Goal: Information Seeking & Learning: Learn about a topic

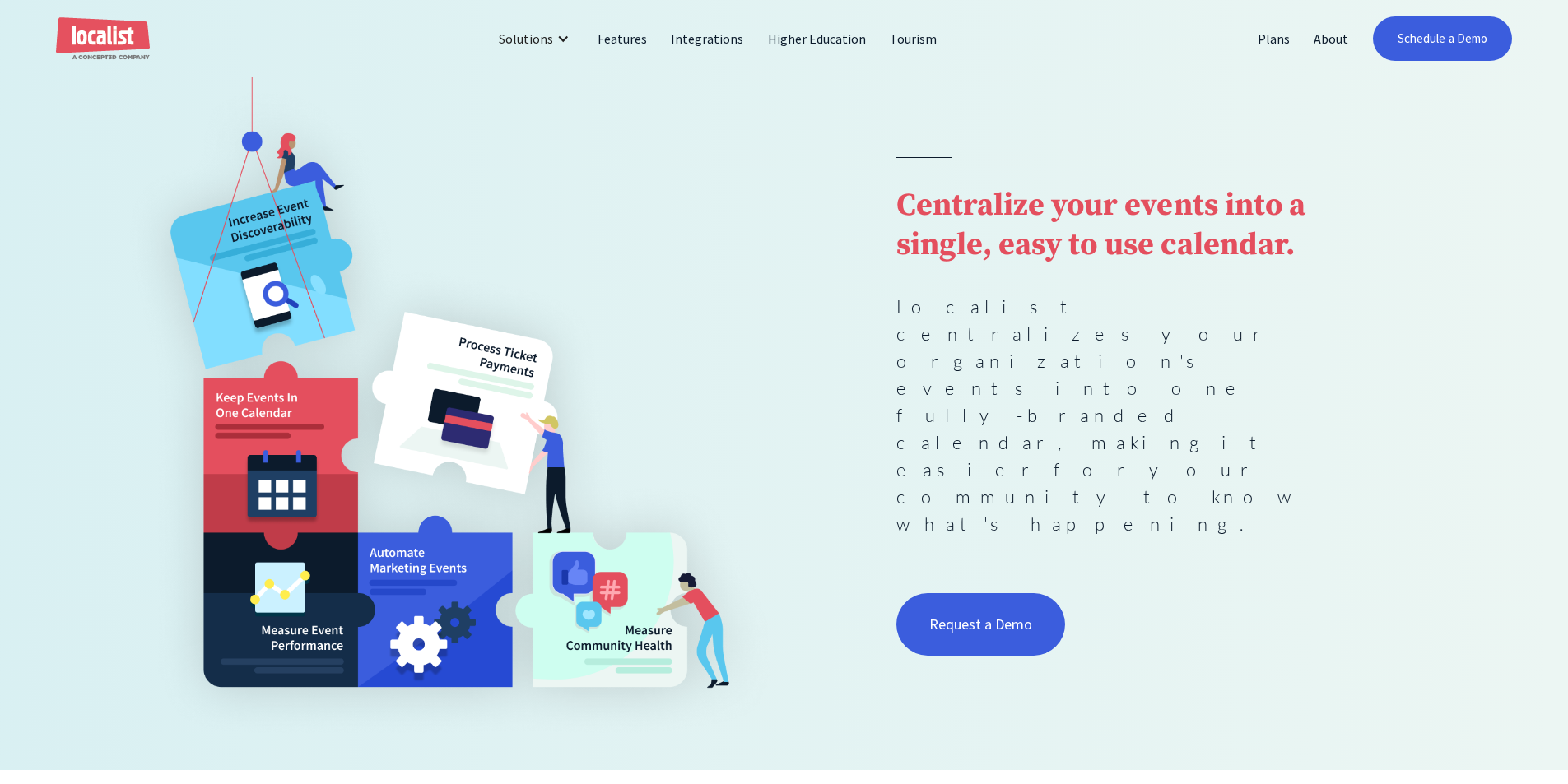
scroll to position [165, 0]
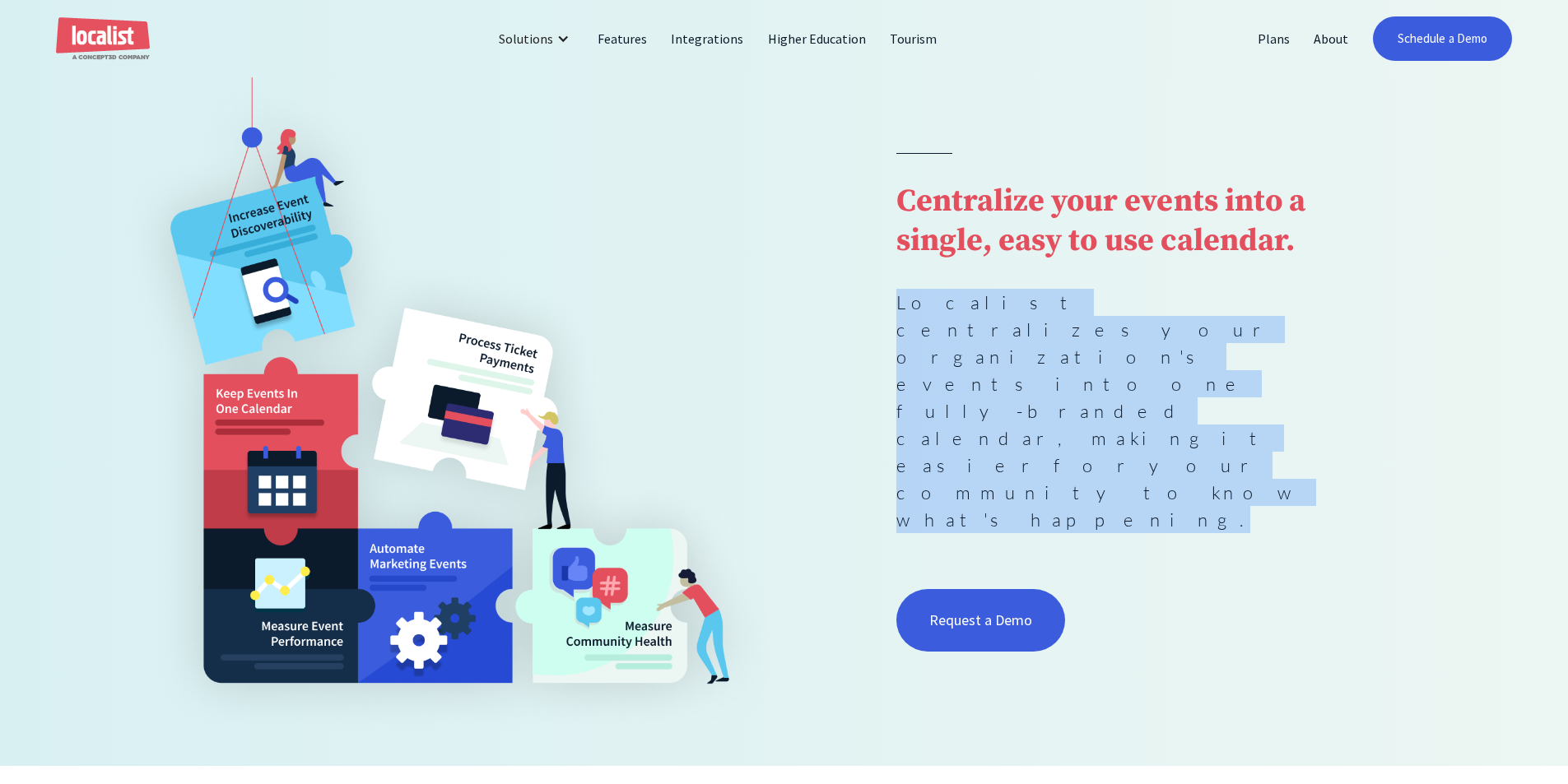
drag, startPoint x: 1000, startPoint y: 401, endPoint x: 1228, endPoint y: 442, distance: 231.7
click at [1228, 442] on div "Centralize your events into a single, easy to use calendar. Localist centralize…" at bounding box center [784, 405] width 1344 height 666
click at [1228, 442] on p "Localist centralizes your organization's events into one fully-branded calendar…" at bounding box center [1120, 411] width 448 height 244
drag, startPoint x: 1228, startPoint y: 442, endPoint x: 897, endPoint y: 385, distance: 335.9
click at [897, 385] on p "Localist centralizes your organization's events into one fully-branded calendar…" at bounding box center [1120, 411] width 448 height 244
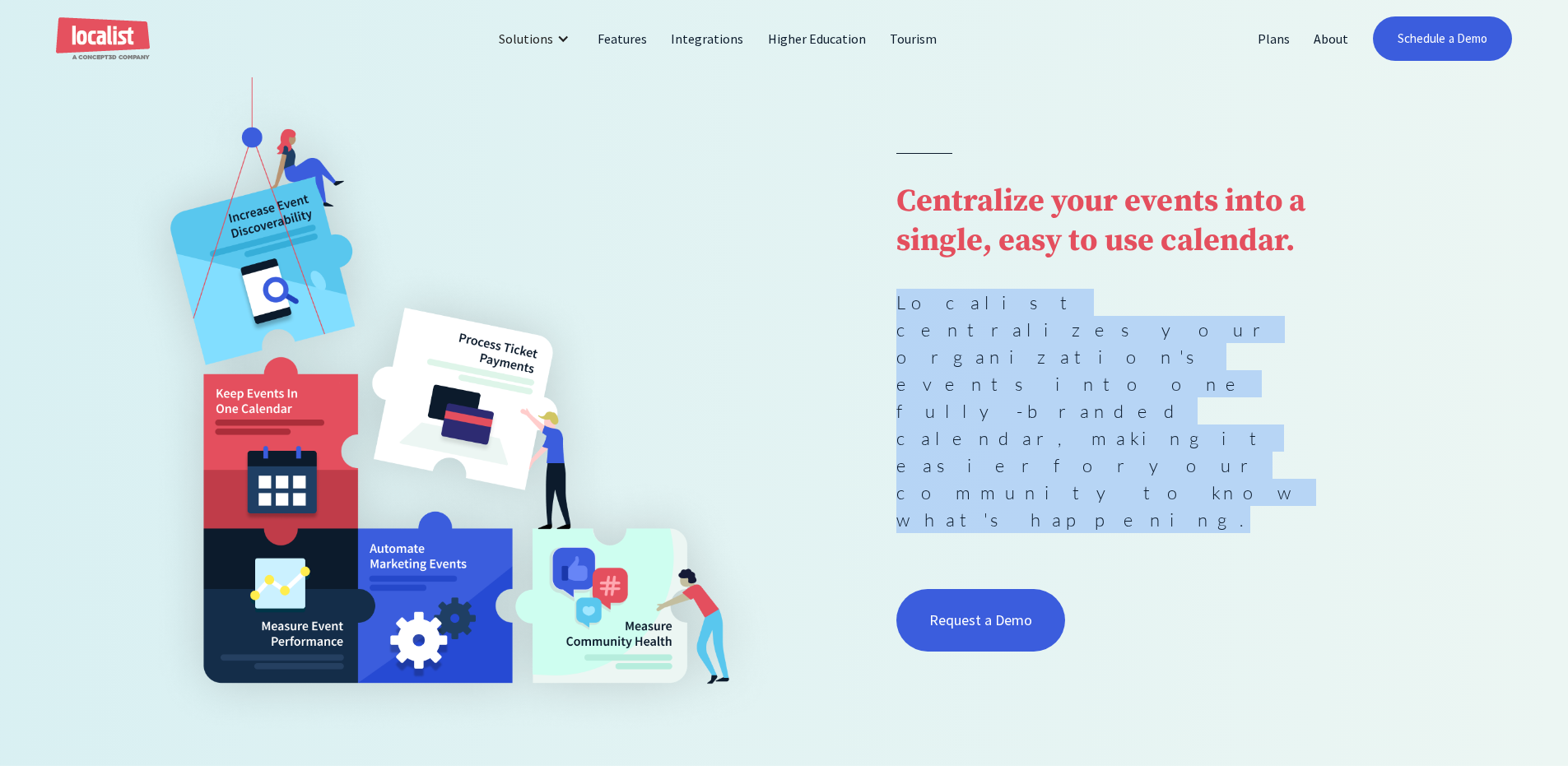
click at [897, 385] on p "Localist centralizes your organization's events into one fully-branded calendar…" at bounding box center [1120, 411] width 448 height 244
drag, startPoint x: 1189, startPoint y: 441, endPoint x: 864, endPoint y: 394, distance: 328.4
click at [864, 394] on div "Centralize your events into a single, easy to use calendar. Localist centralize…" at bounding box center [784, 405] width 1344 height 666
click at [866, 392] on div "Centralize your events into a single, easy to use calendar. Localist centralize…" at bounding box center [784, 405] width 1344 height 666
drag, startPoint x: 1105, startPoint y: 413, endPoint x: 1246, endPoint y: 436, distance: 142.9
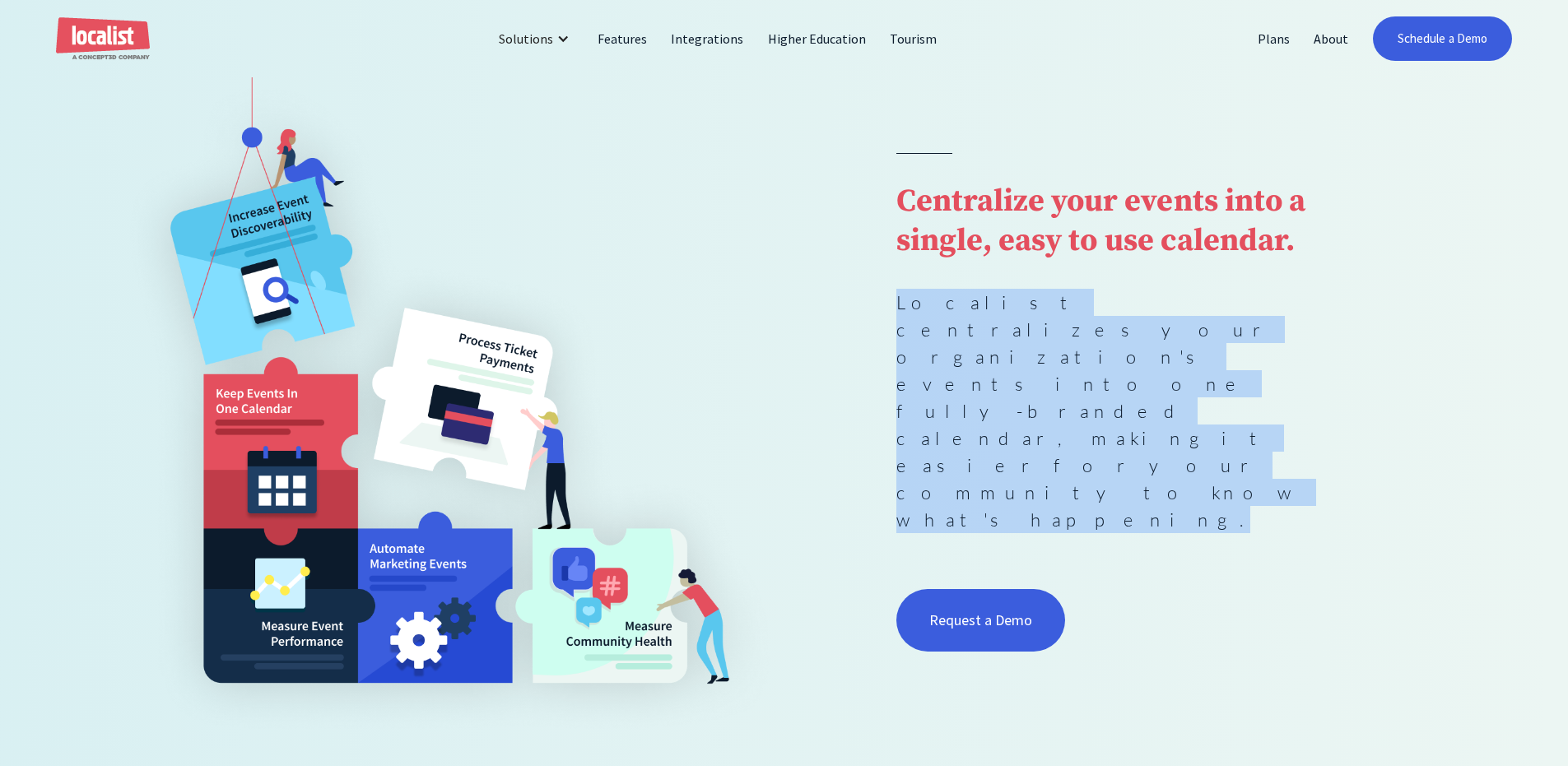
click at [1246, 436] on div "Centralize your events into a single, easy to use calendar. Localist centralize…" at bounding box center [784, 405] width 1344 height 666
click at [1246, 436] on p "Localist centralizes your organization's events into one fully-branded calendar…" at bounding box center [1120, 411] width 448 height 244
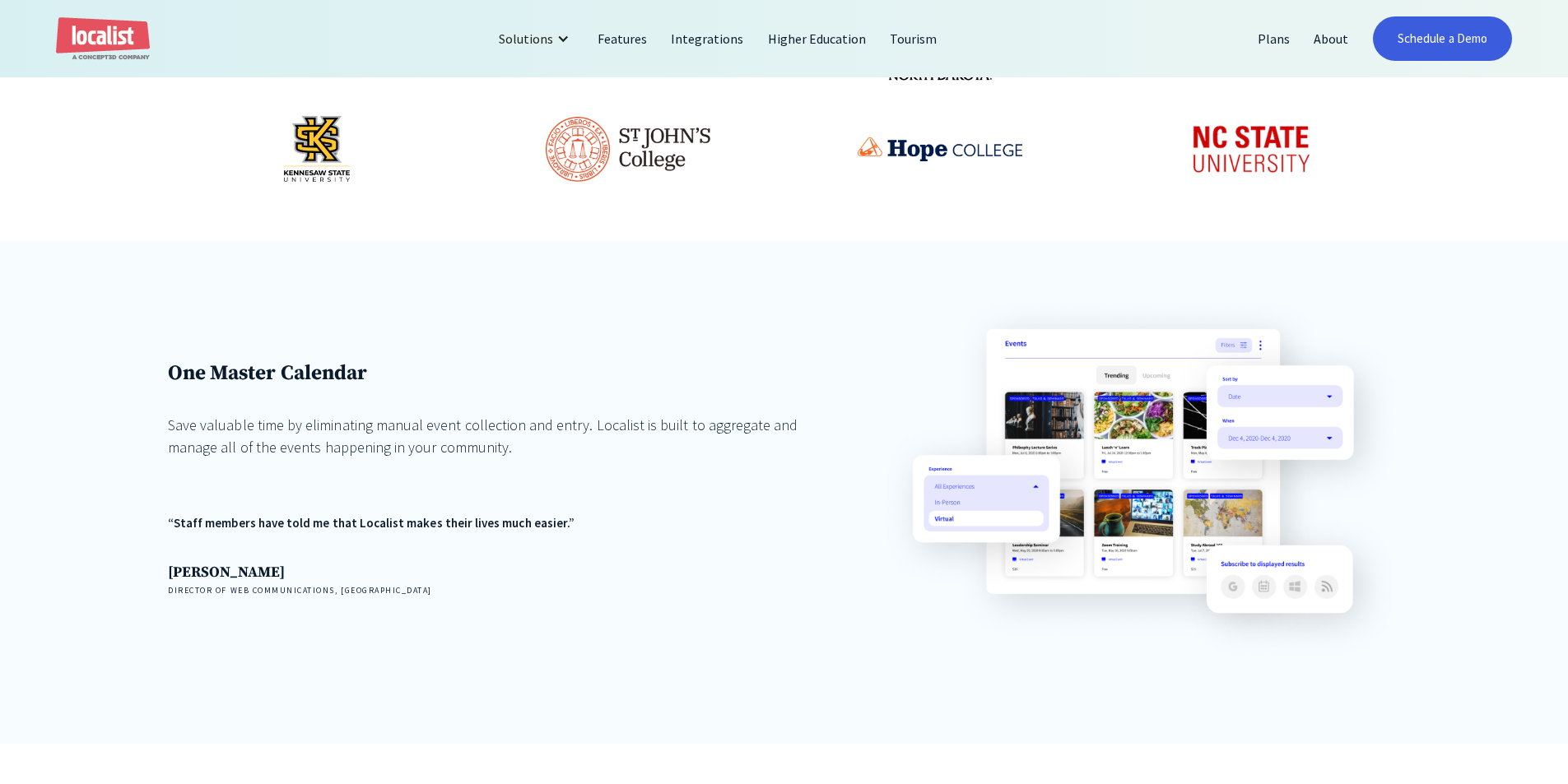
scroll to position [1153, 0]
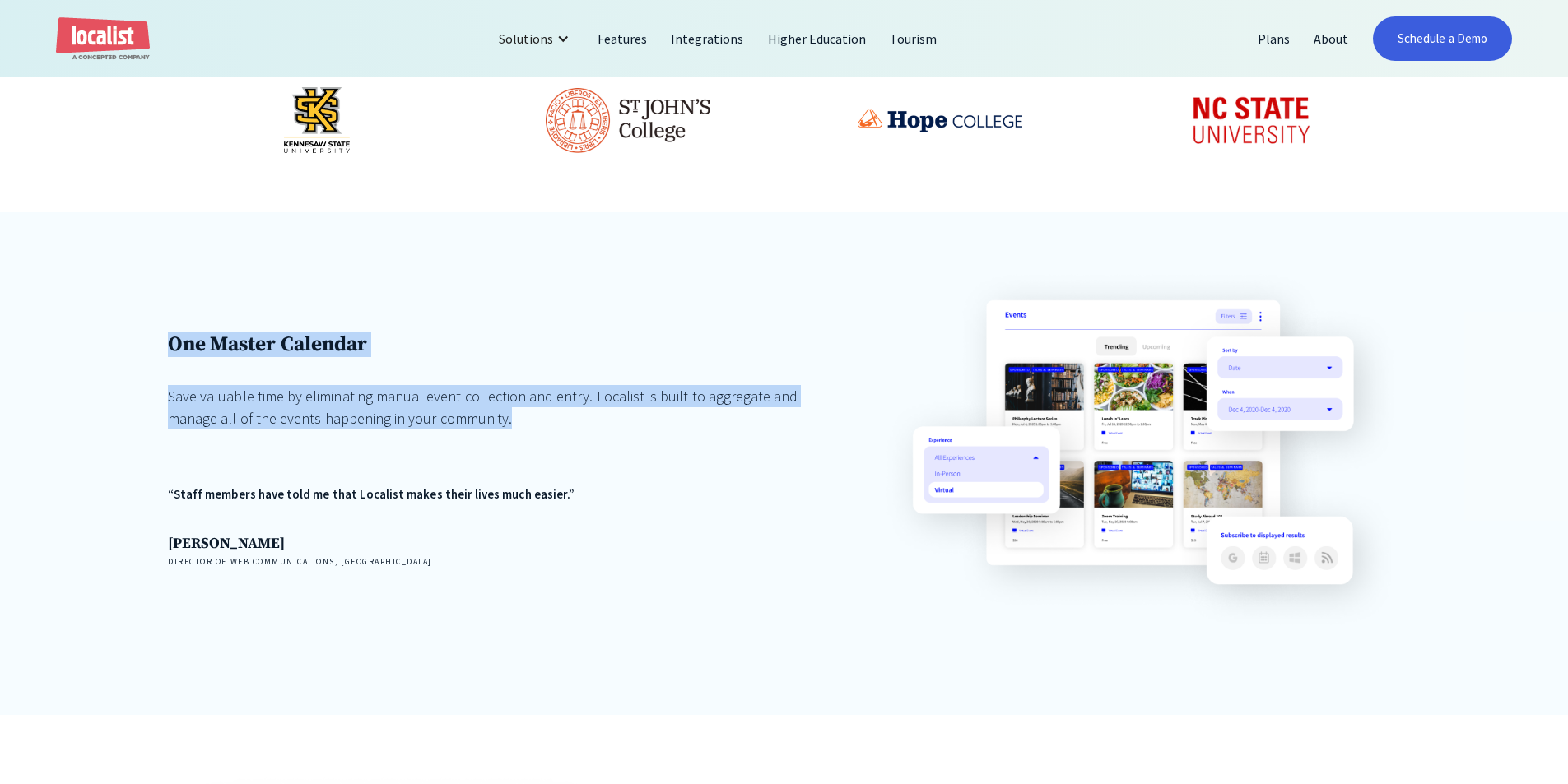
drag, startPoint x: 148, startPoint y: 324, endPoint x: 719, endPoint y: 428, distance: 580.4
click at [719, 428] on div "One Master Calendar Save valuable time by eliminating manual event collection a…" at bounding box center [784, 464] width 1568 height 504
click at [719, 428] on div "Save valuable time by eliminating manual event collection and entry. Localist i…" at bounding box center [485, 407] width 635 height 44
drag, startPoint x: 719, startPoint y: 428, endPoint x: 0, endPoint y: 302, distance: 730.0
click at [0, 302] on div "One Master Calendar Save valuable time by eliminating manual event collection a…" at bounding box center [784, 464] width 1568 height 504
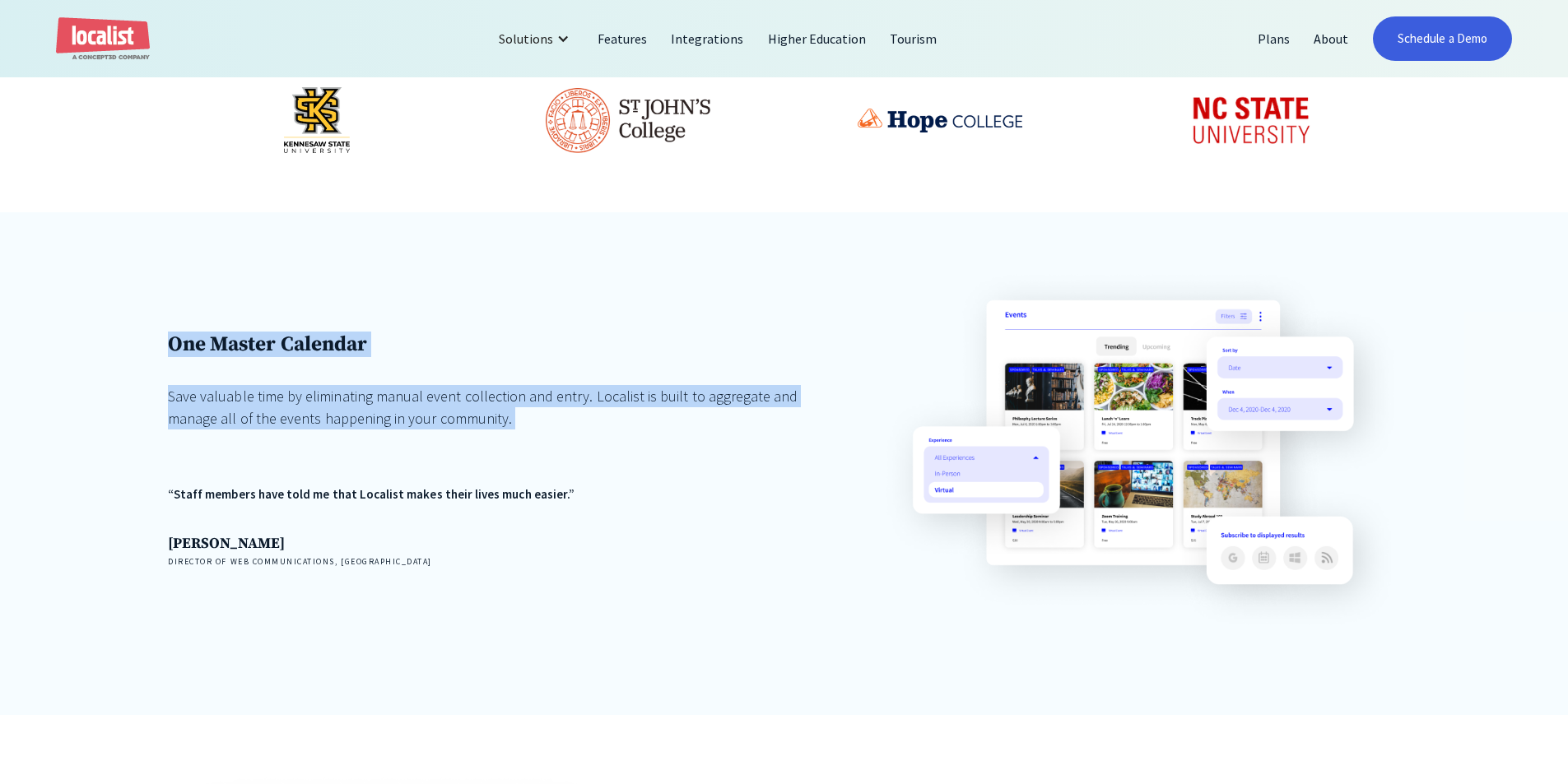
click at [0, 302] on div "One Master Calendar Save valuable time by eliminating manual event collection a…" at bounding box center [784, 464] width 1568 height 504
drag, startPoint x: 362, startPoint y: 385, endPoint x: 0, endPoint y: 302, distance: 371.4
click at [0, 302] on div "One Master Calendar Save valuable time by eliminating manual event collection a…" at bounding box center [784, 464] width 1568 height 504
click at [106, 309] on div "One Master Calendar Save valuable time by eliminating manual event collection a…" at bounding box center [784, 464] width 1568 height 504
drag, startPoint x: 133, startPoint y: 320, endPoint x: 554, endPoint y: 430, distance: 435.1
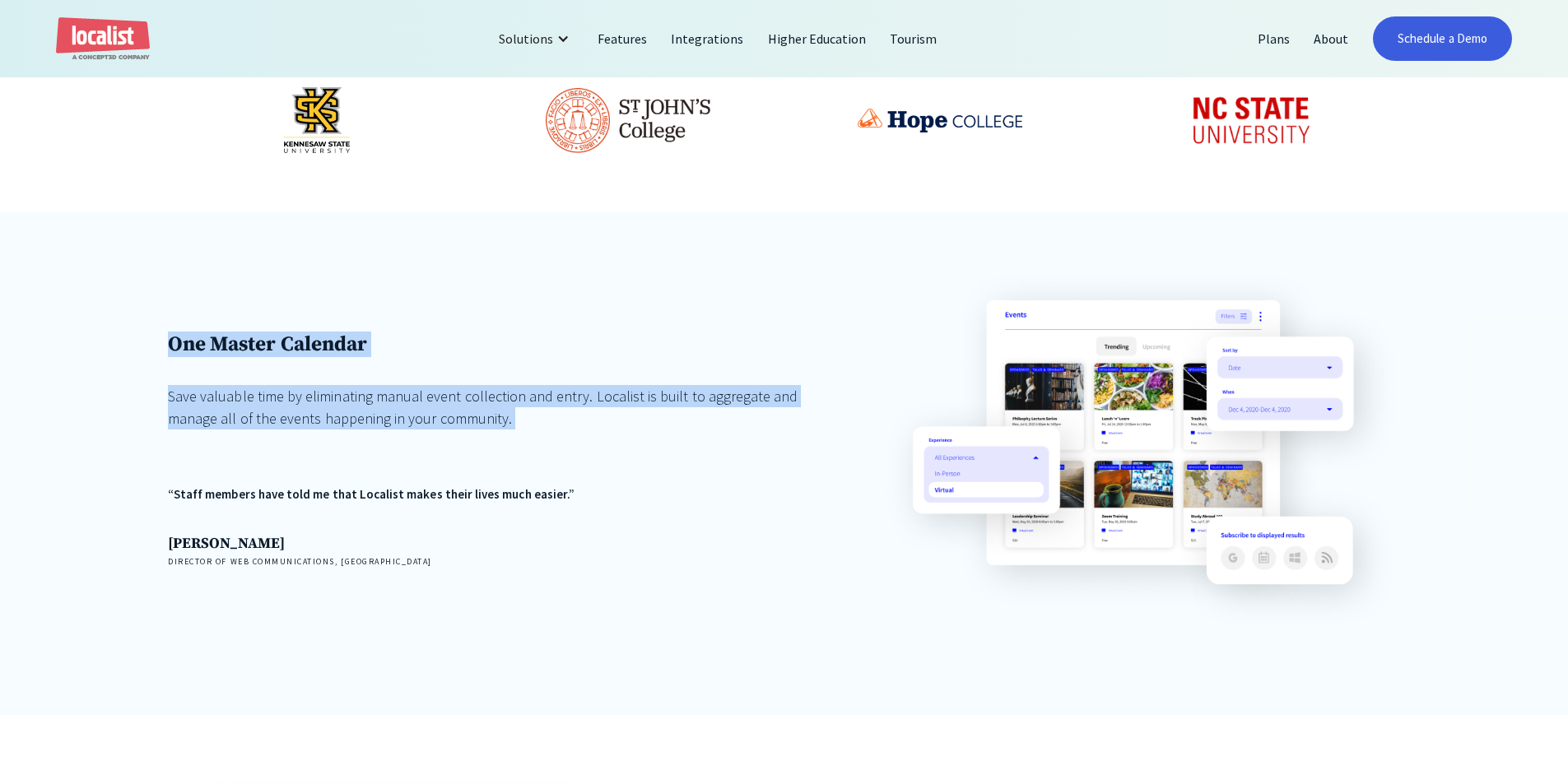
click at [554, 430] on div "One Master Calendar Save valuable time by eliminating manual event collection a…" at bounding box center [784, 464] width 1568 height 504
click at [554, 429] on div "Save valuable time by eliminating manual event collection and entry. Localist i…" at bounding box center [485, 407] width 635 height 44
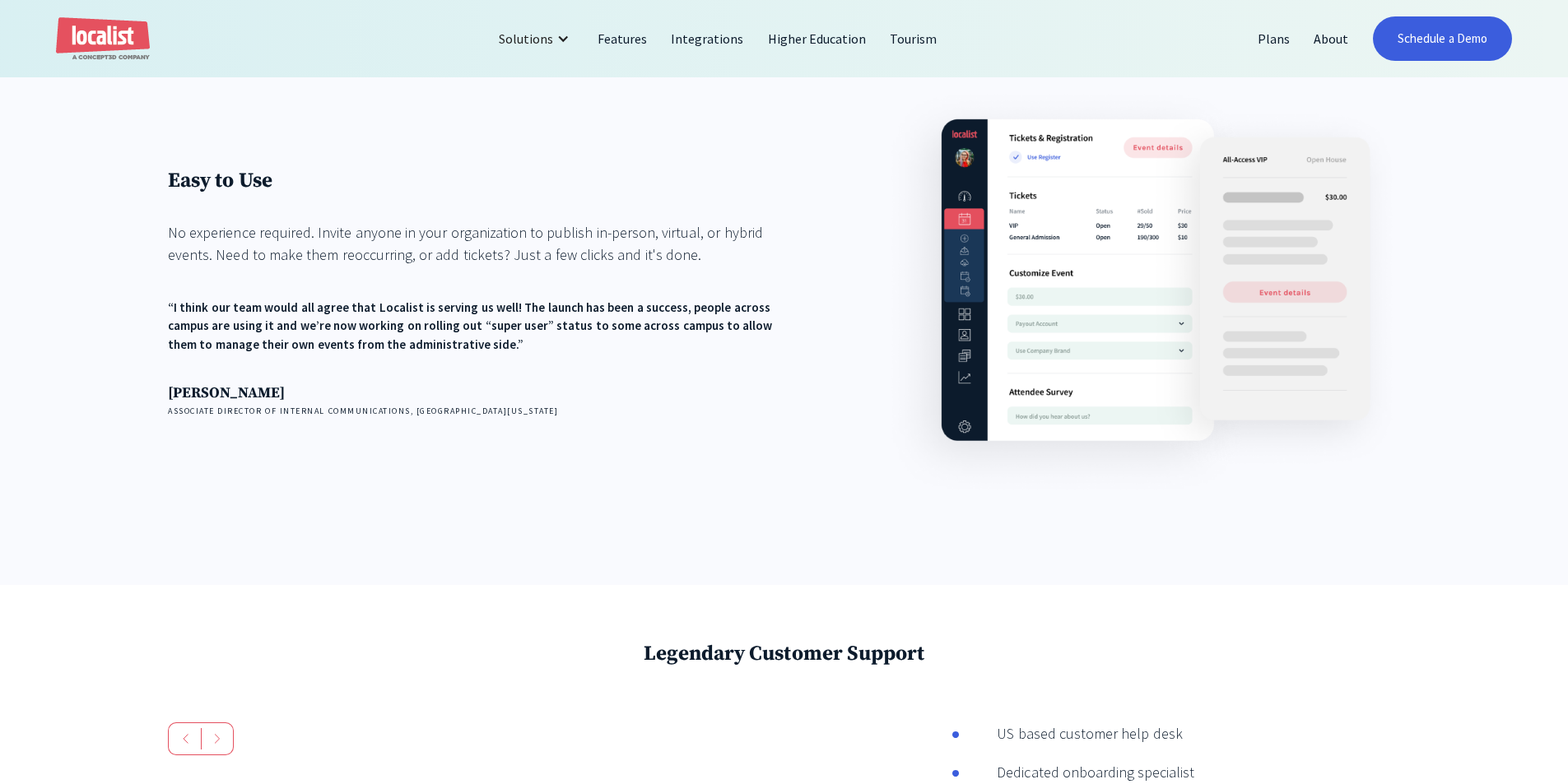
scroll to position [2469, 0]
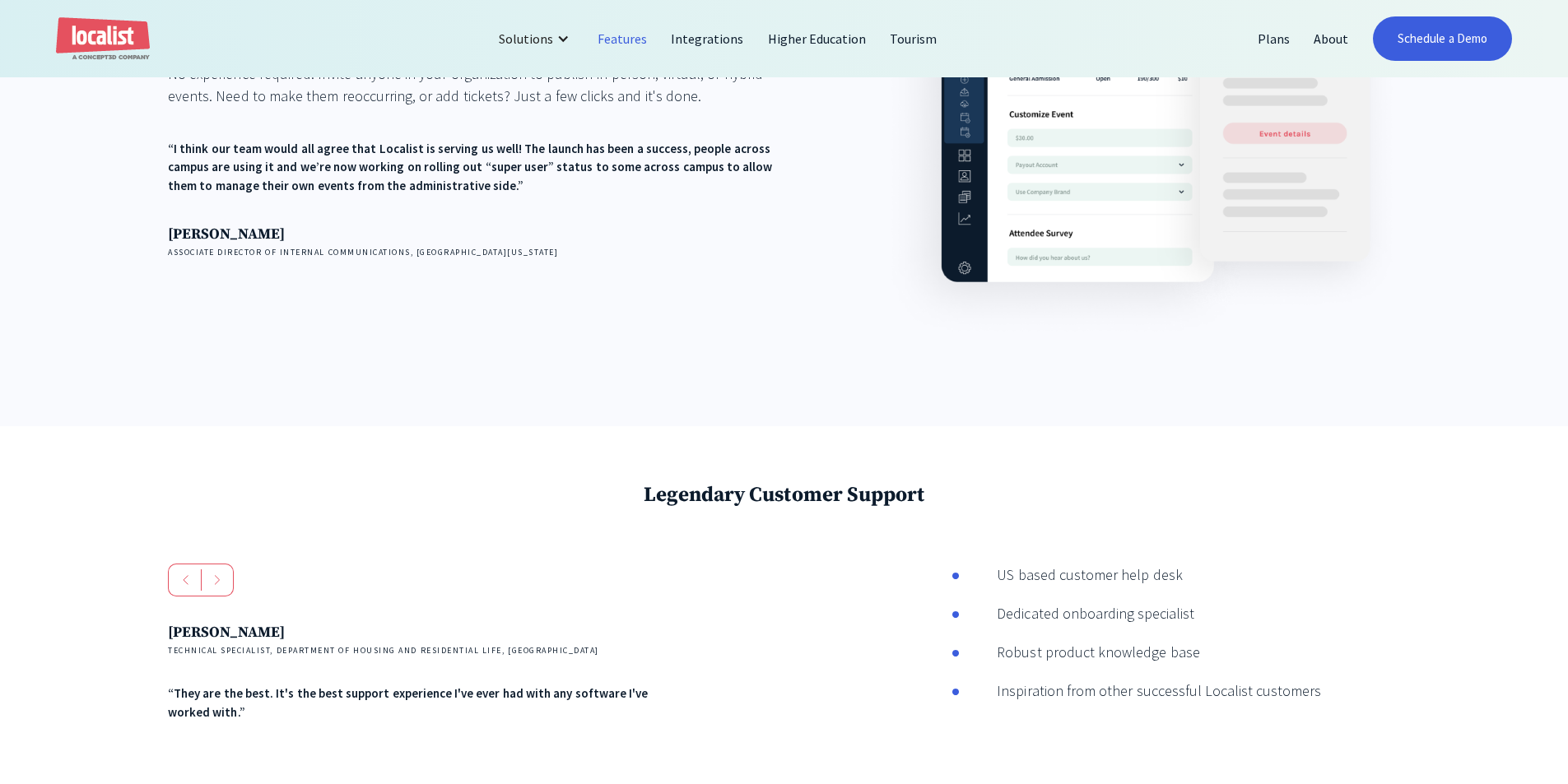
click at [631, 42] on link "Features" at bounding box center [622, 38] width 73 height 40
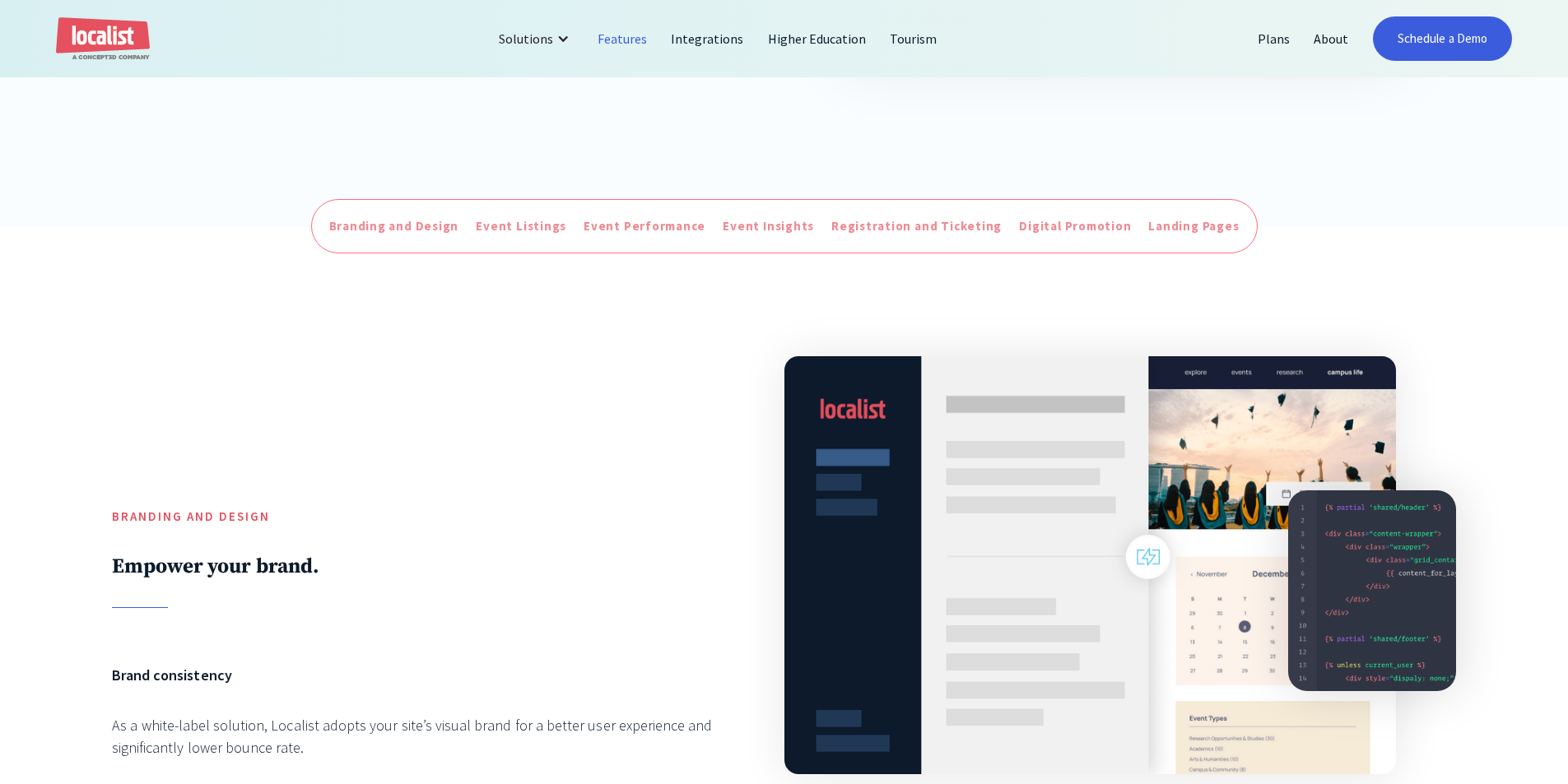
click at [228, 366] on div at bounding box center [420, 423] width 616 height 168
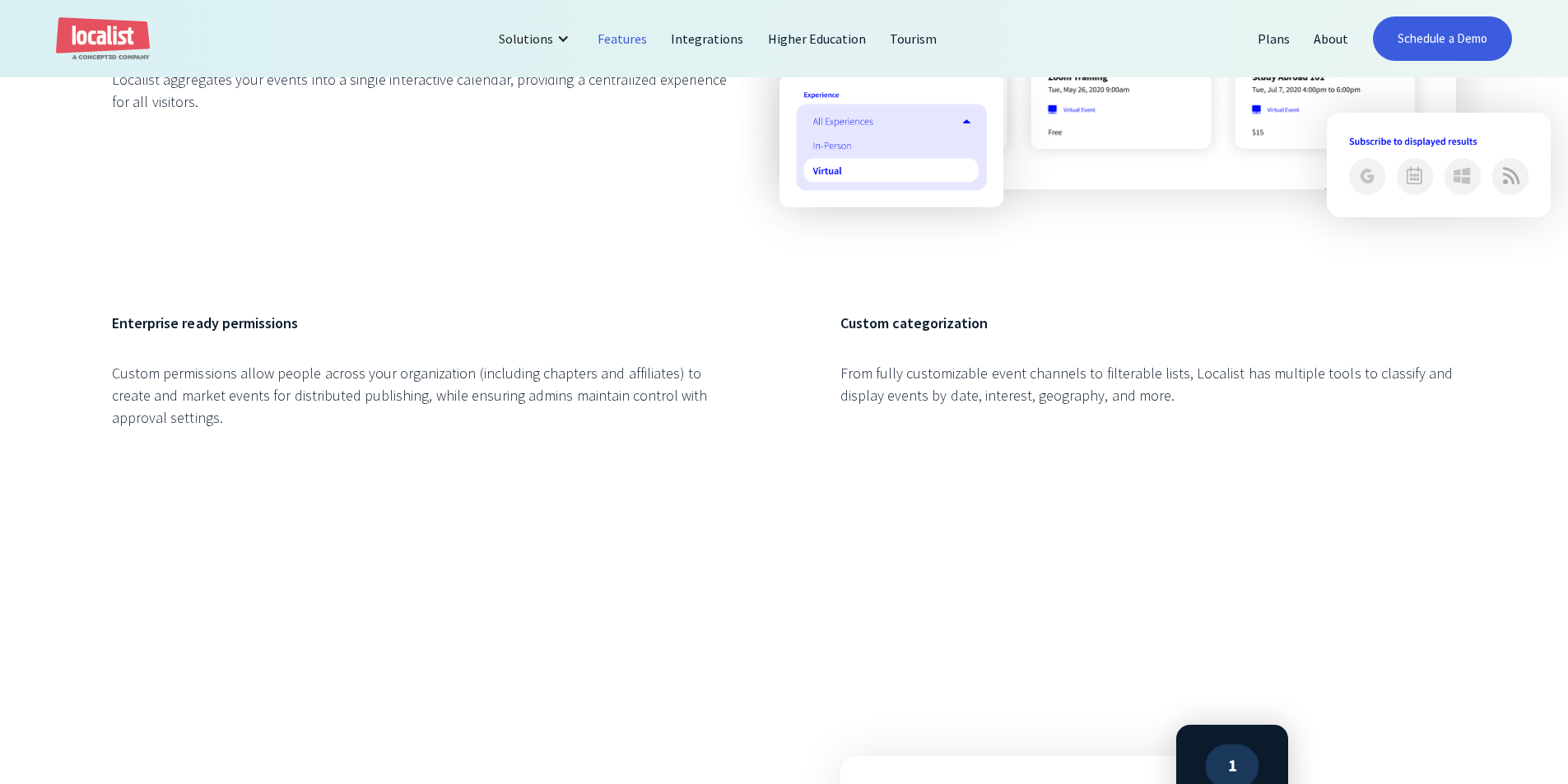
scroll to position [2304, 0]
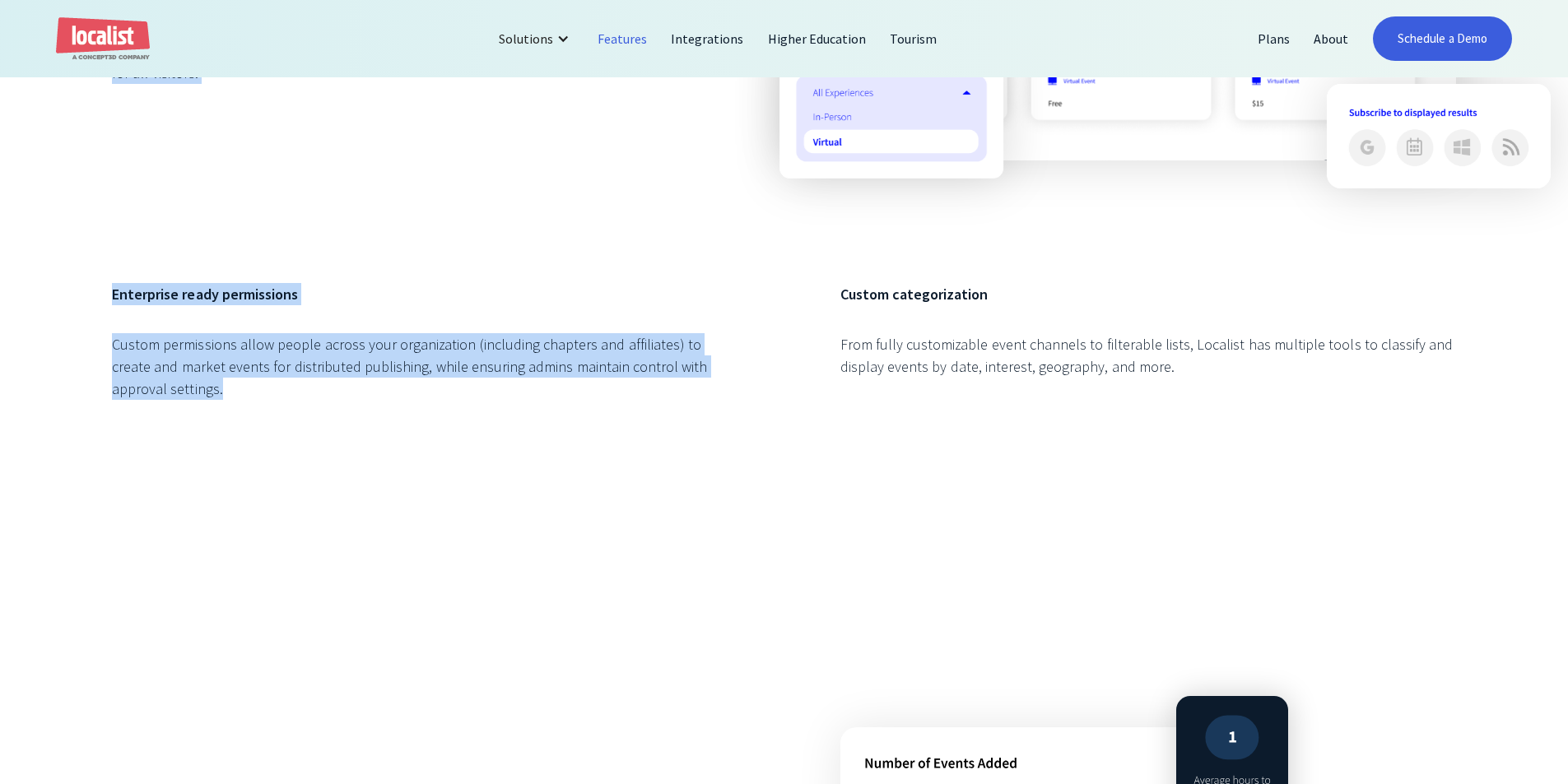
drag, startPoint x: 365, startPoint y: 385, endPoint x: 390, endPoint y: 251, distance: 136.3
drag, startPoint x: 414, startPoint y: 262, endPoint x: 478, endPoint y: 429, distance: 178.8
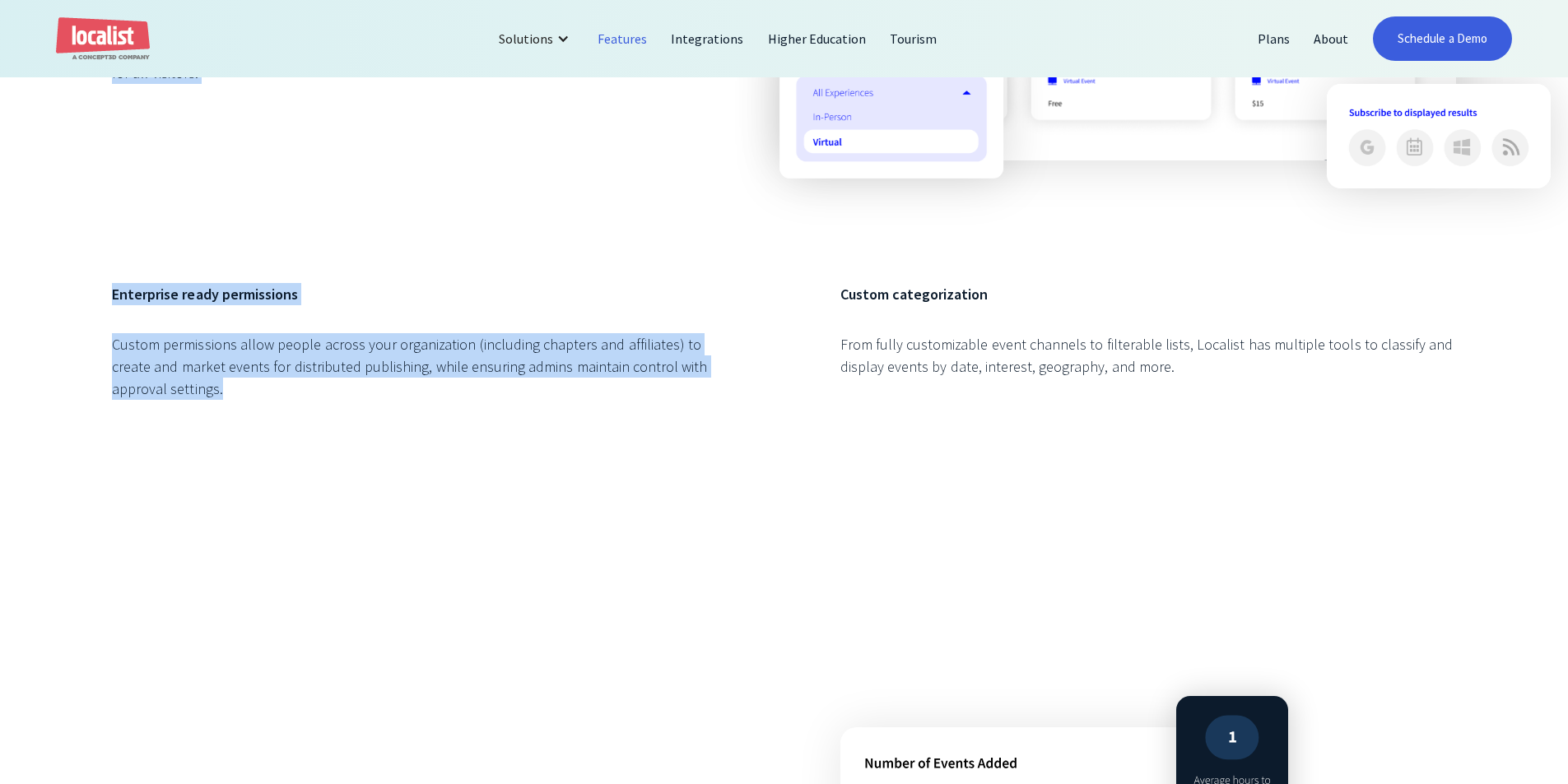
click at [478, 429] on div "Enterprise ready permissions Custom permissions allow people across your organi…" at bounding box center [420, 358] width 616 height 150
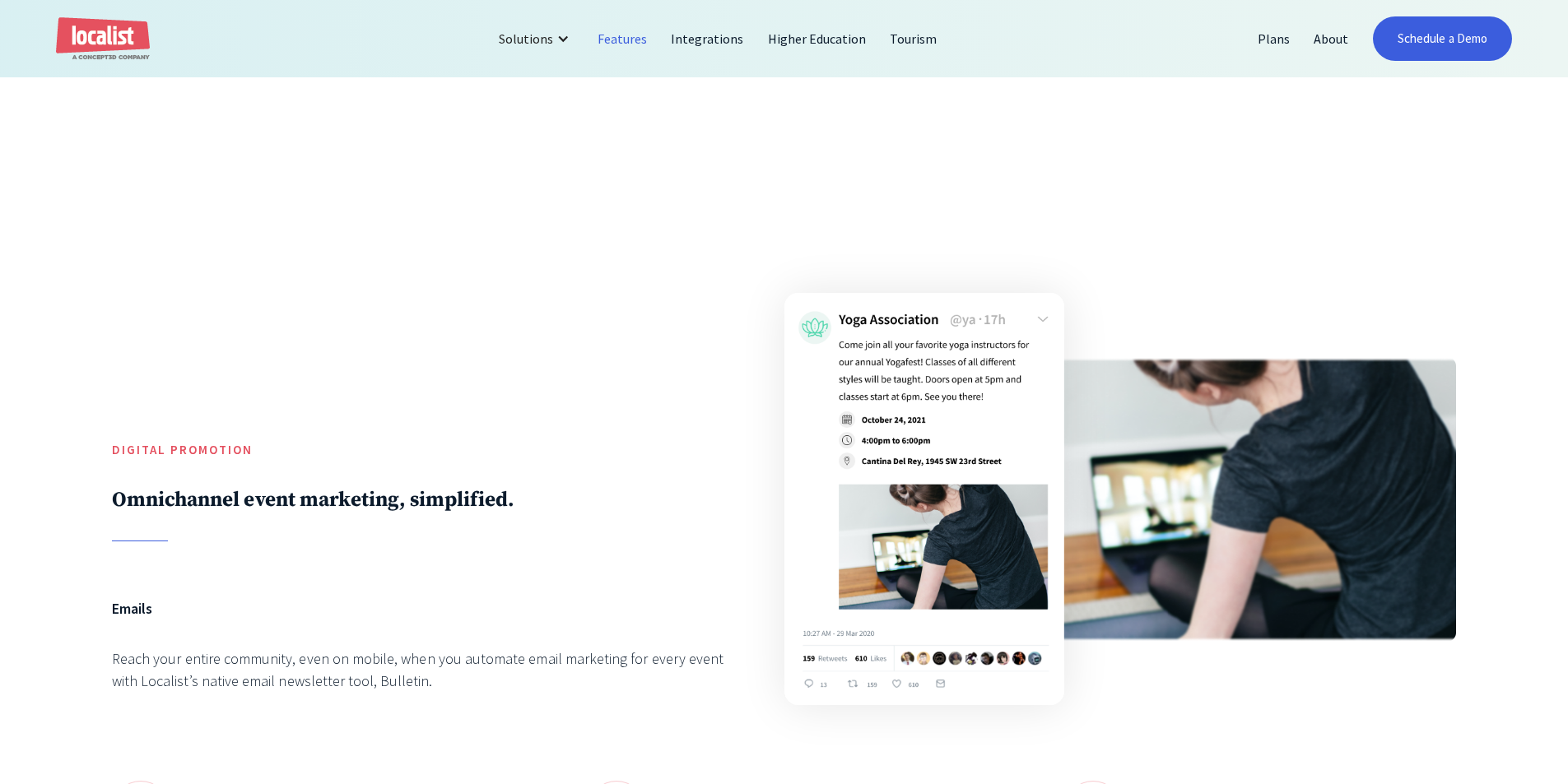
scroll to position [5350, 0]
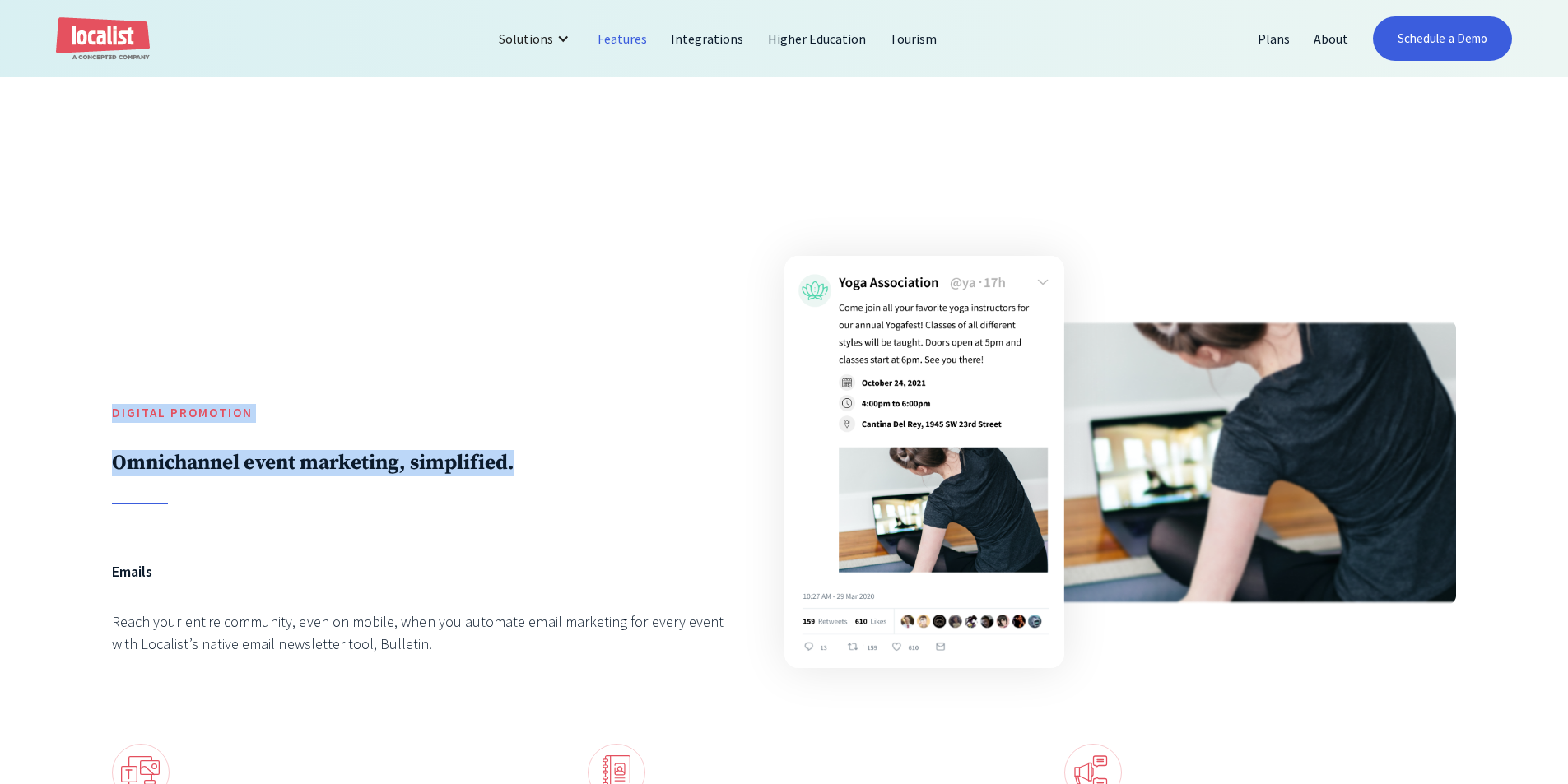
drag, startPoint x: 228, startPoint y: 491, endPoint x: 75, endPoint y: 389, distance: 183.9
click at [75, 389] on div "Digital Promotion Omnichannel event marketing, simplified. Emails Reach your en…" at bounding box center [784, 663] width 1568 height 1078
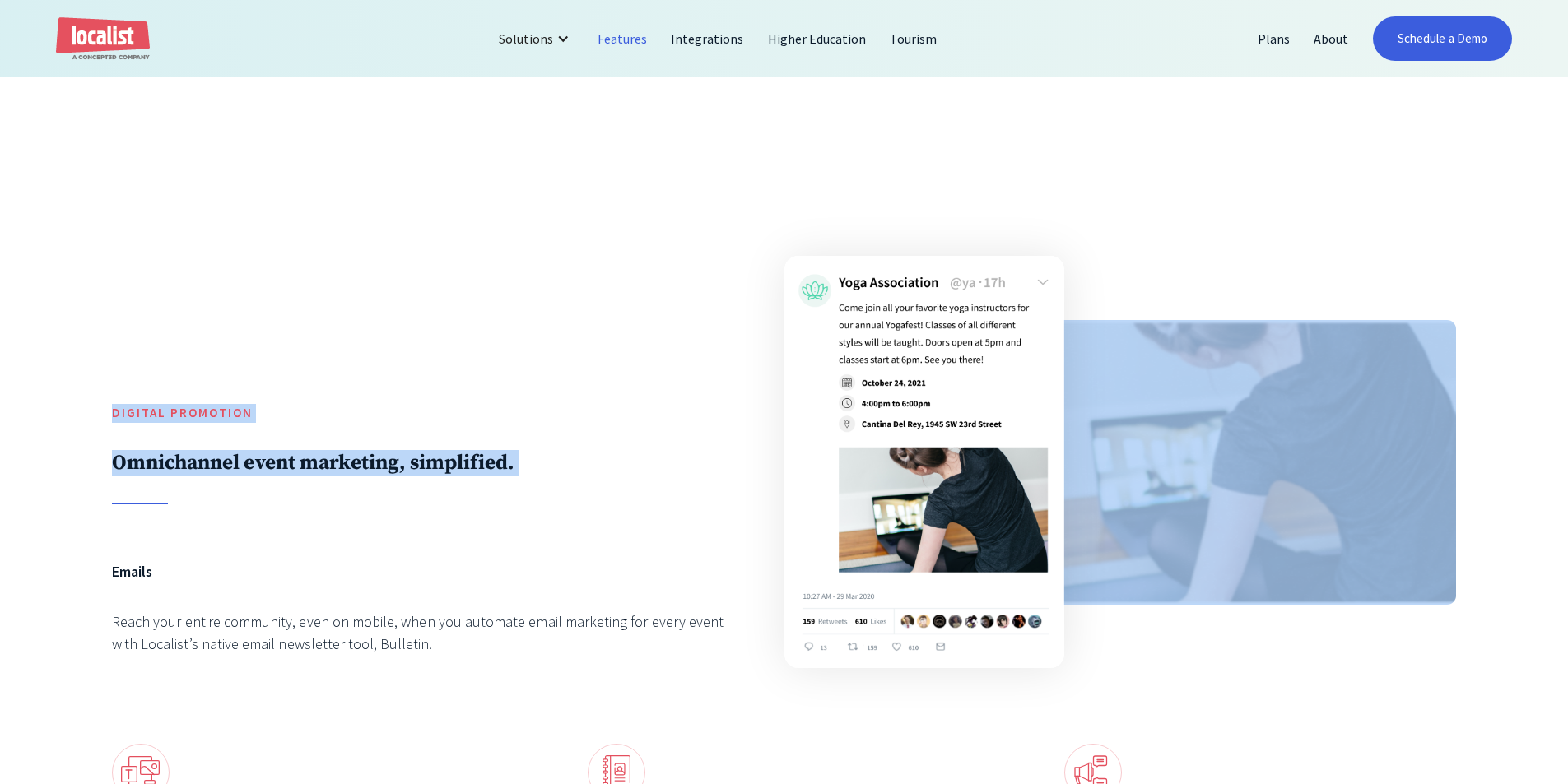
drag, startPoint x: 213, startPoint y: 482, endPoint x: 237, endPoint y: 508, distance: 35.4
click at [237, 508] on div "Digital Promotion Omnichannel event marketing, simplified. Emails Reach your en…" at bounding box center [784, 663] width 1568 height 1078
click at [237, 508] on div "Digital Promotion Omnichannel event marketing, simplified. Emails Reach your en…" at bounding box center [784, 663] width 1344 height 854
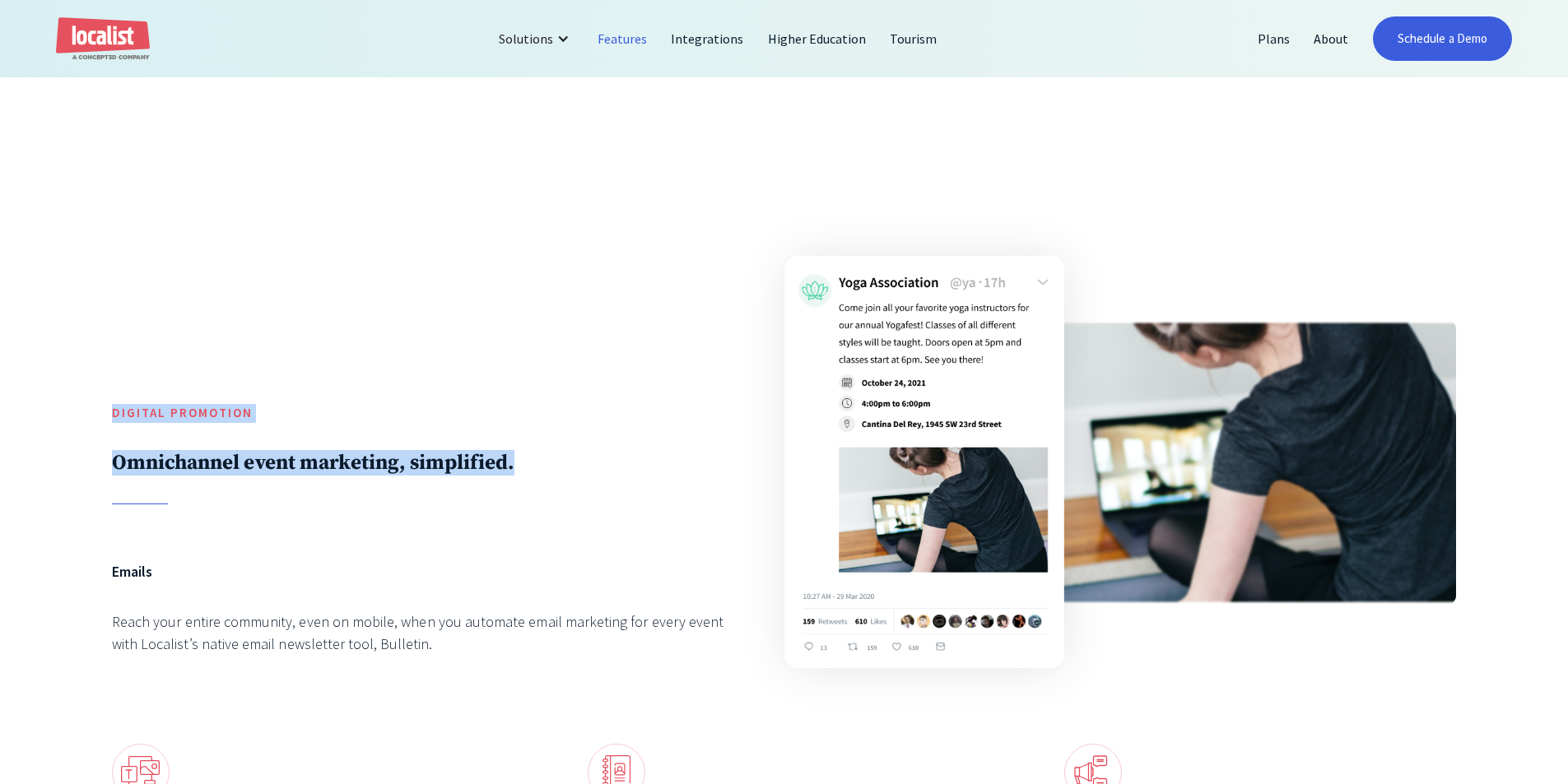
drag, startPoint x: 149, startPoint y: 389, endPoint x: 276, endPoint y: 497, distance: 166.7
click at [276, 497] on div "Digital Promotion Omnichannel event marketing, simplified." at bounding box center [420, 370] width 616 height 269
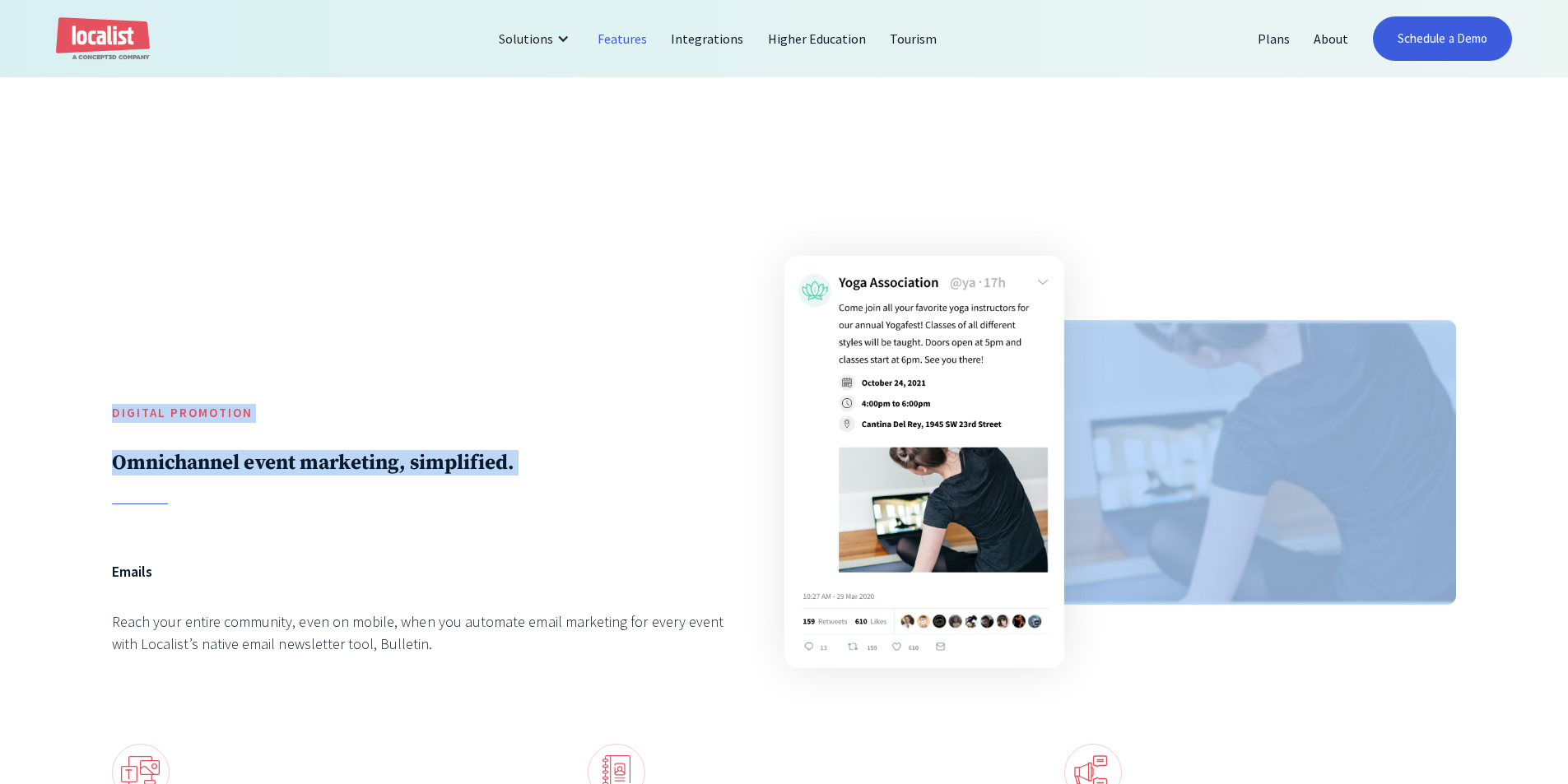
drag, startPoint x: 276, startPoint y: 497, endPoint x: 65, endPoint y: 359, distance: 252.1
click at [62, 358] on div "Digital Promotion Omnichannel event marketing, simplified. Emails Reach your en…" at bounding box center [784, 663] width 1568 height 1078
click at [283, 421] on div "Digital Promotion Omnichannel event marketing, simplified." at bounding box center [420, 370] width 616 height 269
click at [296, 505] on div "Digital Promotion Omnichannel event marketing, simplified. Emails Reach your en…" at bounding box center [784, 663] width 1344 height 854
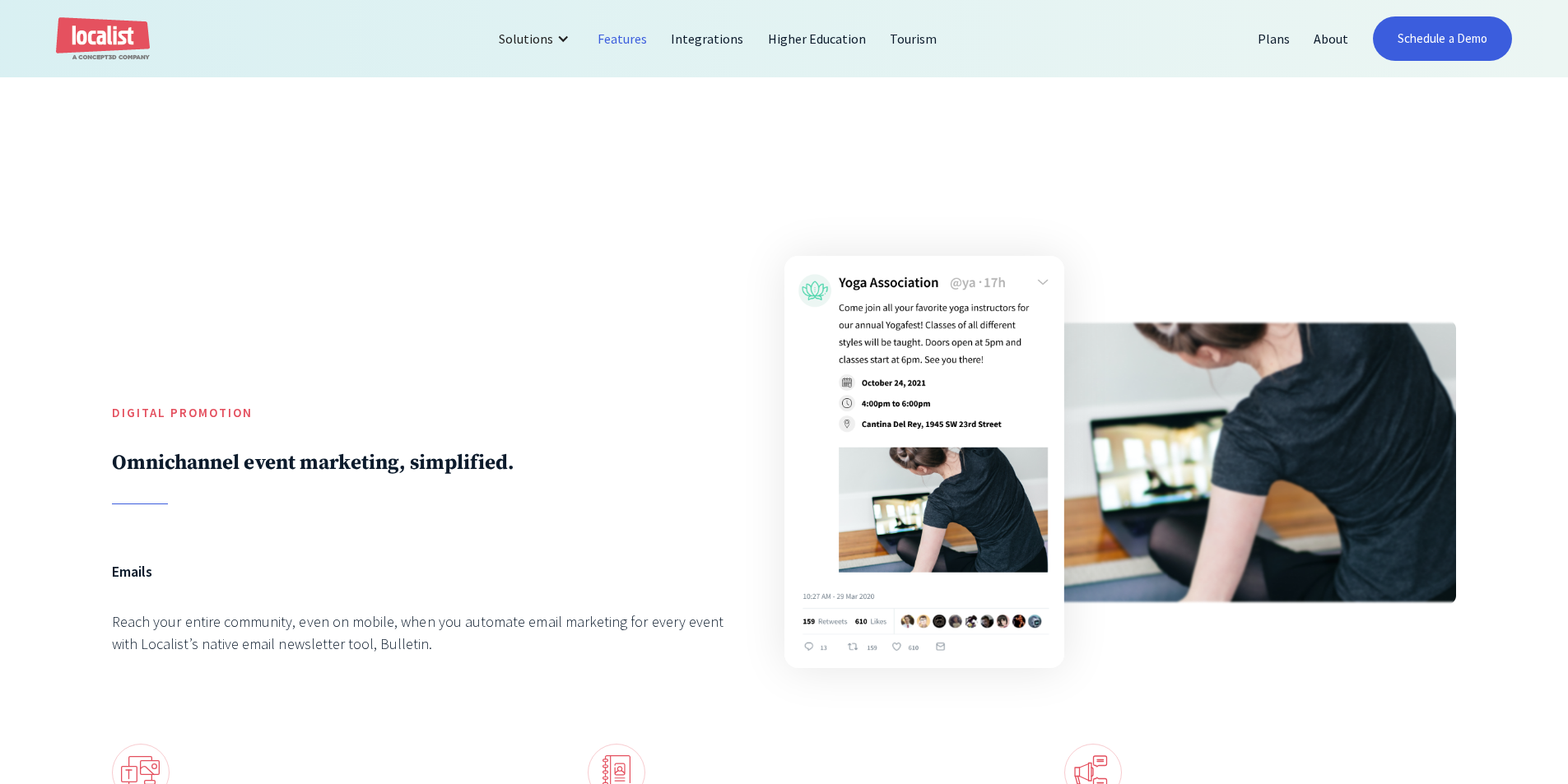
click at [296, 419] on div "Digital Promotion Omnichannel event marketing, simplified." at bounding box center [420, 370] width 616 height 269
click at [299, 492] on div "Digital Promotion Omnichannel event marketing, simplified." at bounding box center [420, 370] width 616 height 269
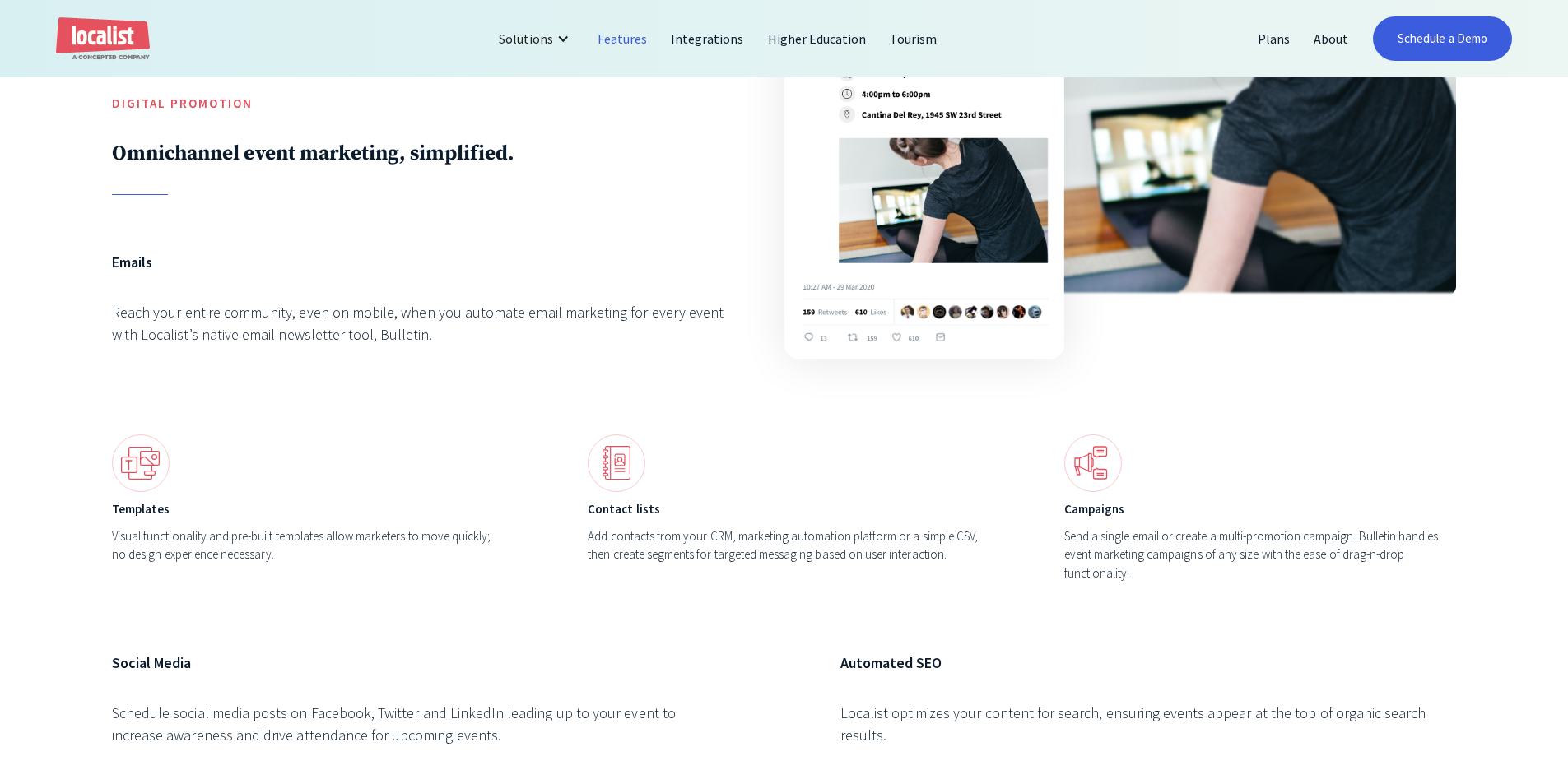
scroll to position [5761, 0]
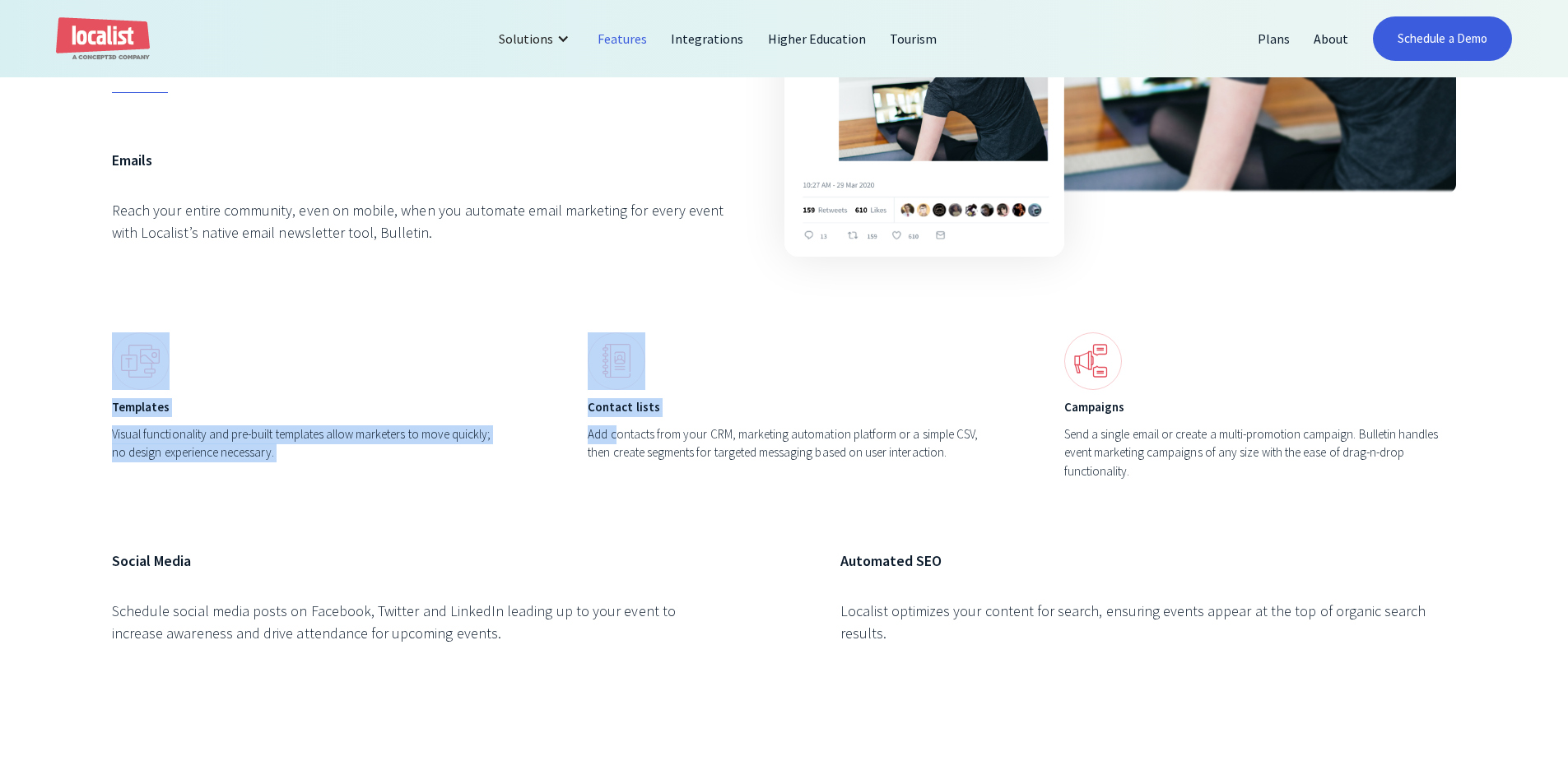
drag, startPoint x: 589, startPoint y: 417, endPoint x: 489, endPoint y: 313, distance: 144.3
click at [489, 313] on div "Digital Promotion Omnichannel event marketing, simplified. Emails Reach your en…" at bounding box center [784, 251] width 1344 height 854
drag, startPoint x: 511, startPoint y: 334, endPoint x: 629, endPoint y: 451, distance: 166.2
click at [629, 451] on div "Templates Visual functionality and pre-built templates allow marketers to move …" at bounding box center [784, 413] width 1344 height 161
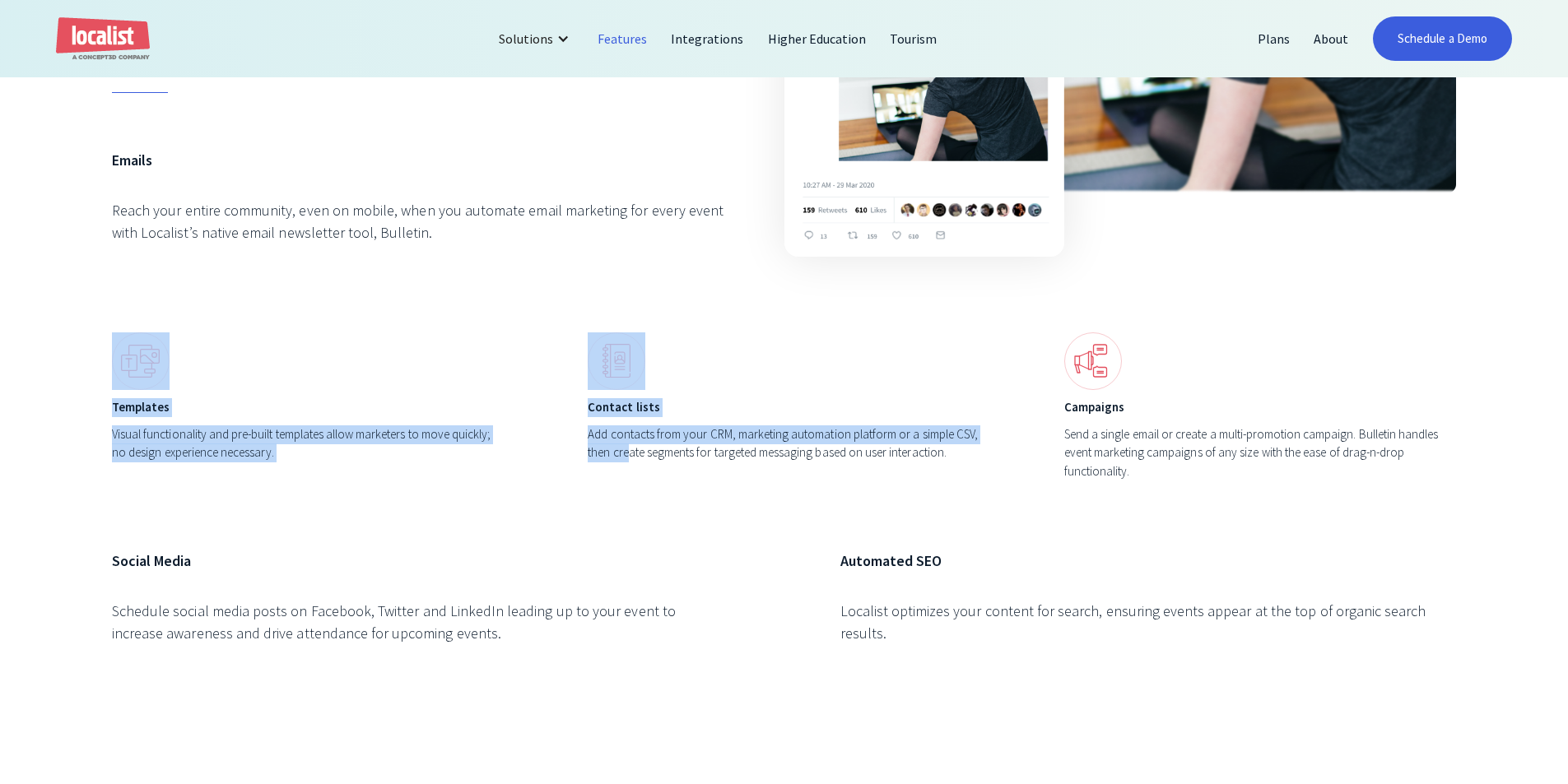
click at [629, 451] on div "Add contacts from your CRM, marketing automation platform or a simple CSV, then…" at bounding box center [783, 444] width 392 height 37
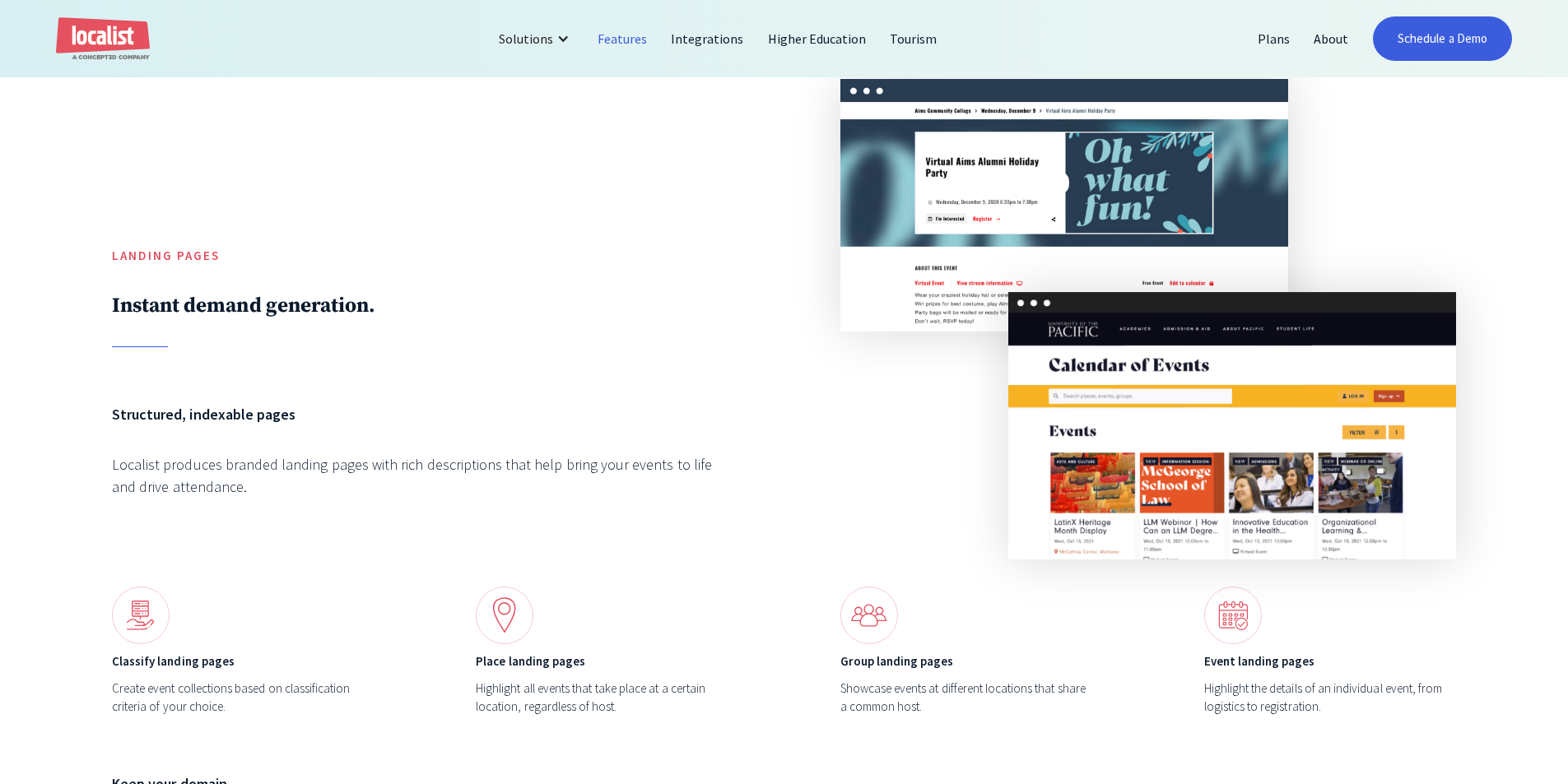
click at [557, 339] on div "Landing Pages Instant demand generation." at bounding box center [420, 213] width 616 height 269
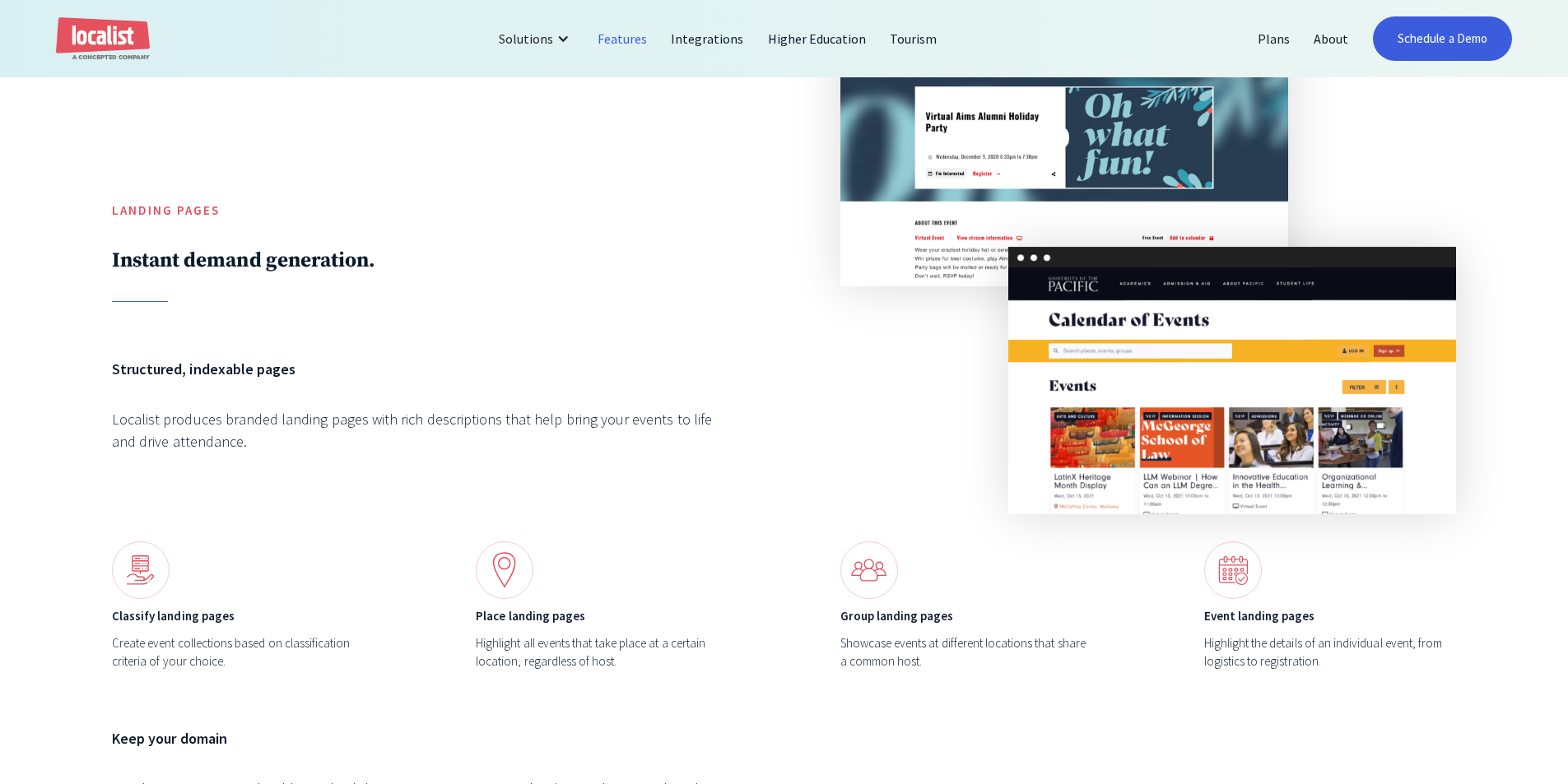
scroll to position [6667, 0]
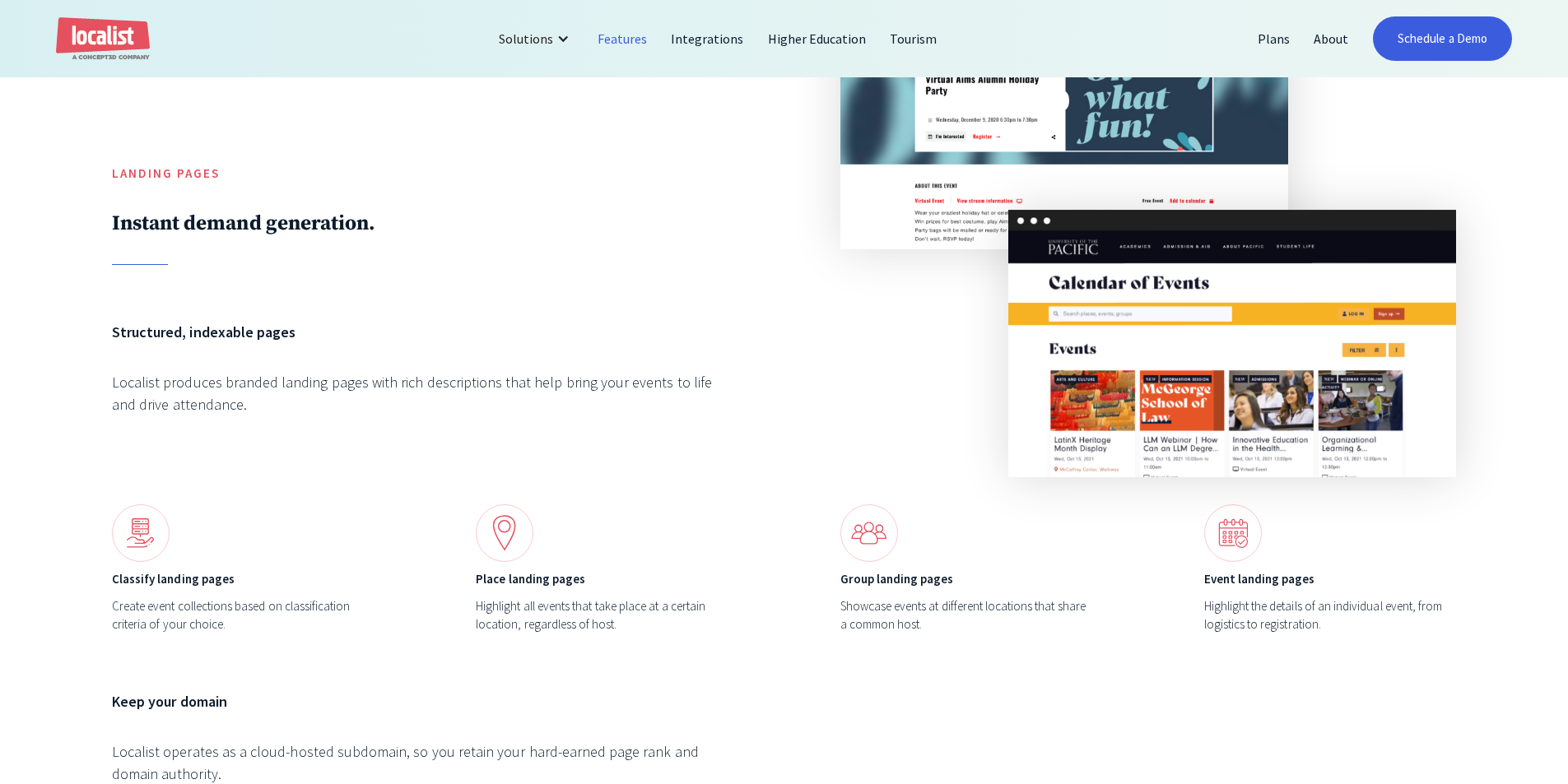
click at [389, 356] on div "Structured, indexable pages Localist produces branded landing pages with rich d…" at bounding box center [420, 385] width 616 height 128
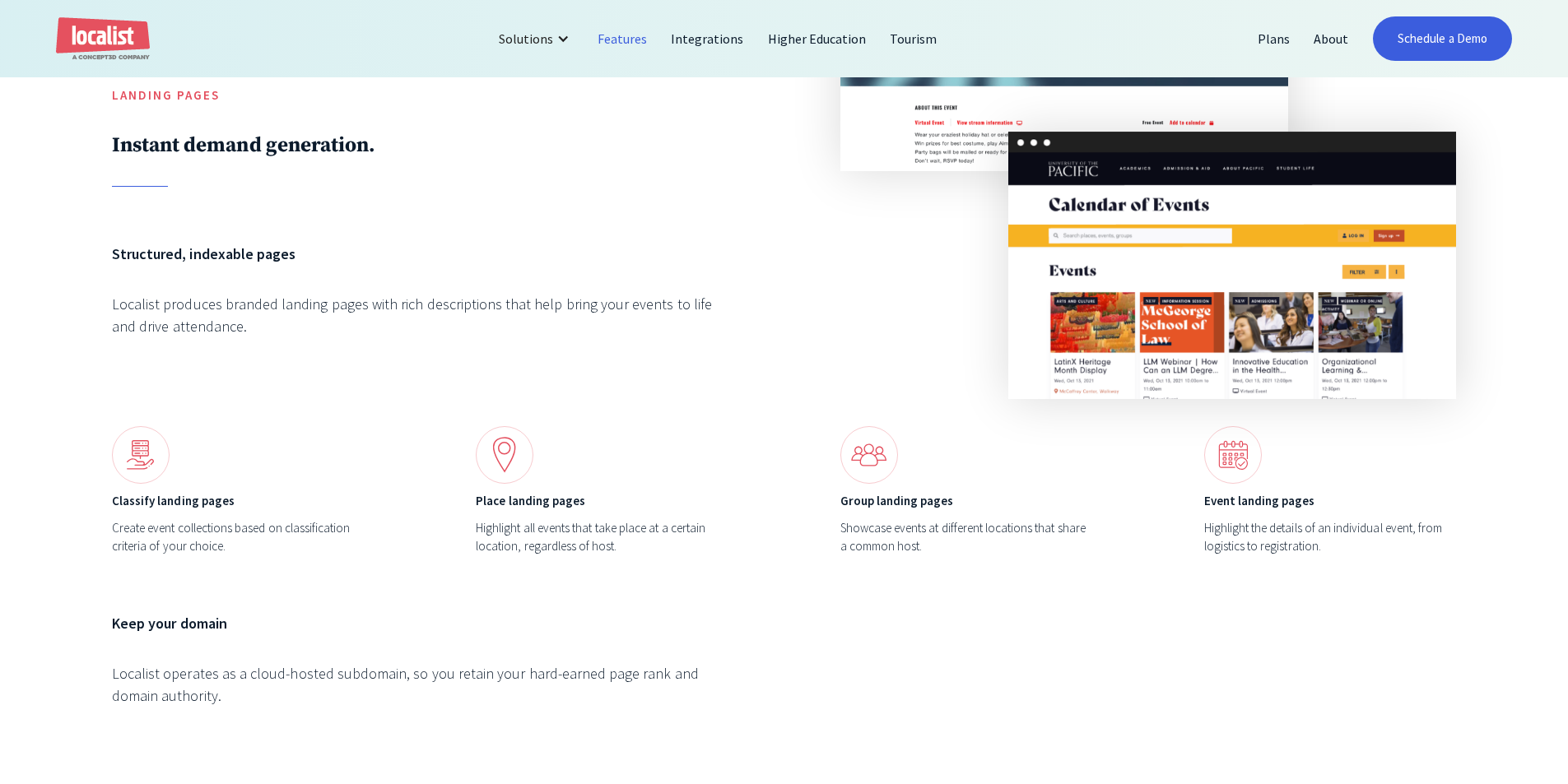
scroll to position [6749, 0]
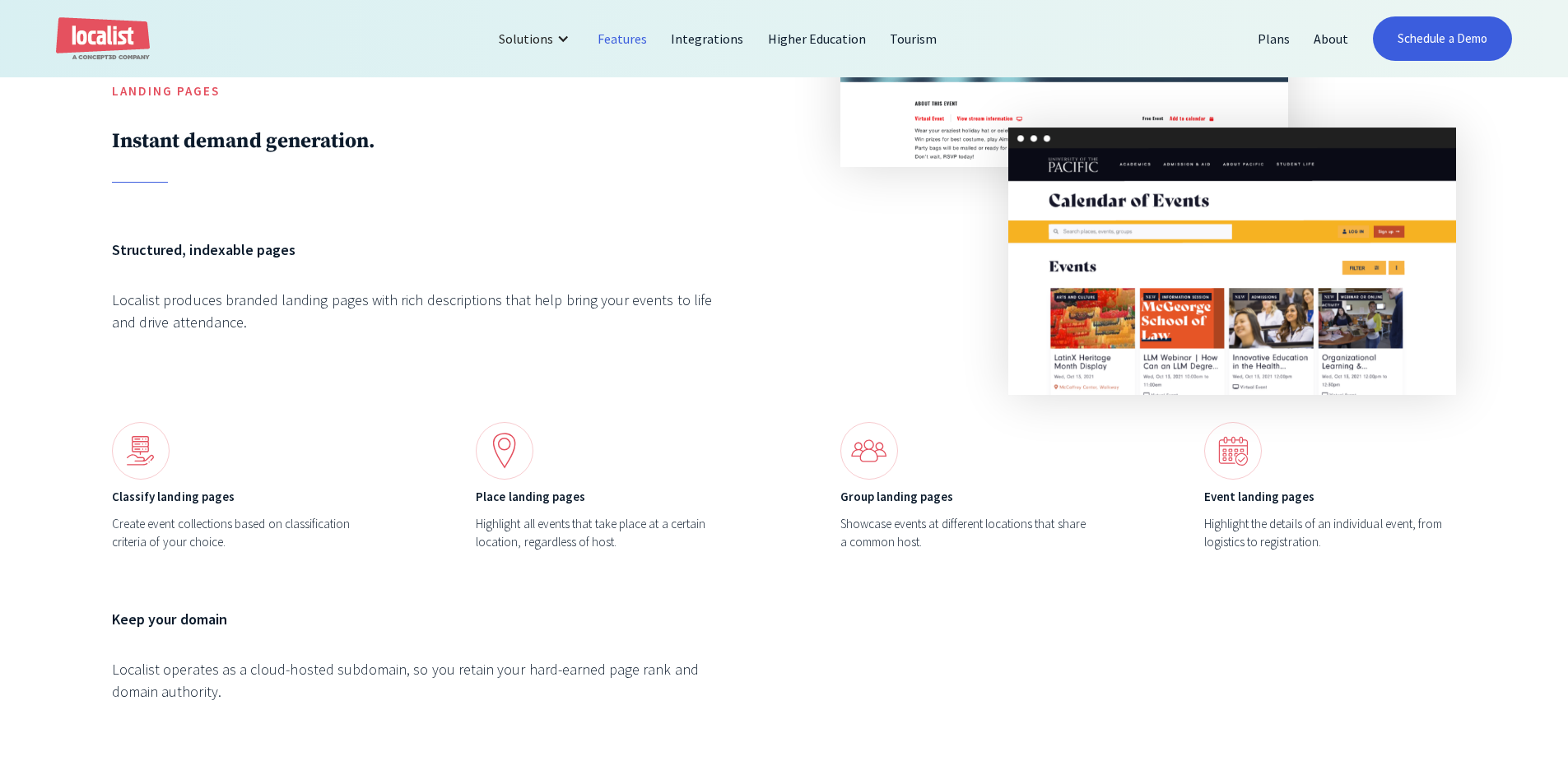
click at [395, 353] on div "Structured, indexable pages Localist produces branded landing pages with rich d…" at bounding box center [420, 302] width 616 height 128
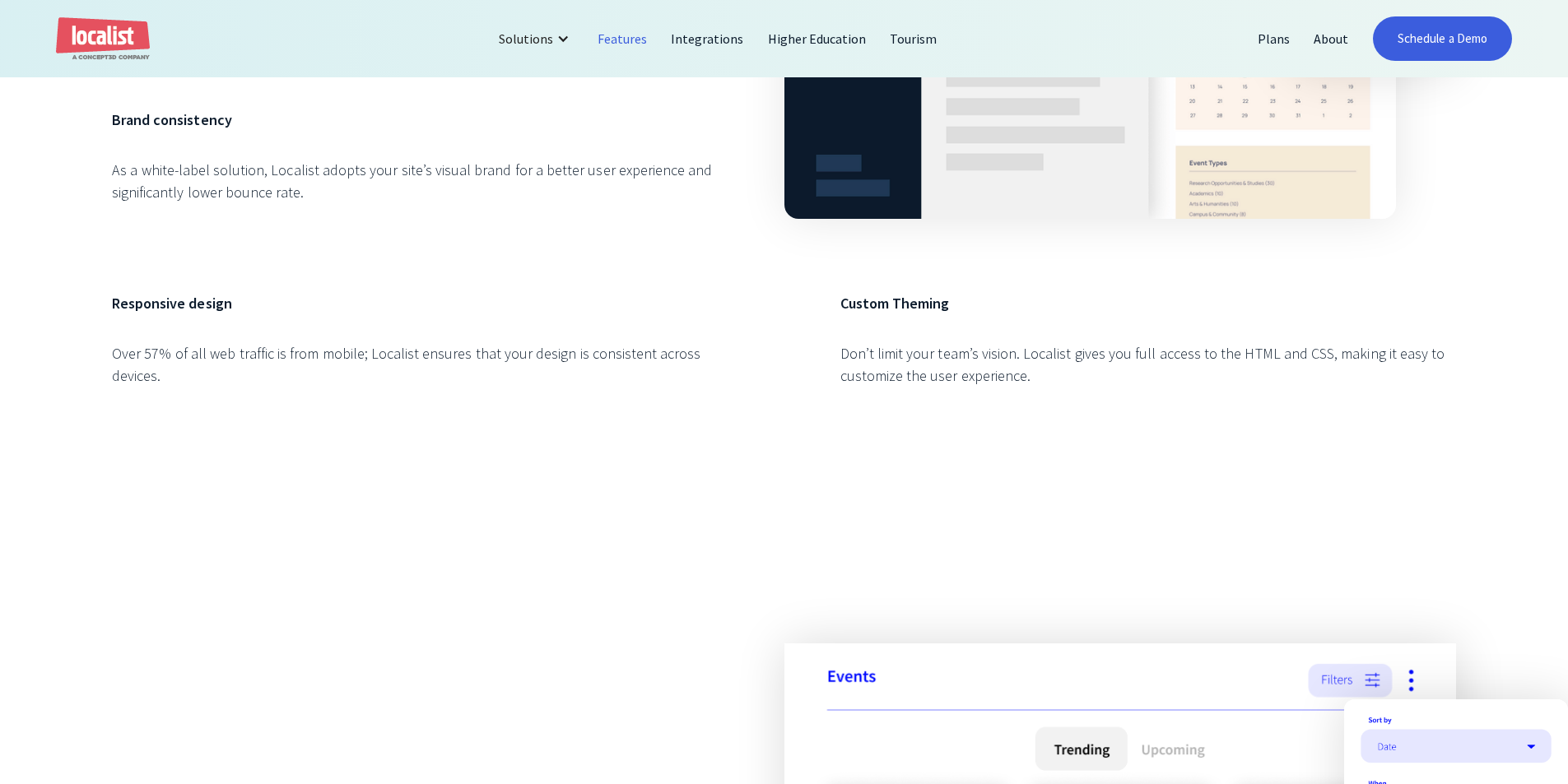
scroll to position [0, 0]
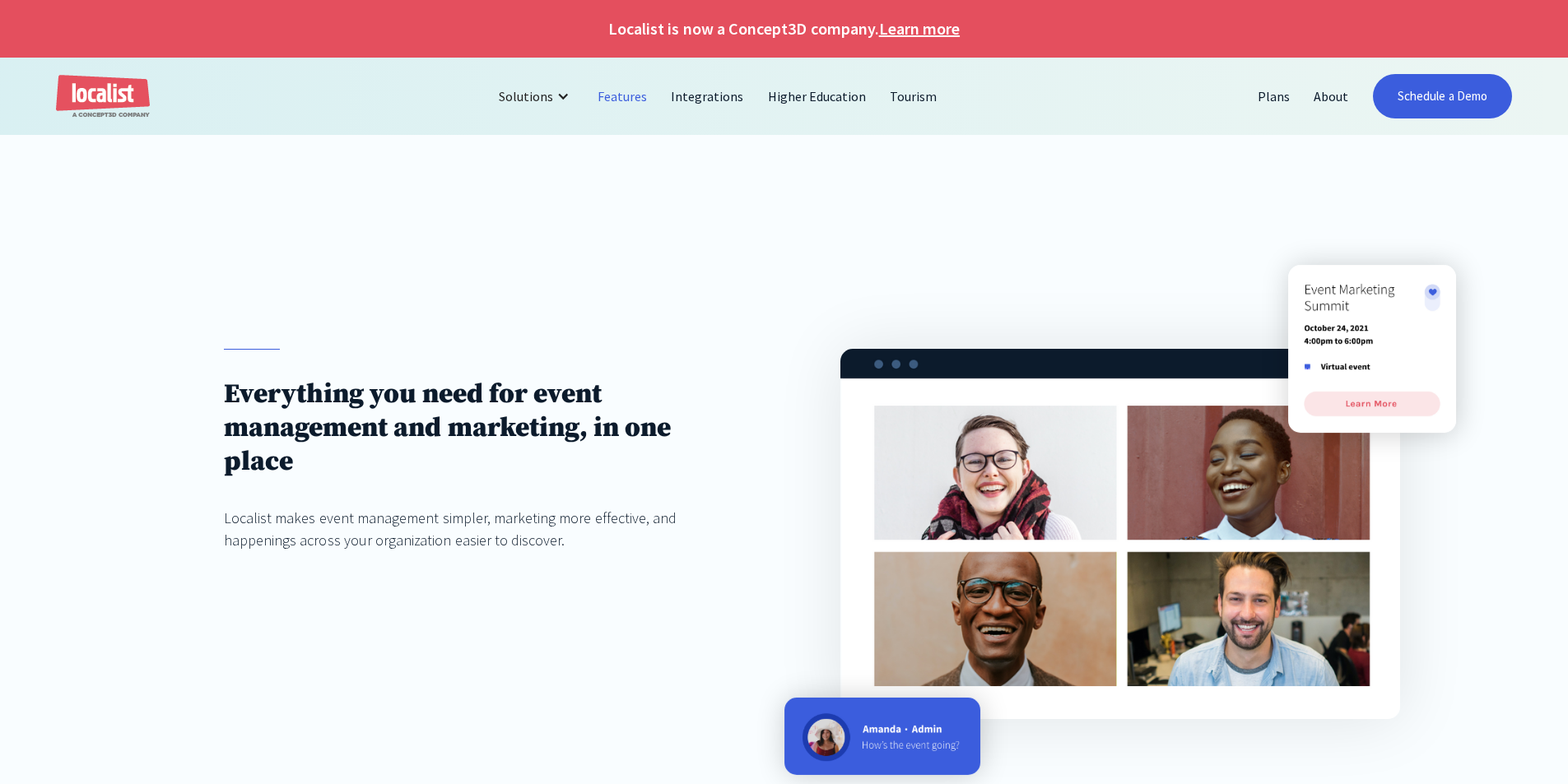
click at [240, 287] on div "Everything you need for event management and marketing, in one place Localist m…" at bounding box center [784, 534] width 1568 height 594
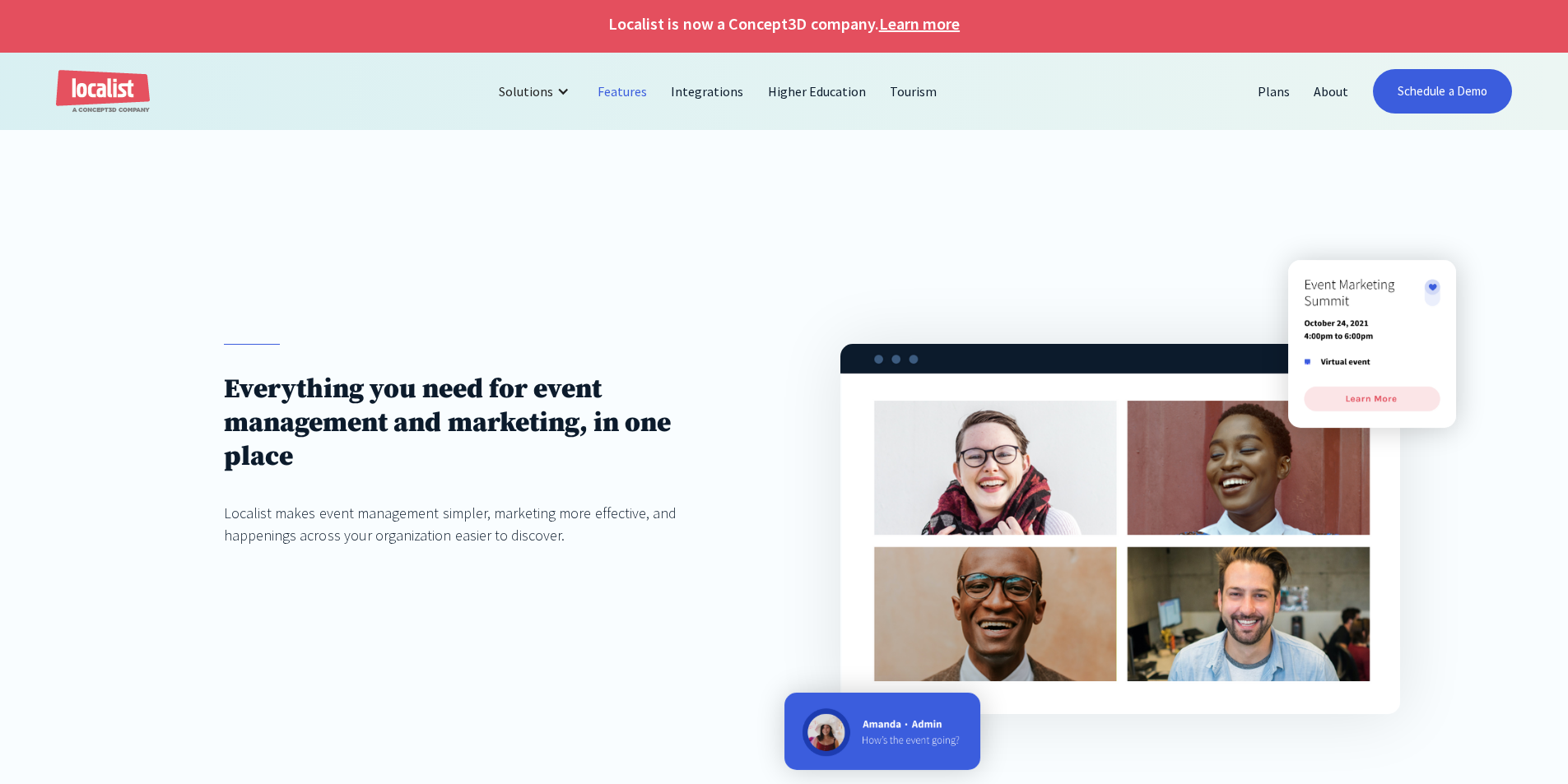
scroll to position [329, 0]
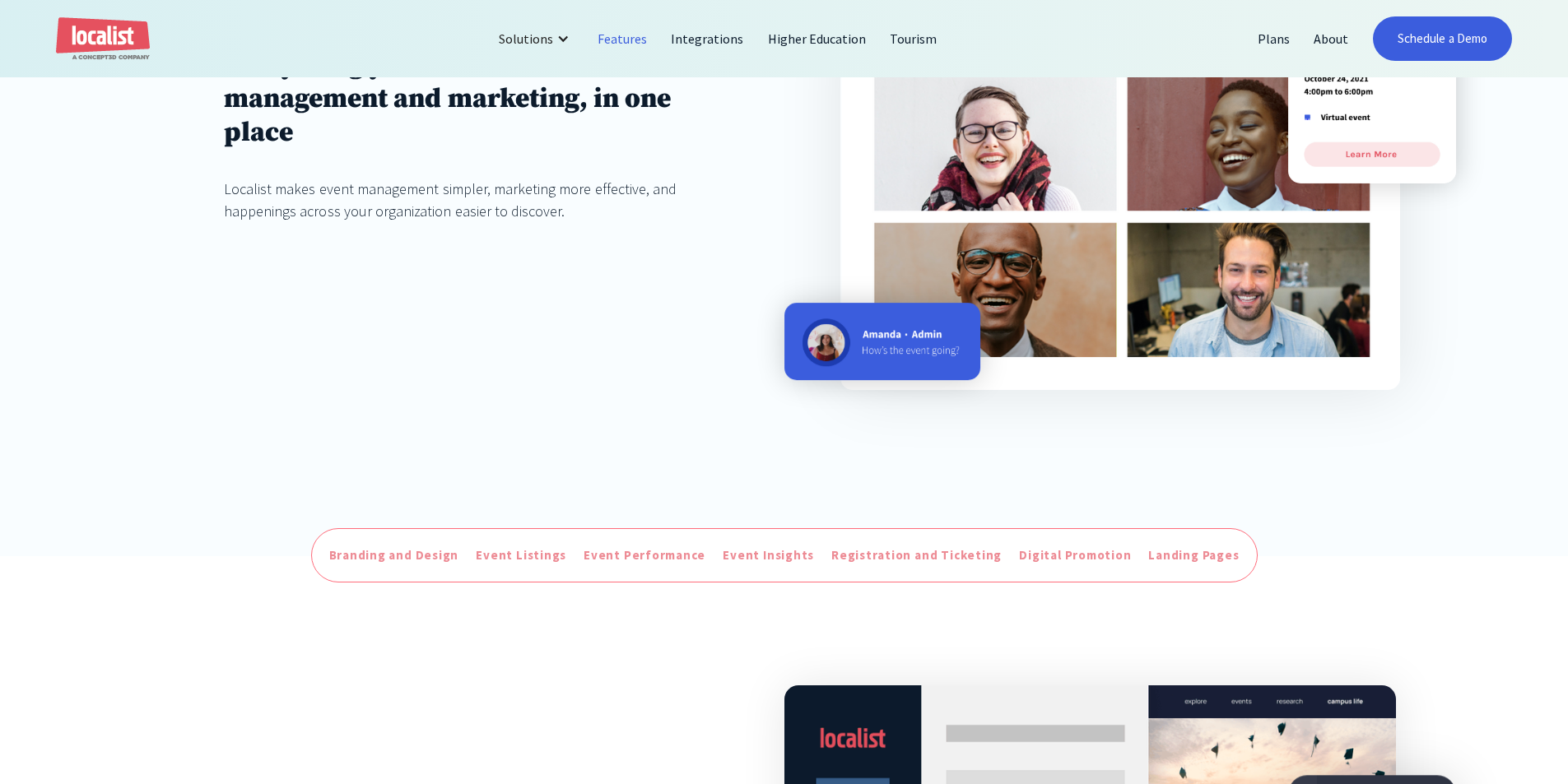
click at [216, 250] on div "Everything you need for event management and marketing, in one place Localist m…" at bounding box center [784, 205] width 1568 height 594
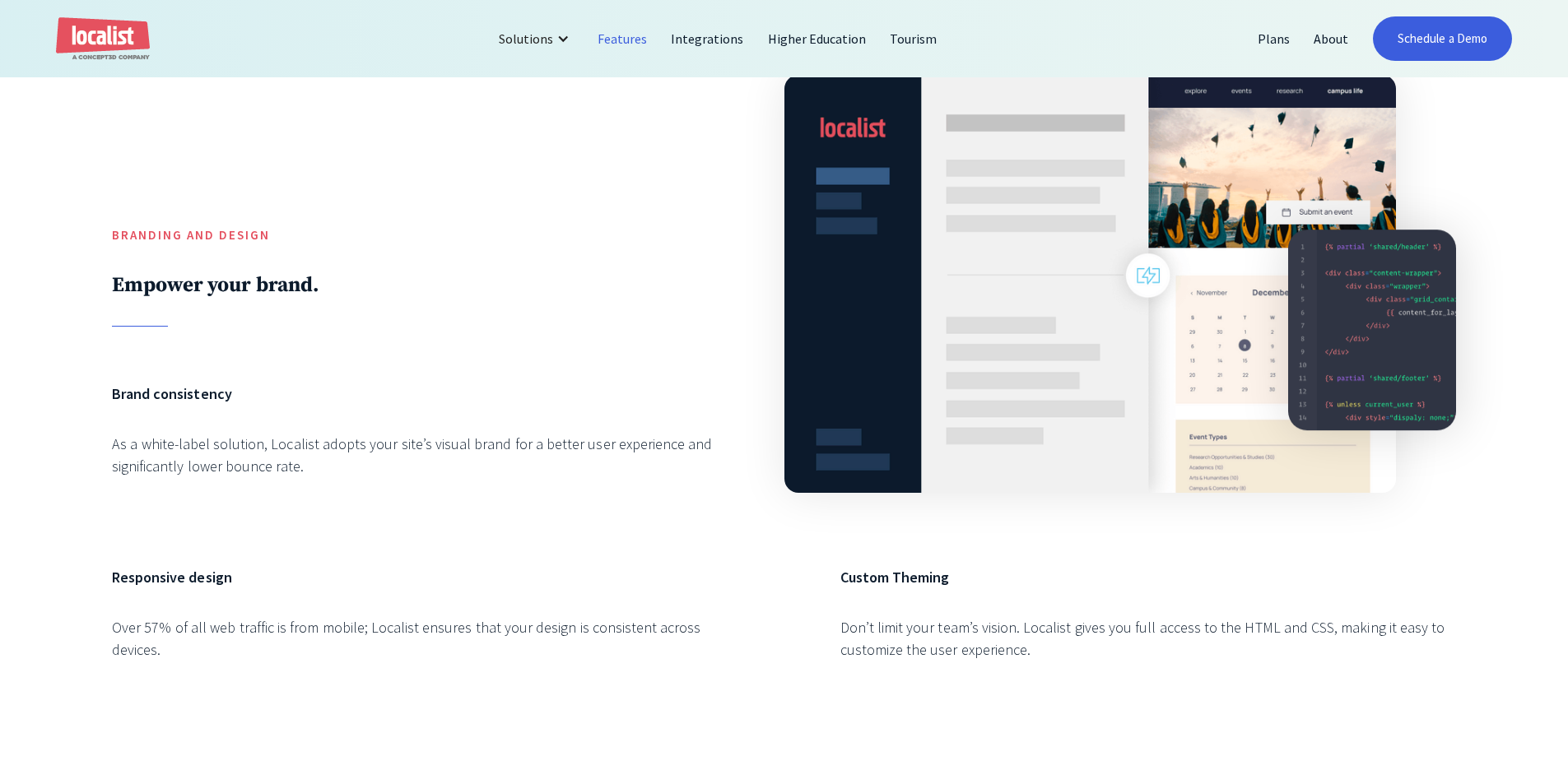
scroll to position [988, 0]
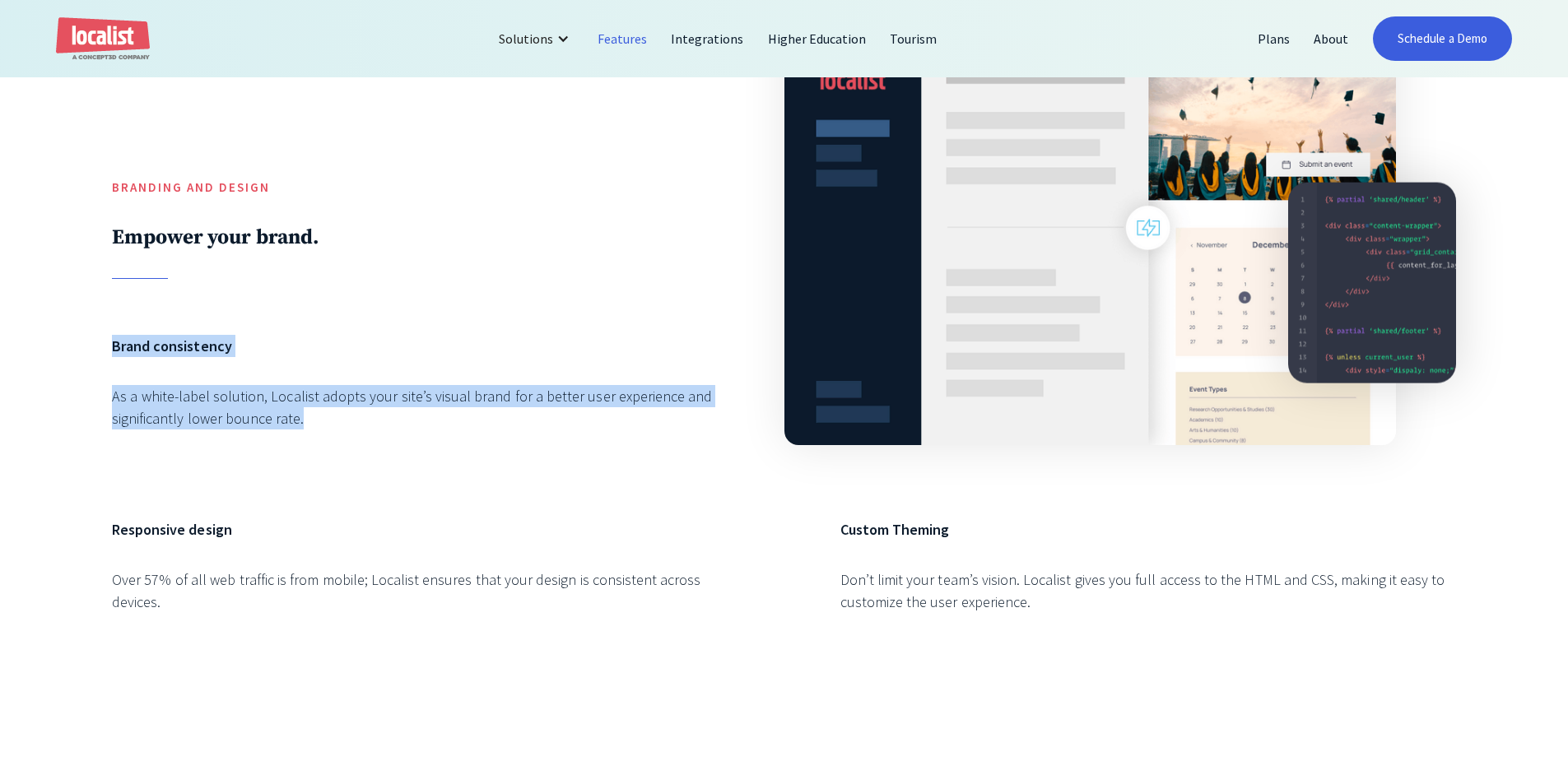
drag, startPoint x: 372, startPoint y: 450, endPoint x: 92, endPoint y: 330, distance: 304.6
click at [92, 330] on div "Branding and Design Empower your brand. Brand consistency As a white-label solu…" at bounding box center [784, 327] width 1568 height 860
drag, startPoint x: 92, startPoint y: 330, endPoint x: 359, endPoint y: 421, distance: 282.1
click at [359, 421] on div "Branding and Design Empower your brand. Brand consistency As a white-label solu…" at bounding box center [784, 327] width 1568 height 860
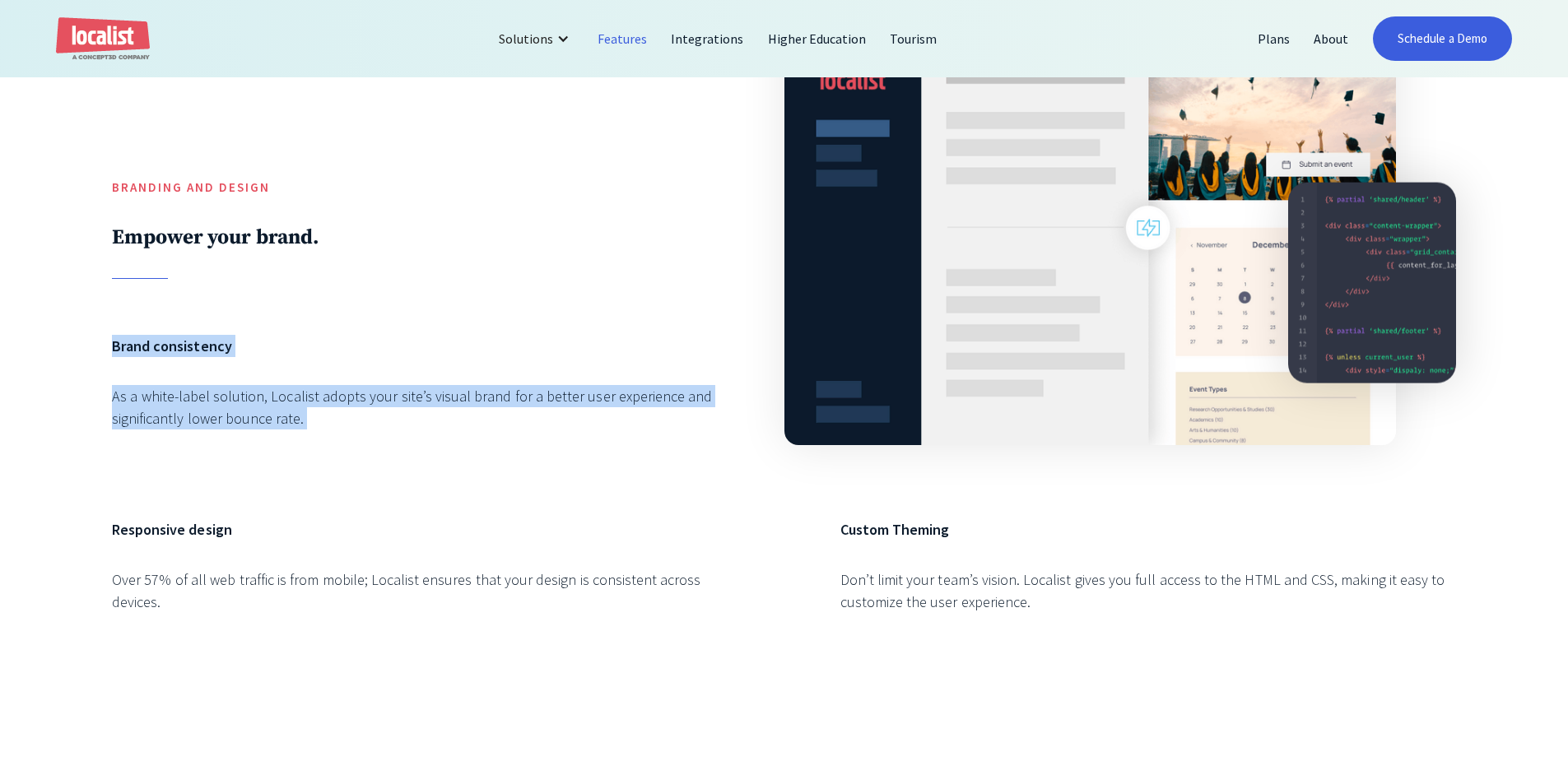
click at [359, 421] on div "As a white-label solution, Localist adopts your site’s visual brand for a bette…" at bounding box center [420, 407] width 616 height 44
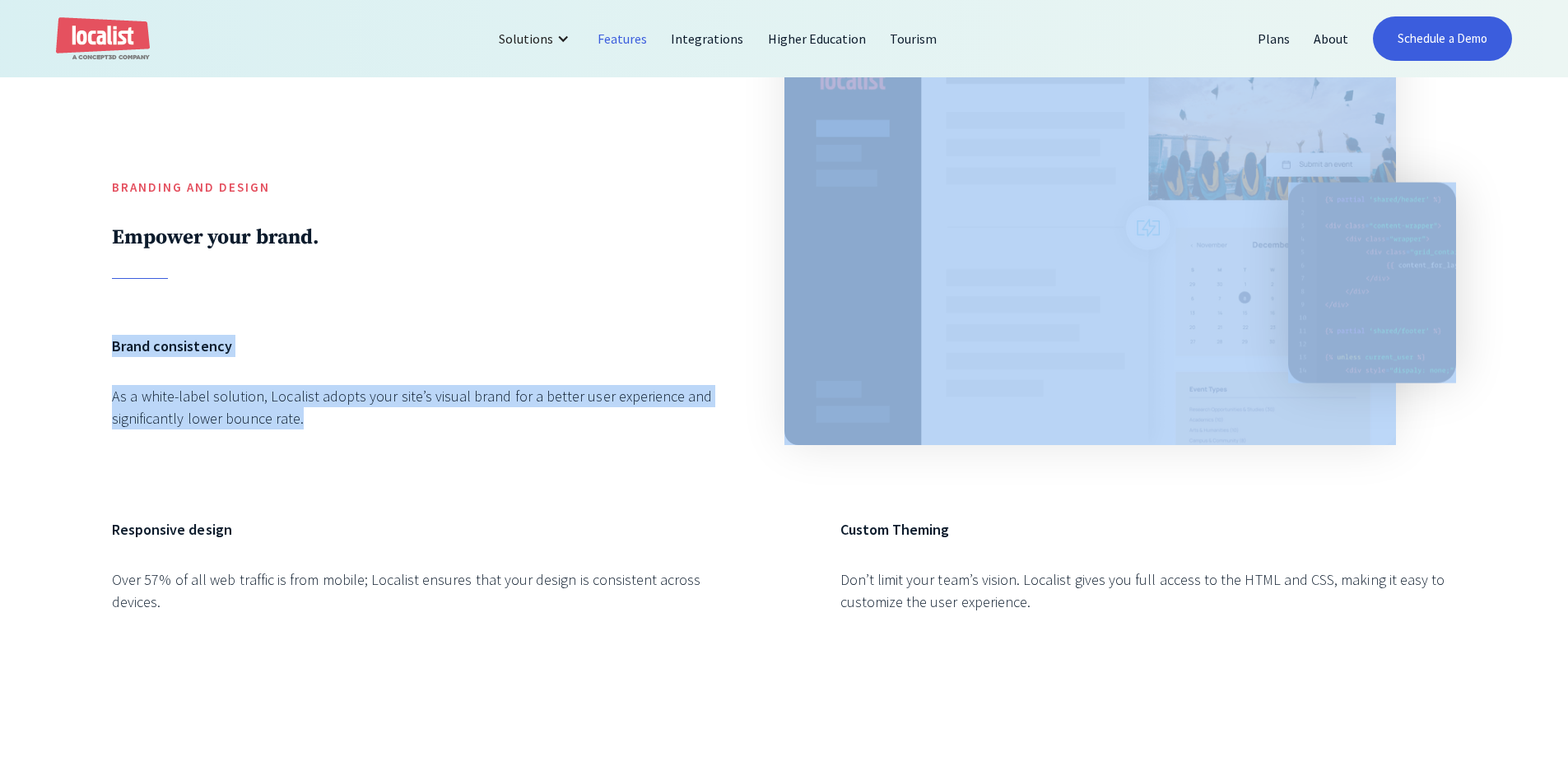
drag, startPoint x: 168, startPoint y: 302, endPoint x: 340, endPoint y: 438, distance: 219.3
click at [341, 438] on div "Branding and Design Empower your brand. Brand consistency As a white-label solu…" at bounding box center [784, 327] width 1344 height 636
click at [340, 438] on div "Brand consistency As a white-label solution, Localist adopts your site’s visual…" at bounding box center [420, 399] width 616 height 128
drag, startPoint x: 340, startPoint y: 438, endPoint x: 325, endPoint y: 468, distance: 33.5
click at [325, 463] on div "Brand consistency As a white-label solution, Localist adopts your site’s visual…" at bounding box center [420, 399] width 616 height 128
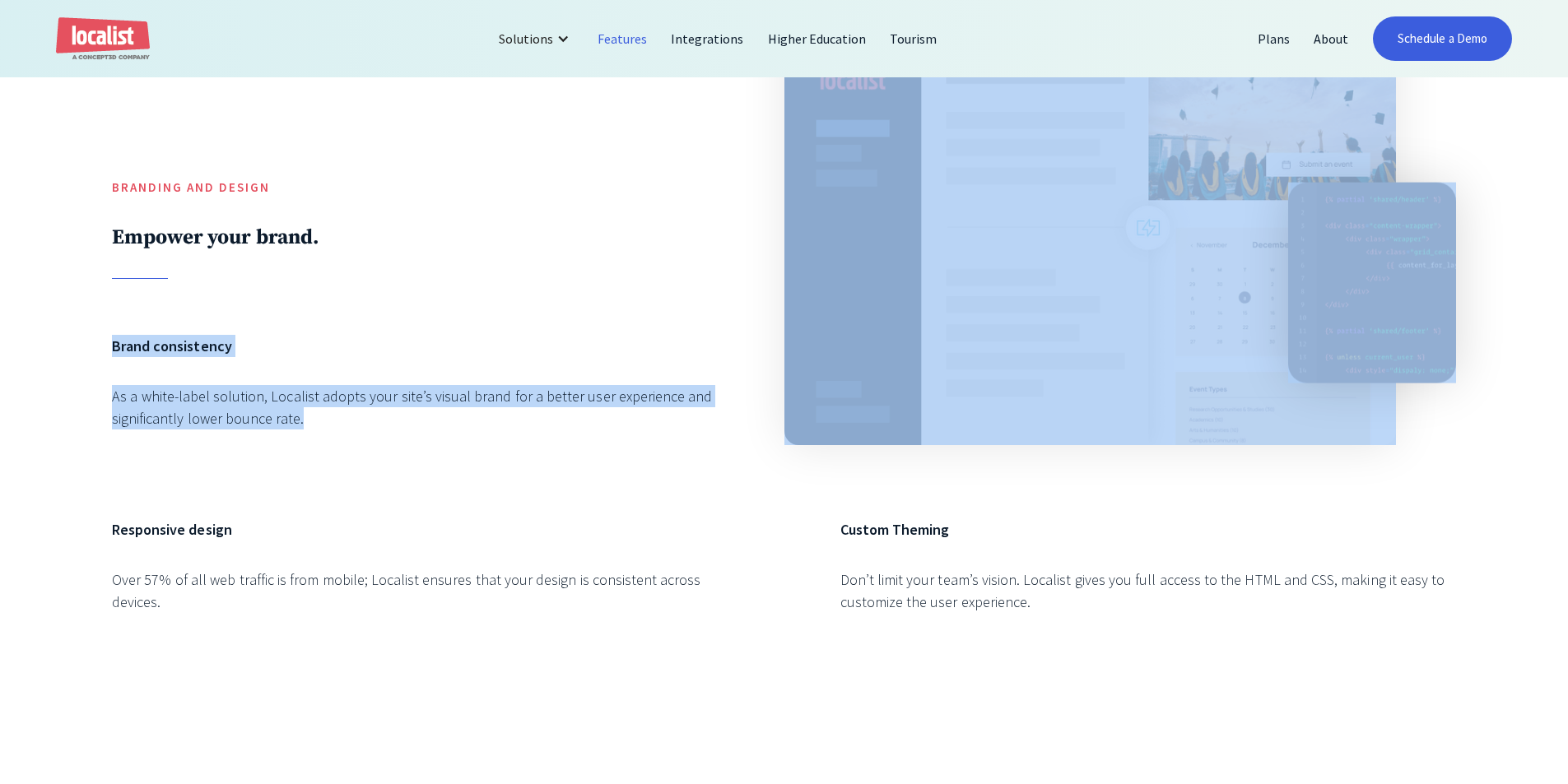
click at [325, 463] on div "Brand consistency As a white-label solution, Localist adopts your site’s visual…" at bounding box center [420, 399] width 616 height 128
drag, startPoint x: 325, startPoint y: 469, endPoint x: 270, endPoint y: 456, distance: 56.5
click at [241, 442] on div "Brand consistency As a white-label solution, Localist adopts your site’s visual…" at bounding box center [420, 399] width 616 height 128
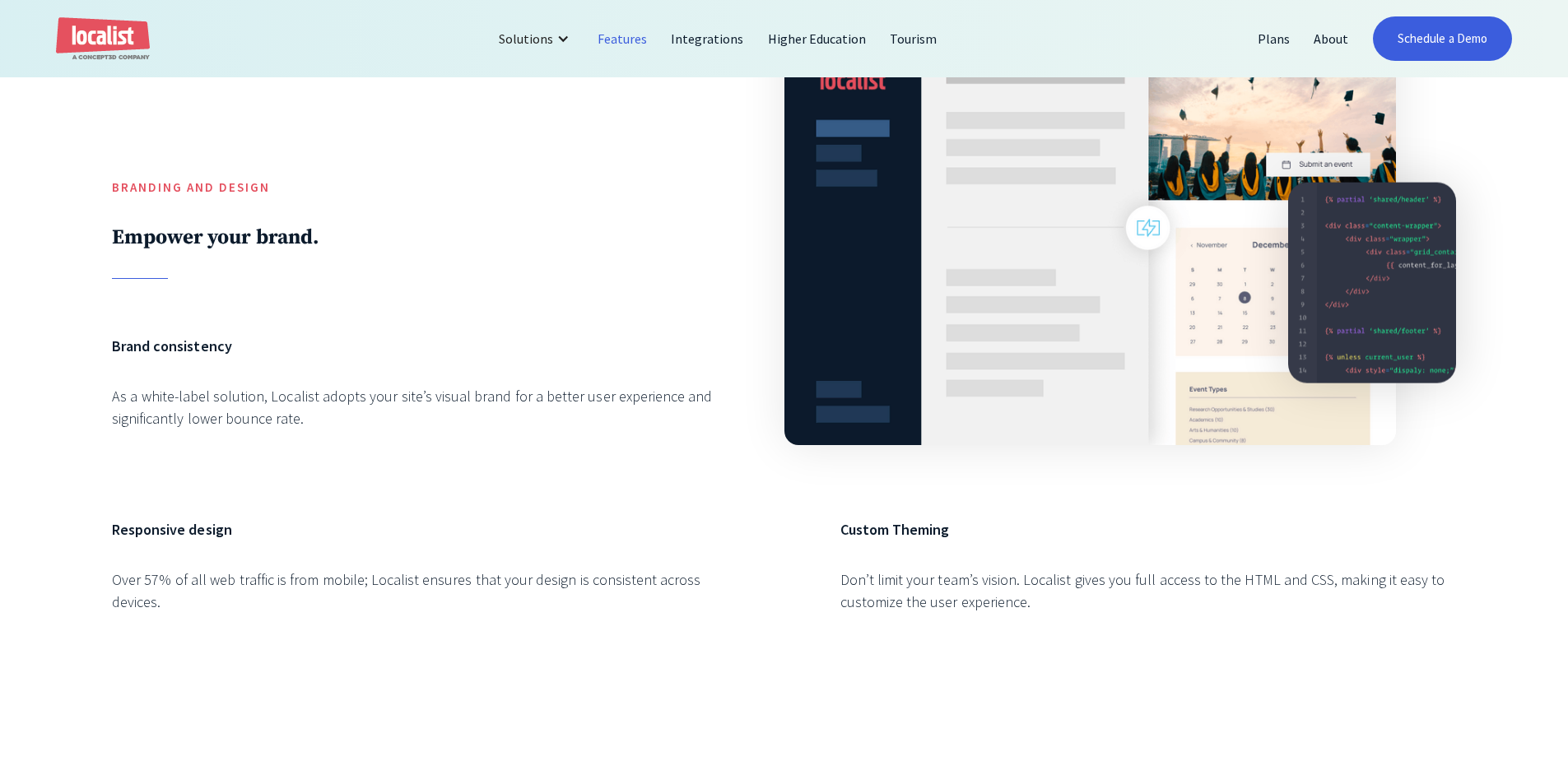
click at [333, 479] on div "Branding and Design Empower your brand. Brand consistency As a white-label solu…" at bounding box center [784, 327] width 1344 height 636
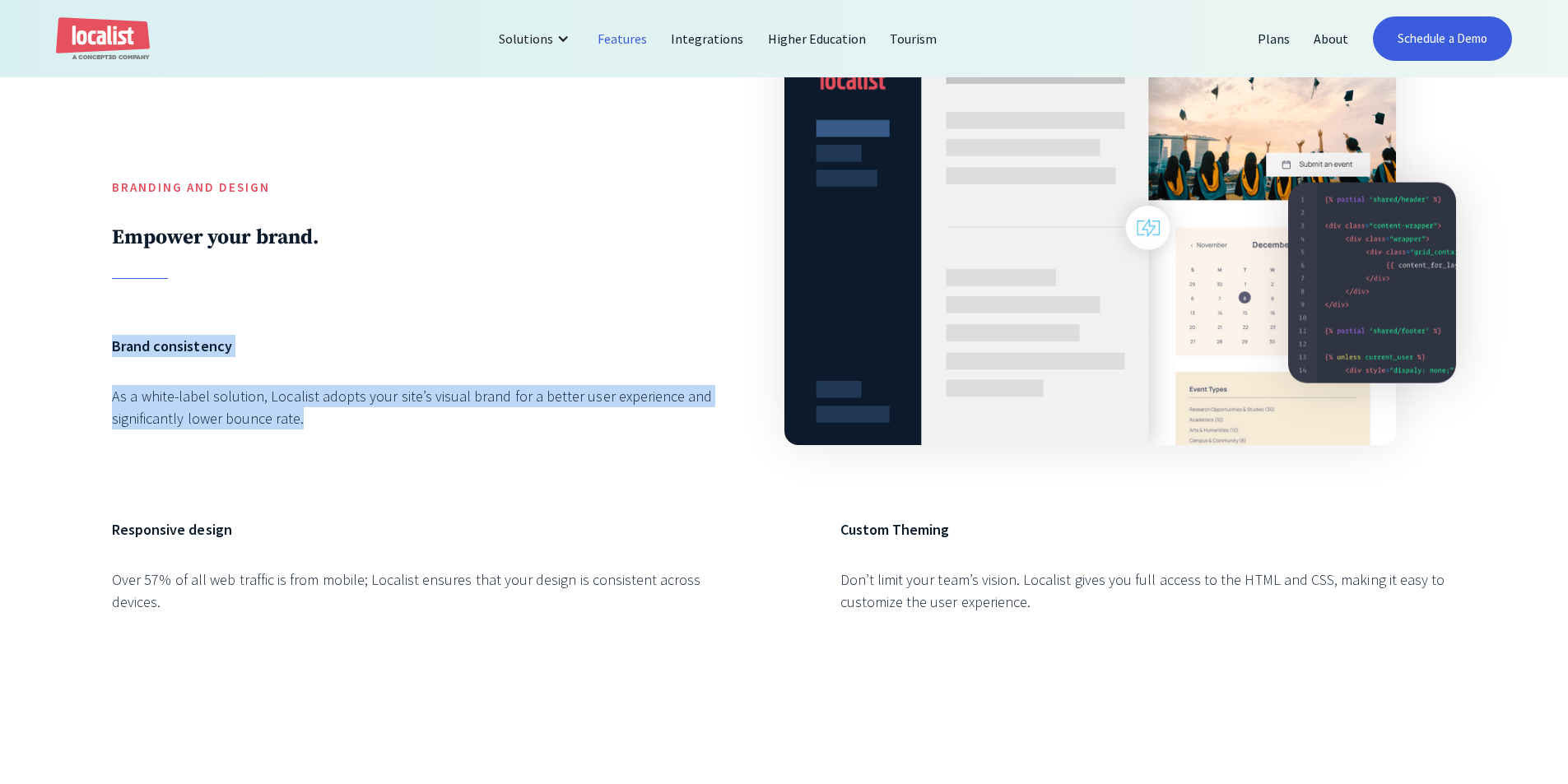
drag, startPoint x: 291, startPoint y: 468, endPoint x: 96, endPoint y: 334, distance: 236.6
click at [96, 334] on div "Branding and Design Empower your brand. Brand consistency As a white-label solu…" at bounding box center [784, 327] width 1568 height 860
click at [312, 328] on div "Branding and Design Empower your brand. Brand consistency As a white-label solu…" at bounding box center [784, 327] width 1344 height 636
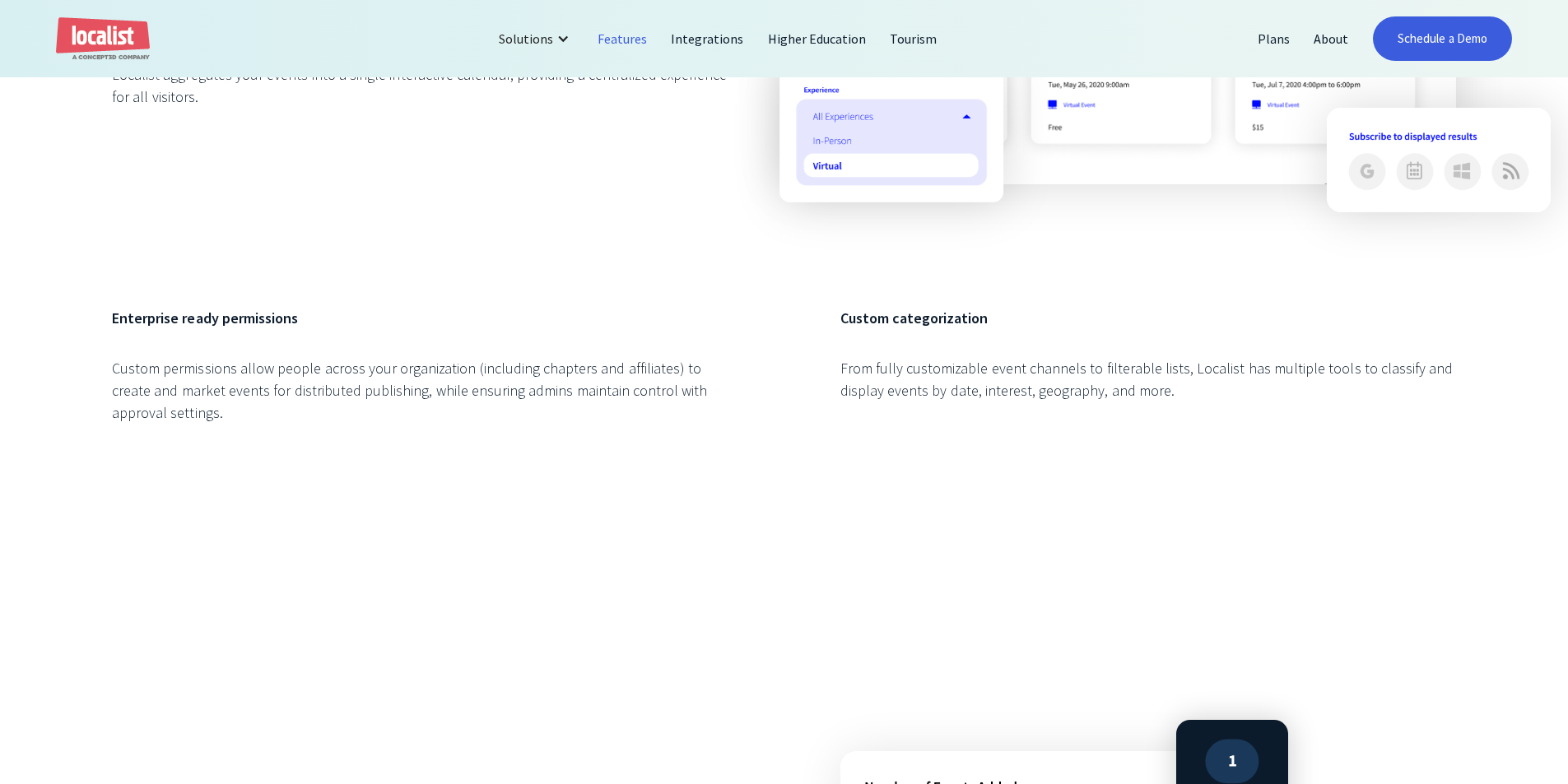
scroll to position [2304, 0]
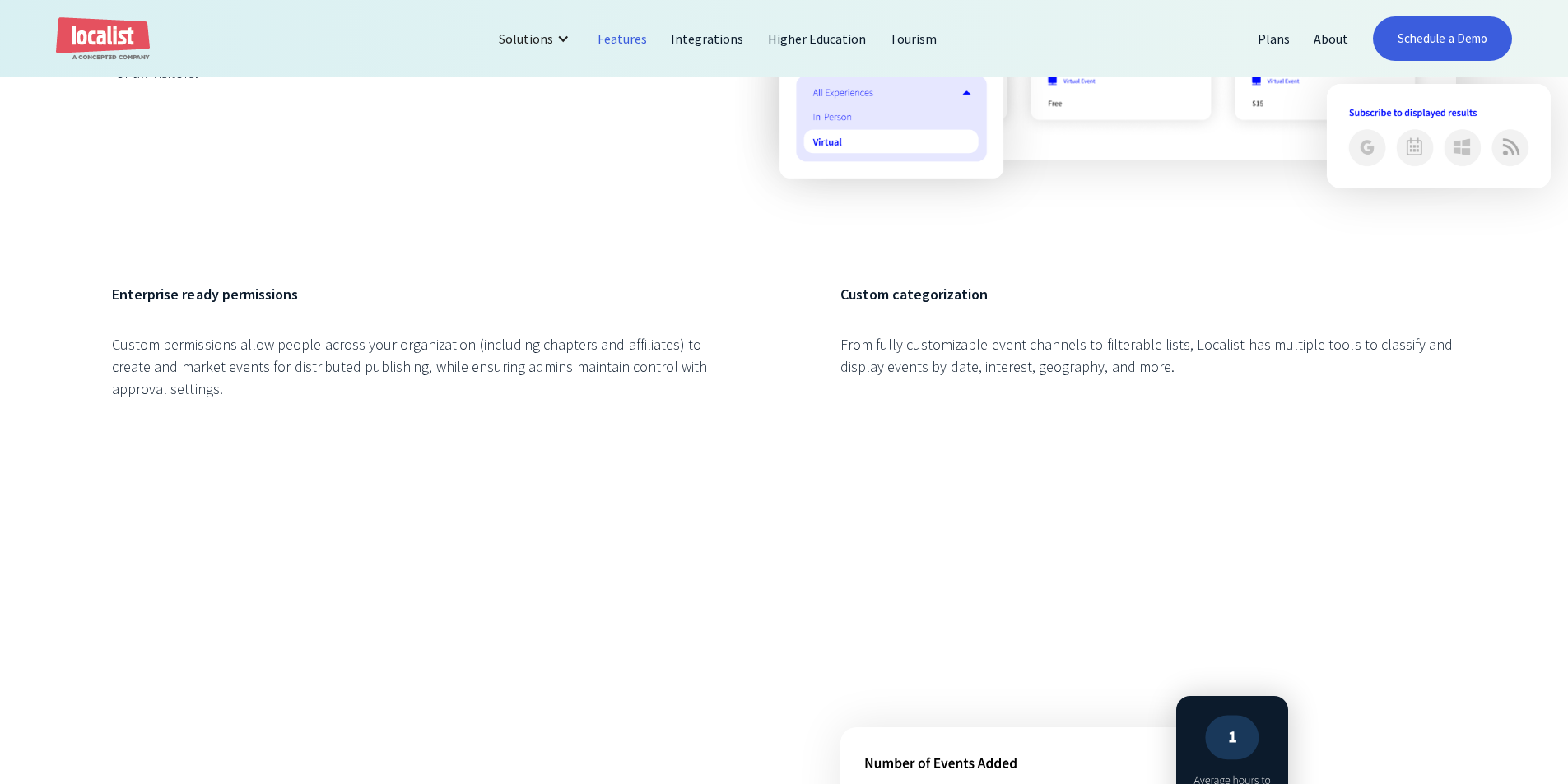
click at [504, 400] on div "Custom permissions allow people across your organization (including chapters an…" at bounding box center [420, 367] width 616 height 67
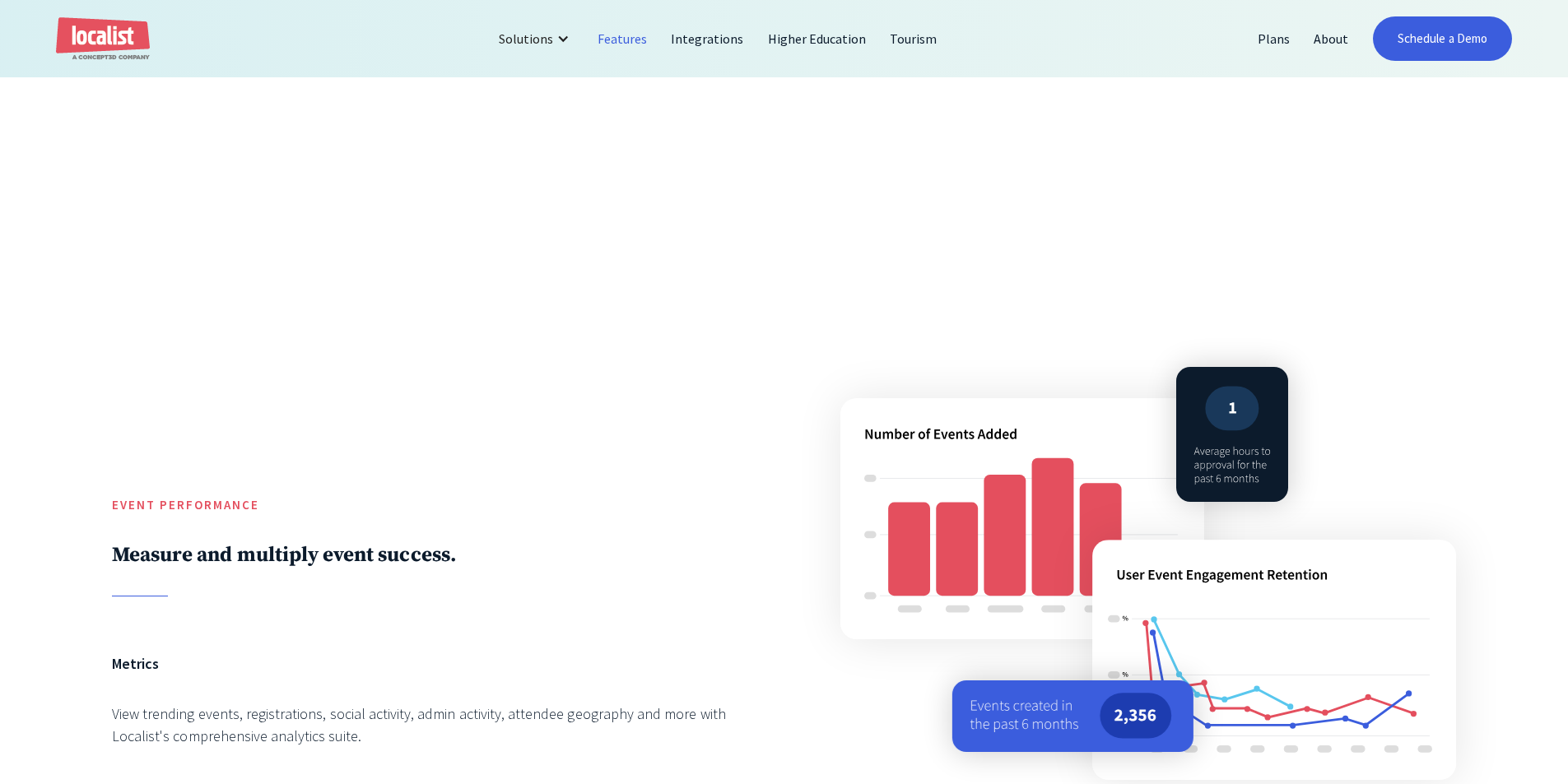
scroll to position [2963, 0]
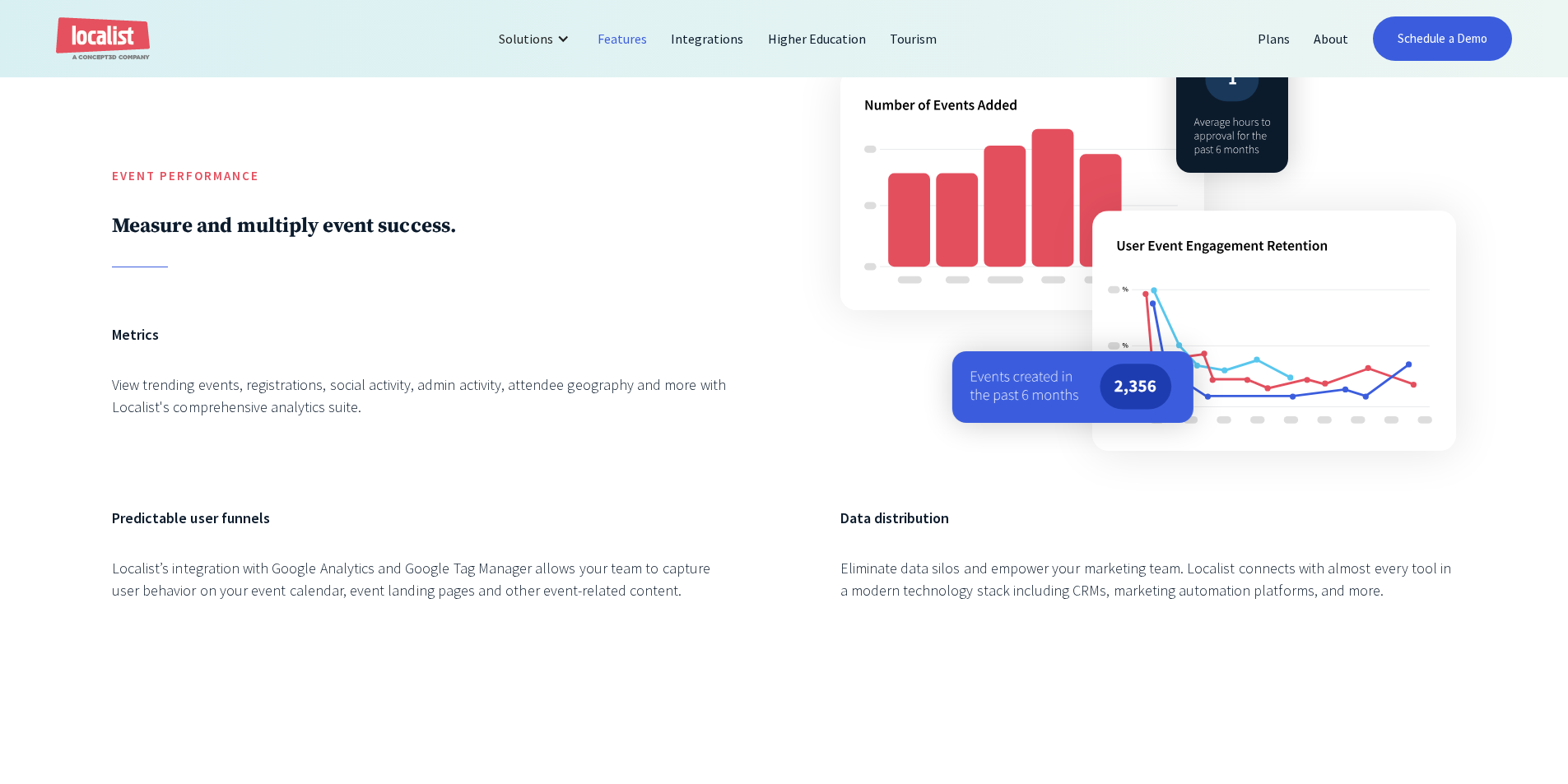
click at [403, 388] on div "Metrics View trending events, registrations, social activity, admin activity, a…" at bounding box center [420, 387] width 616 height 128
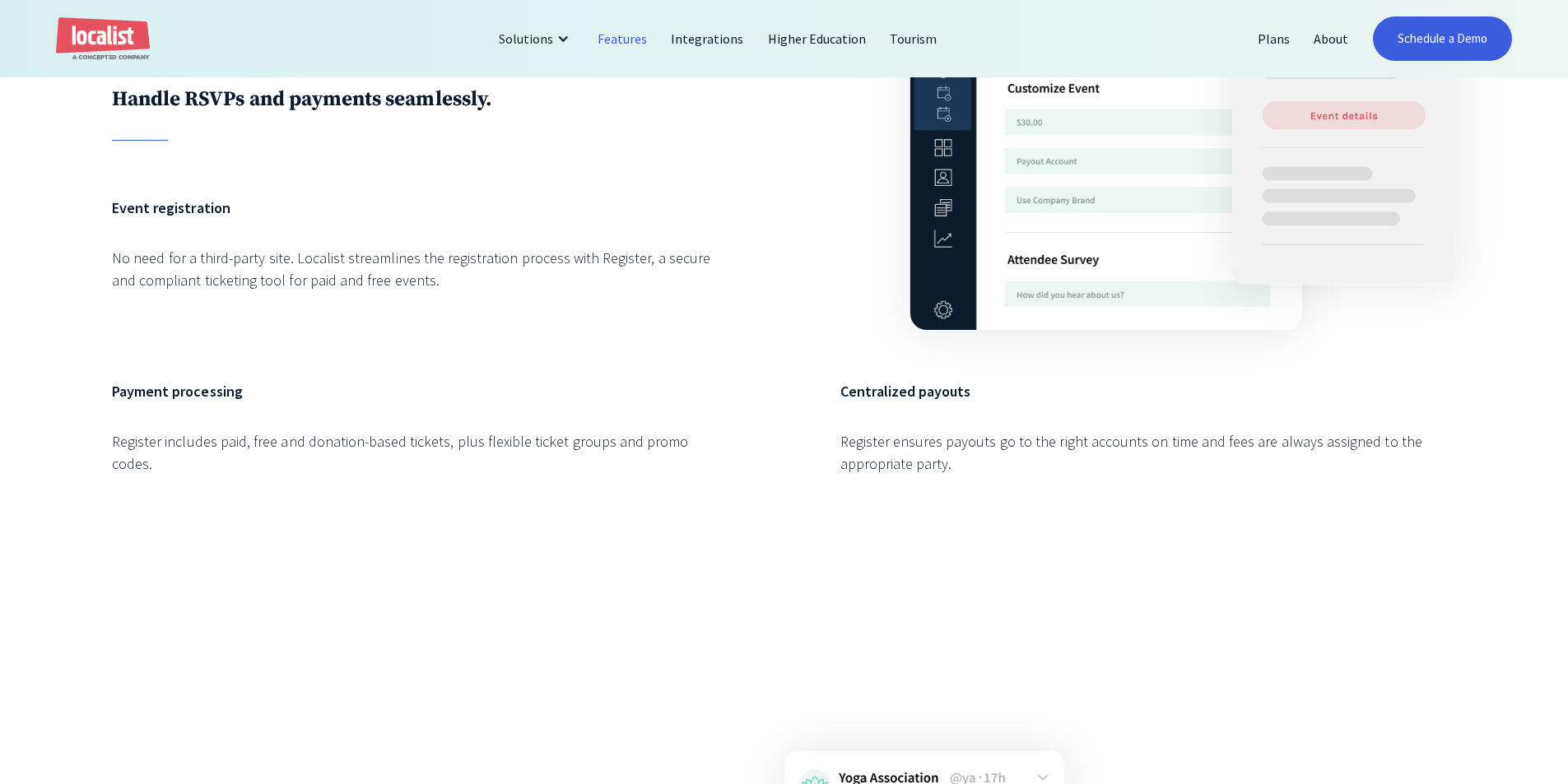
scroll to position [4856, 0]
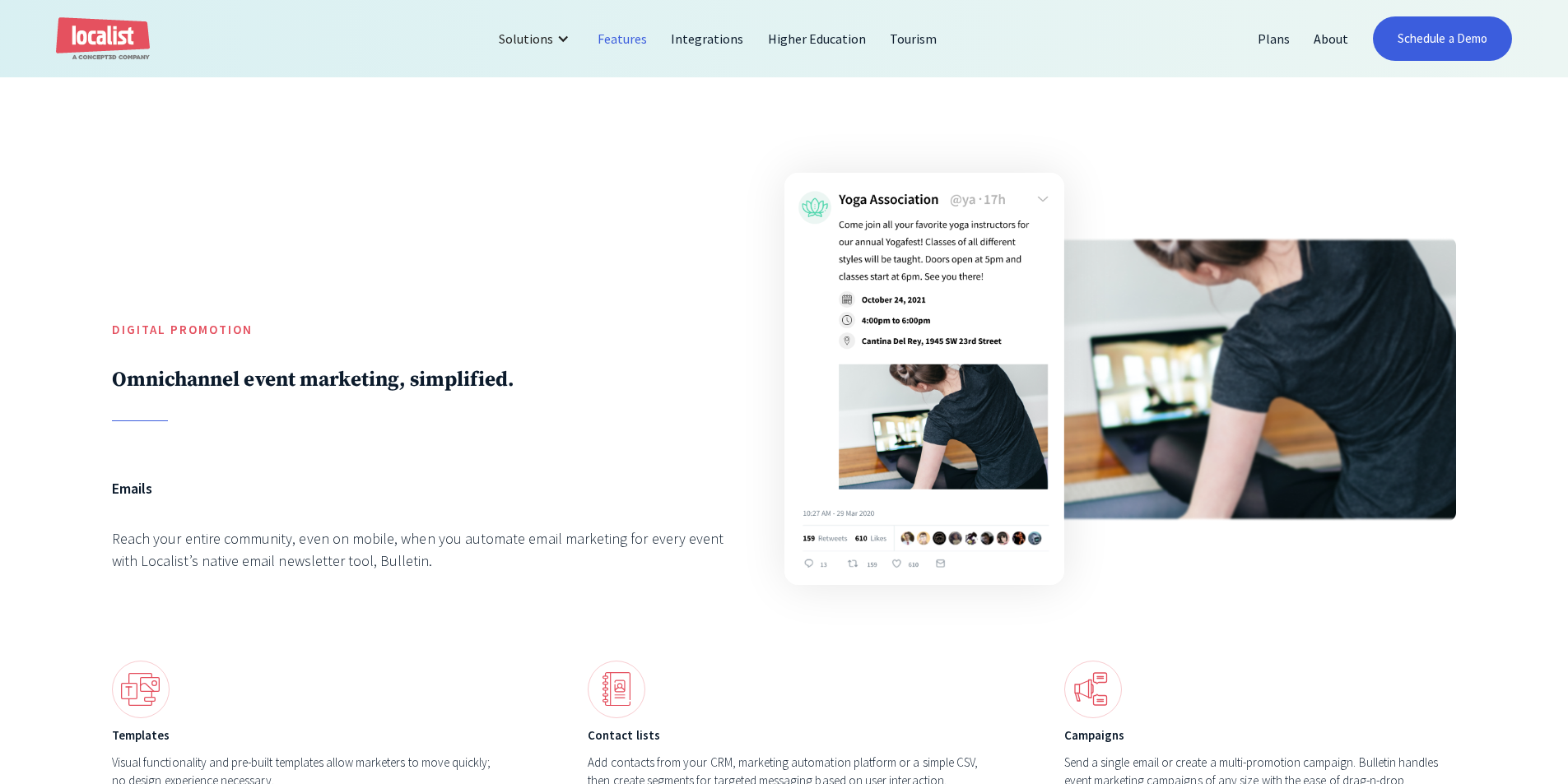
scroll to position [5596, 0]
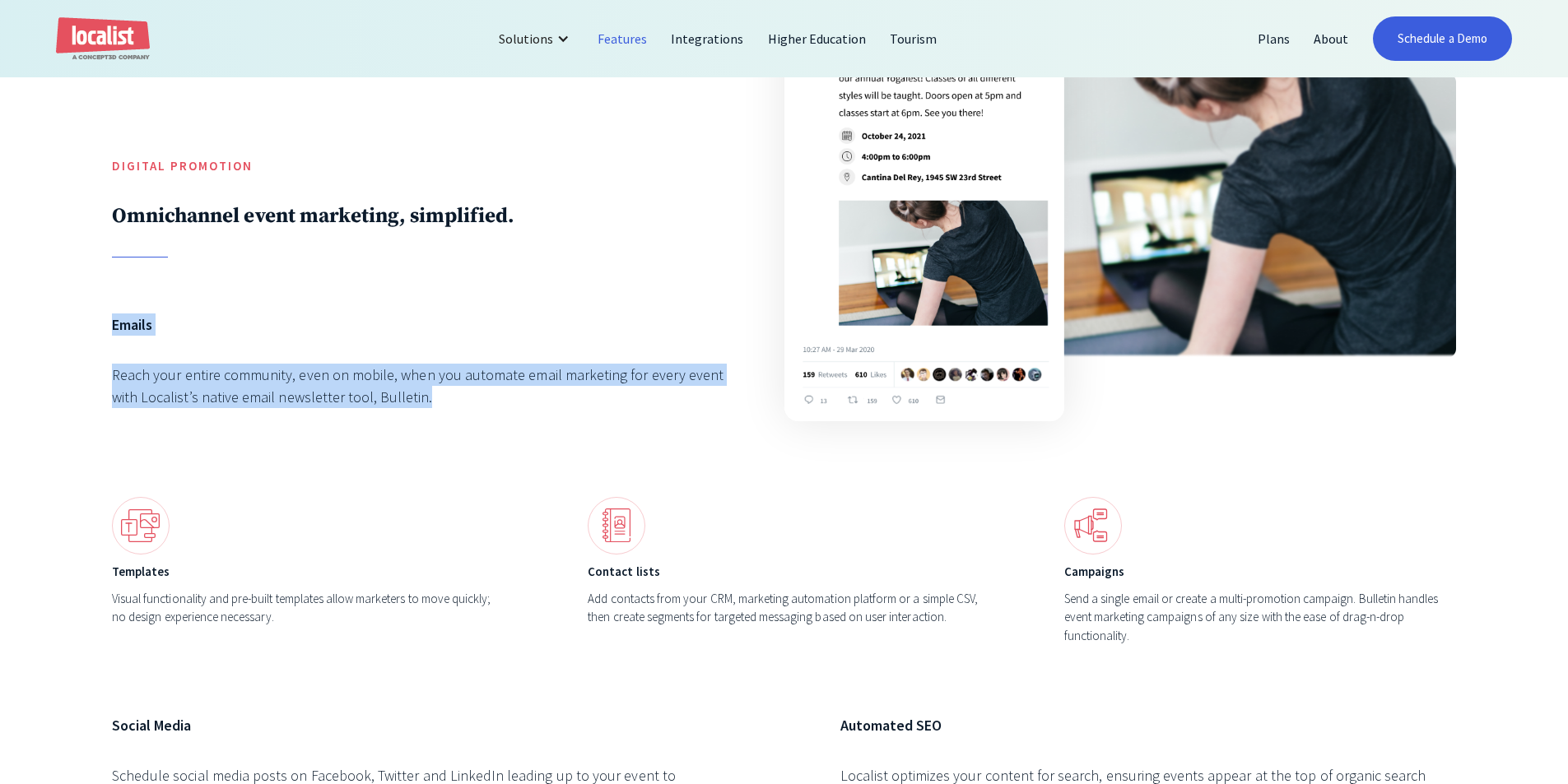
drag, startPoint x: 284, startPoint y: 374, endPoint x: 50, endPoint y: 305, distance: 244.0
click at [50, 305] on div "Digital Promotion Omnichannel event marketing, simplified. Emails Reach your en…" at bounding box center [784, 416] width 1568 height 1078
drag, startPoint x: 50, startPoint y: 305, endPoint x: 493, endPoint y: 409, distance: 455.0
click at [493, 409] on div "Digital Promotion Omnichannel event marketing, simplified. Emails Reach your en…" at bounding box center [784, 416] width 1568 height 1078
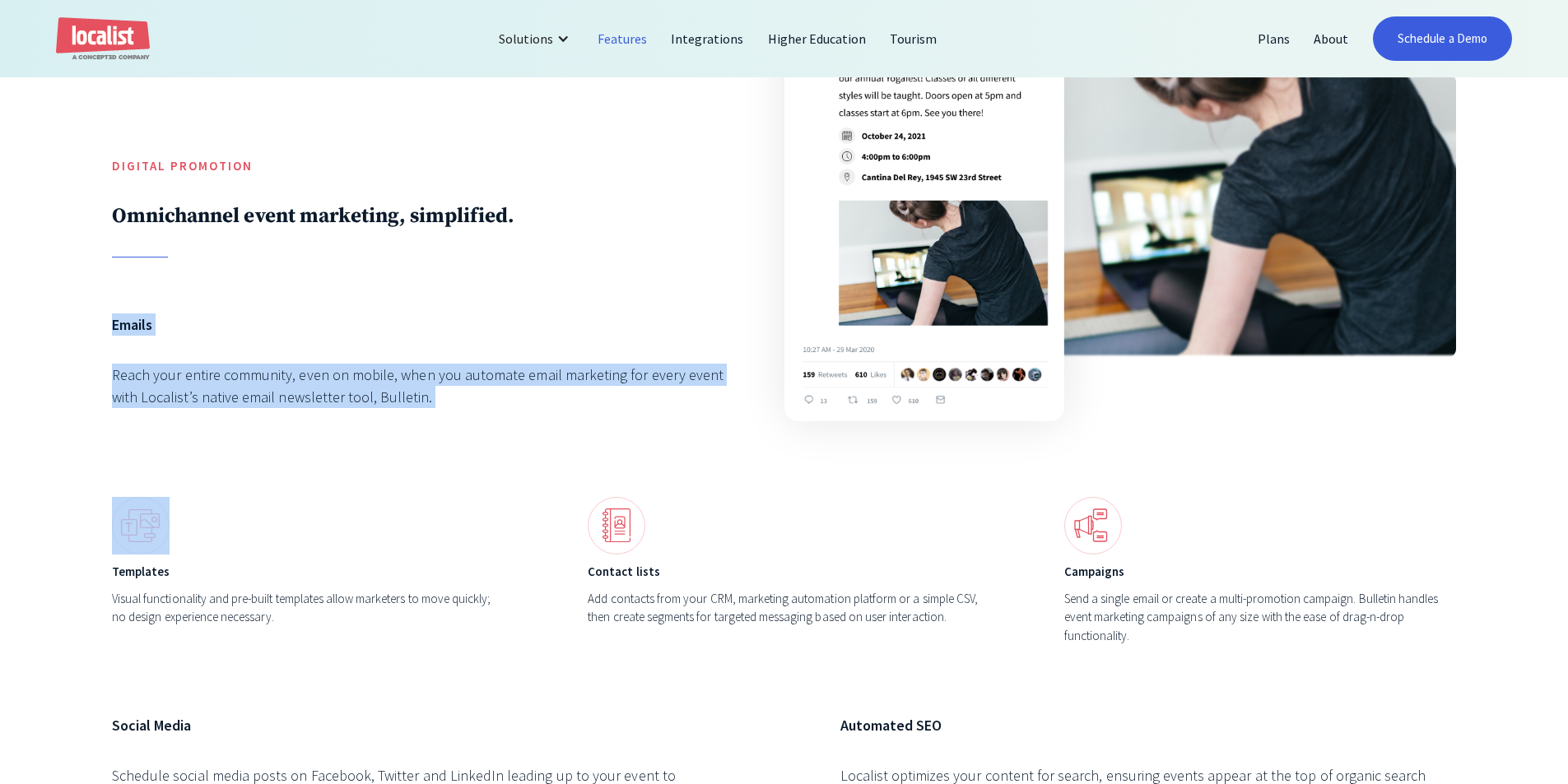
click at [493, 409] on div "Emails Reach your entire community, even on mobile, when you automate email mar…" at bounding box center [420, 377] width 616 height 128
drag, startPoint x: 466, startPoint y: 395, endPoint x: 109, endPoint y: 302, distance: 368.9
click at [110, 302] on div "Digital Promotion Omnichannel event marketing, simplified. Emails Reach your en…" at bounding box center [784, 416] width 1568 height 1078
click at [109, 302] on div "Digital Promotion Omnichannel event marketing, simplified. Emails Reach your en…" at bounding box center [784, 416] width 1568 height 1078
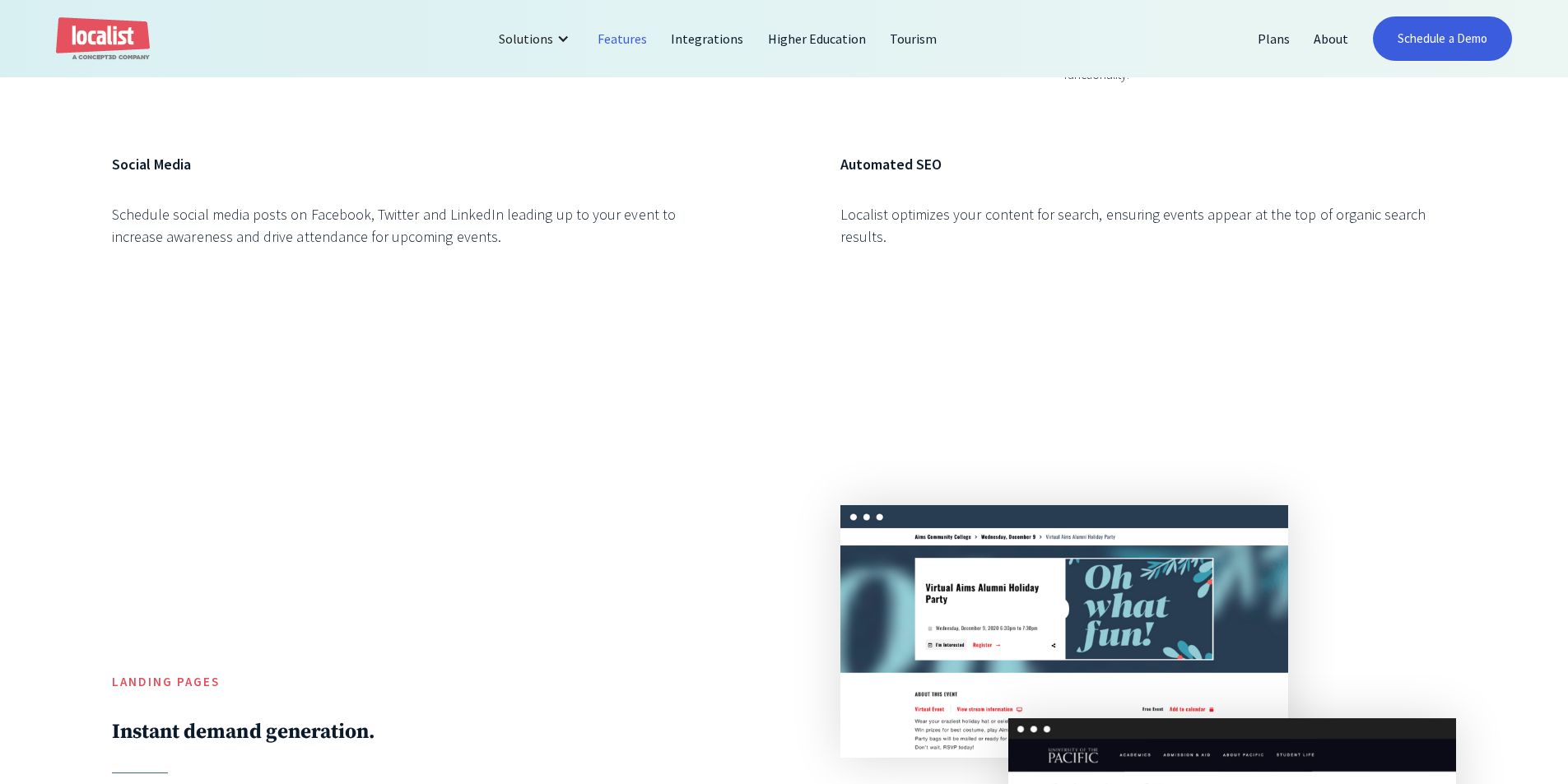
scroll to position [6337, 0]
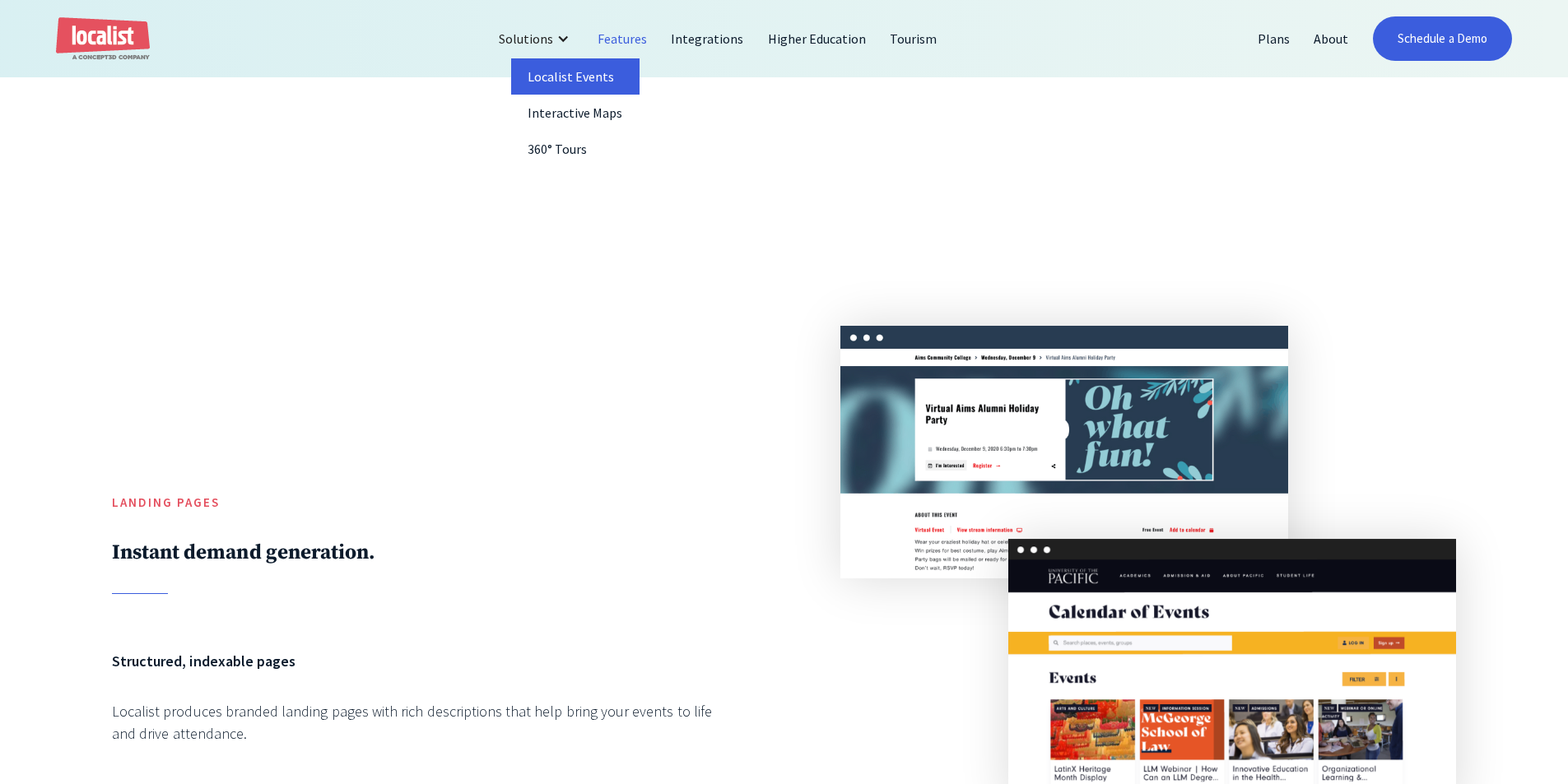
click at [570, 66] on link "Localist Events" at bounding box center [576, 76] width 129 height 36
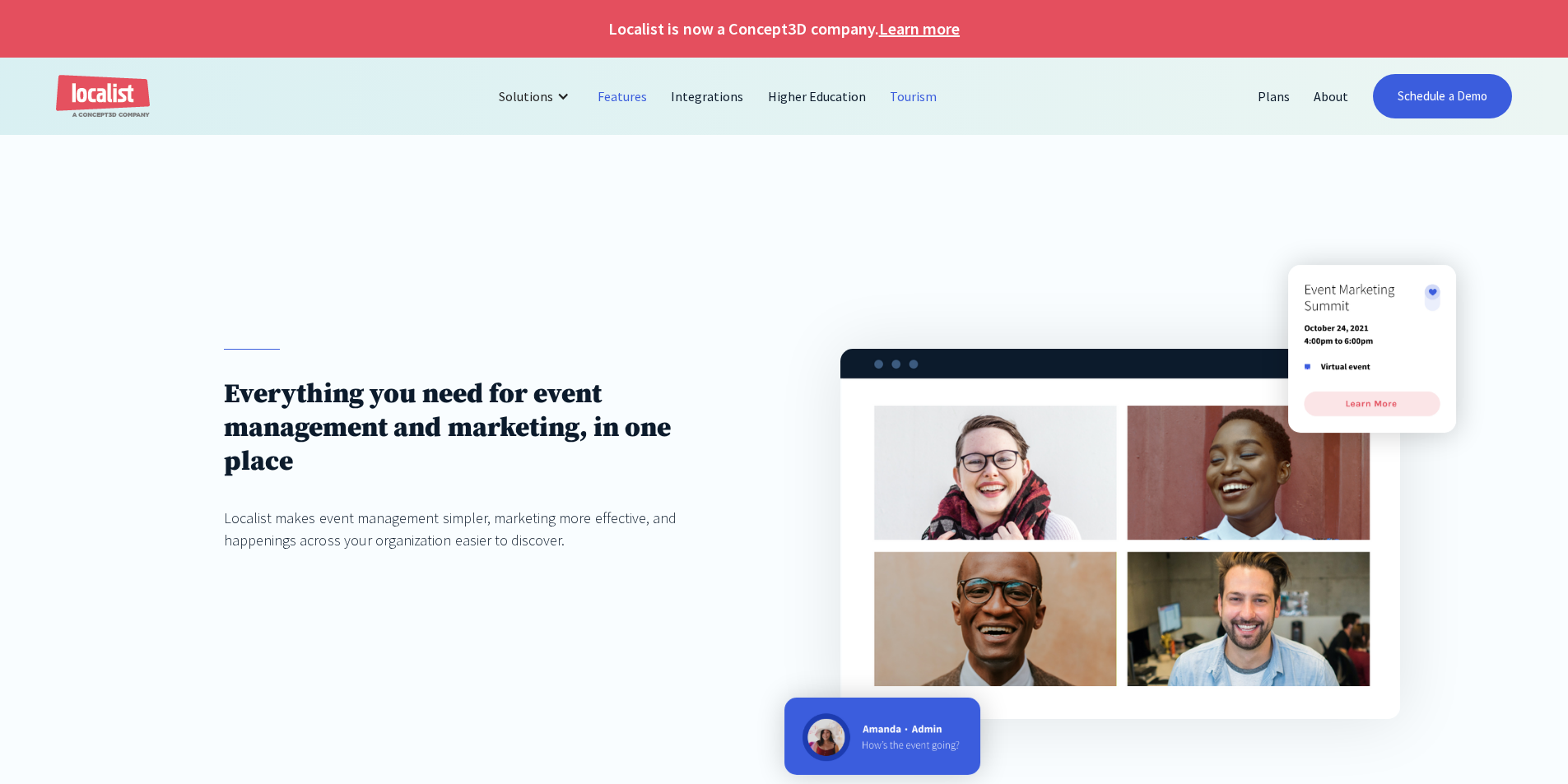
click at [924, 91] on link "Tourism" at bounding box center [914, 96] width 71 height 40
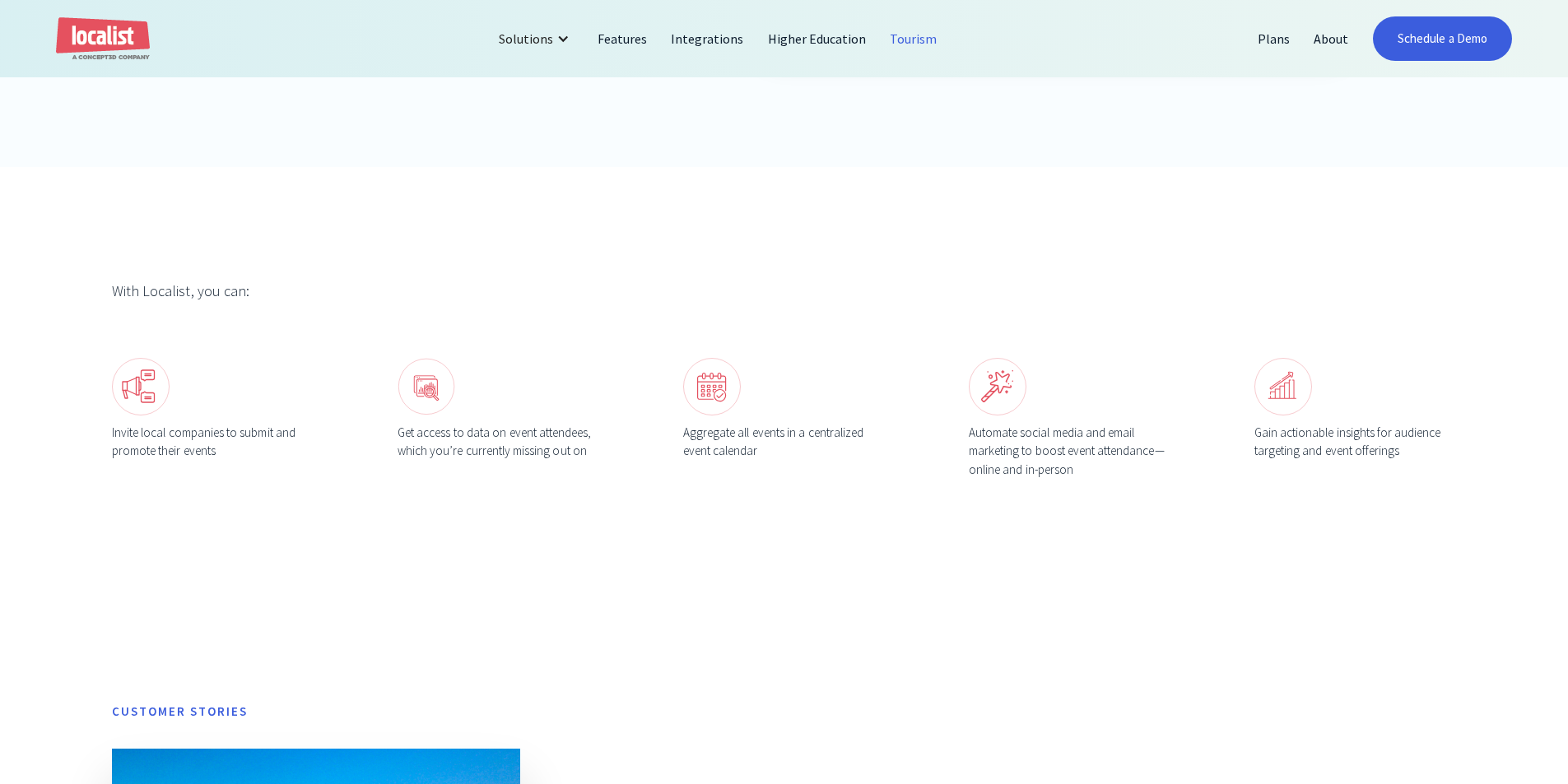
scroll to position [741, 0]
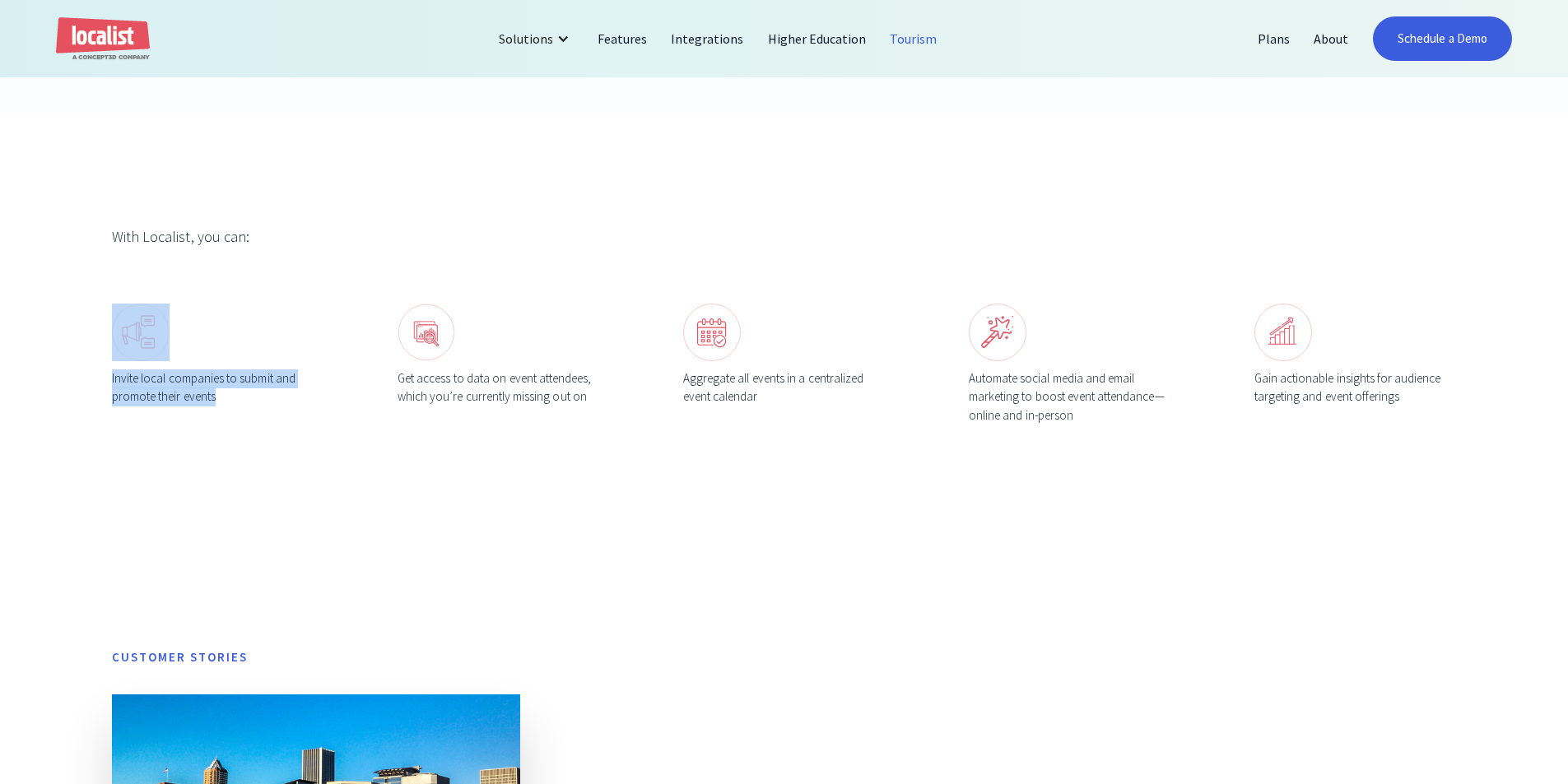
drag, startPoint x: 272, startPoint y: 407, endPoint x: 258, endPoint y: 351, distance: 57.7
click at [258, 352] on div "Invite local companies to submit and promote their events" at bounding box center [213, 364] width 202 height 122
click at [258, 344] on div at bounding box center [213, 332] width 202 height 57
drag, startPoint x: 264, startPoint y: 347, endPoint x: 268, endPoint y: 404, distance: 57.1
click at [268, 404] on div "Invite local companies to submit and promote their events" at bounding box center [213, 364] width 202 height 122
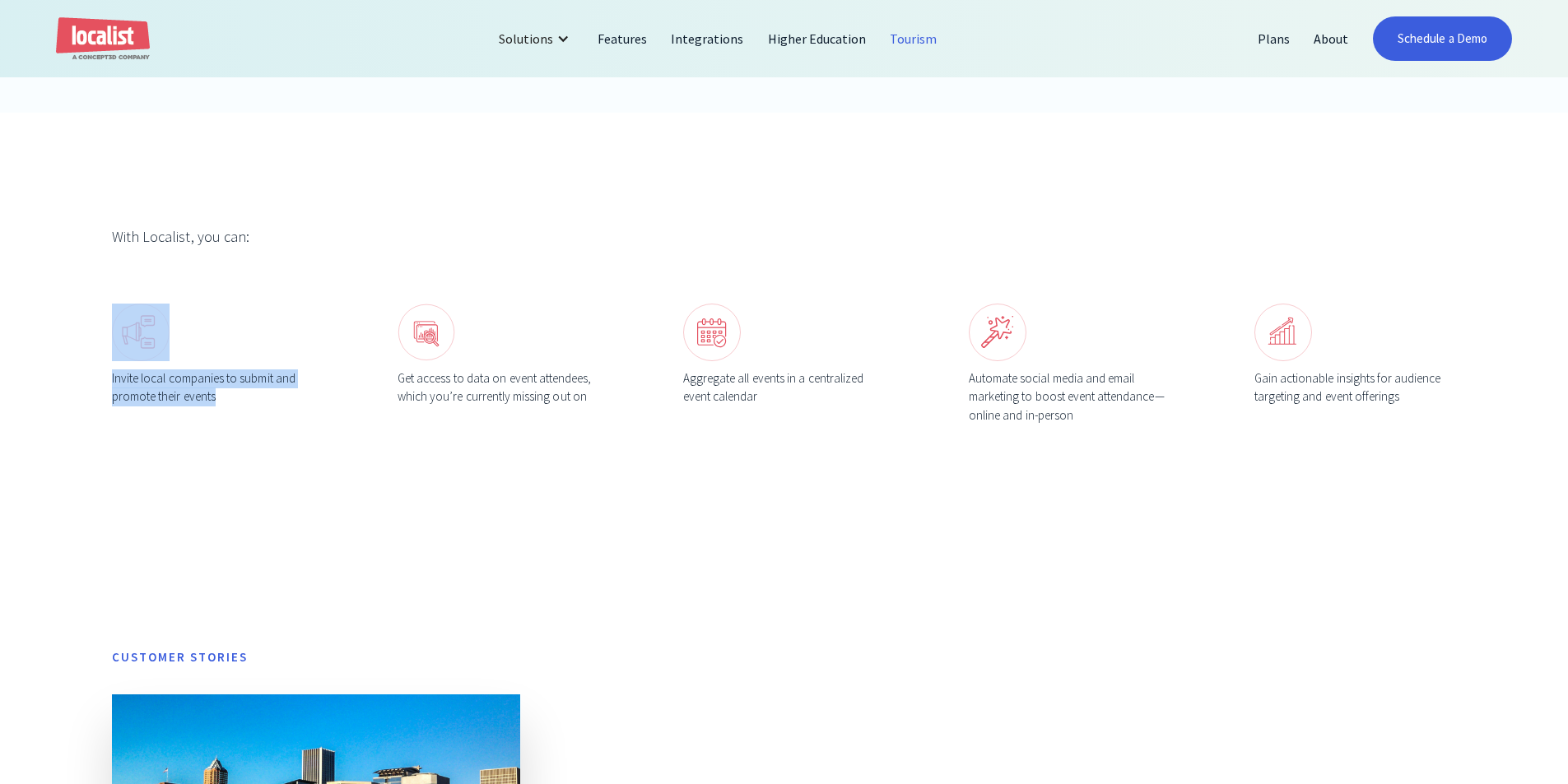
click at [268, 406] on div "Invite local companies to submit and promote their events" at bounding box center [213, 388] width 202 height 37
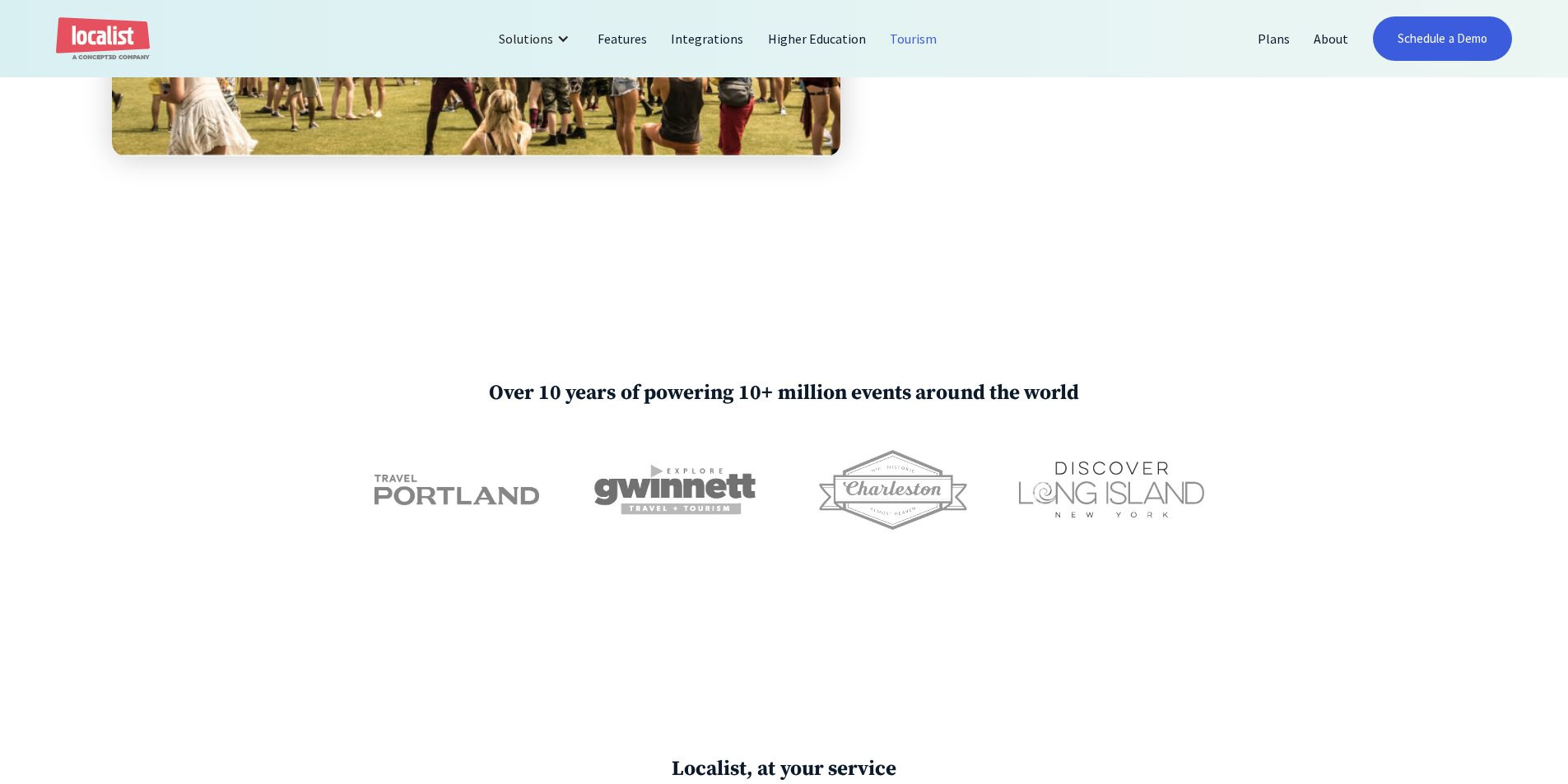
scroll to position [2963, 0]
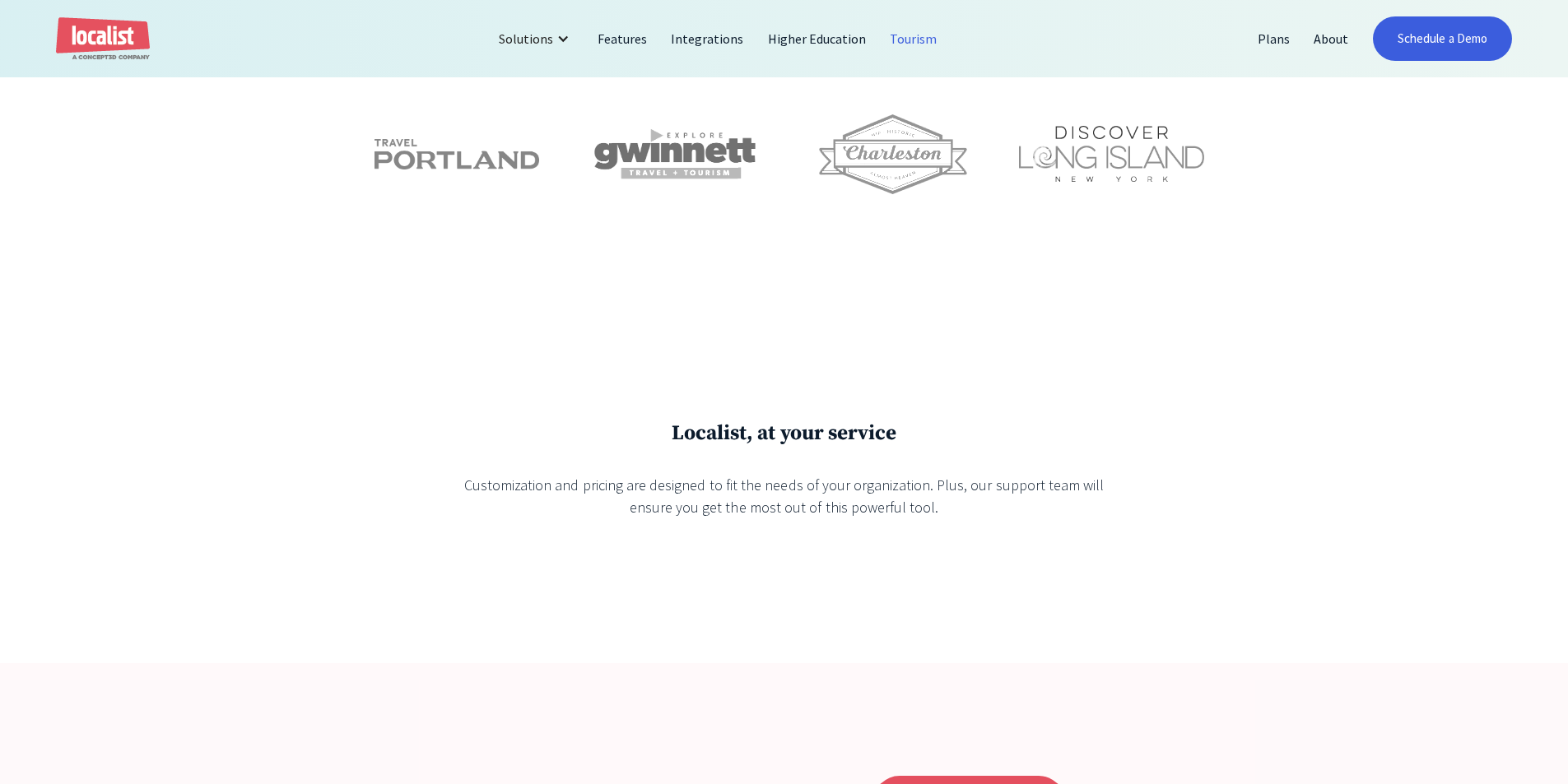
click at [903, 421] on h3 "Localist, at your service" at bounding box center [784, 433] width 672 height 26
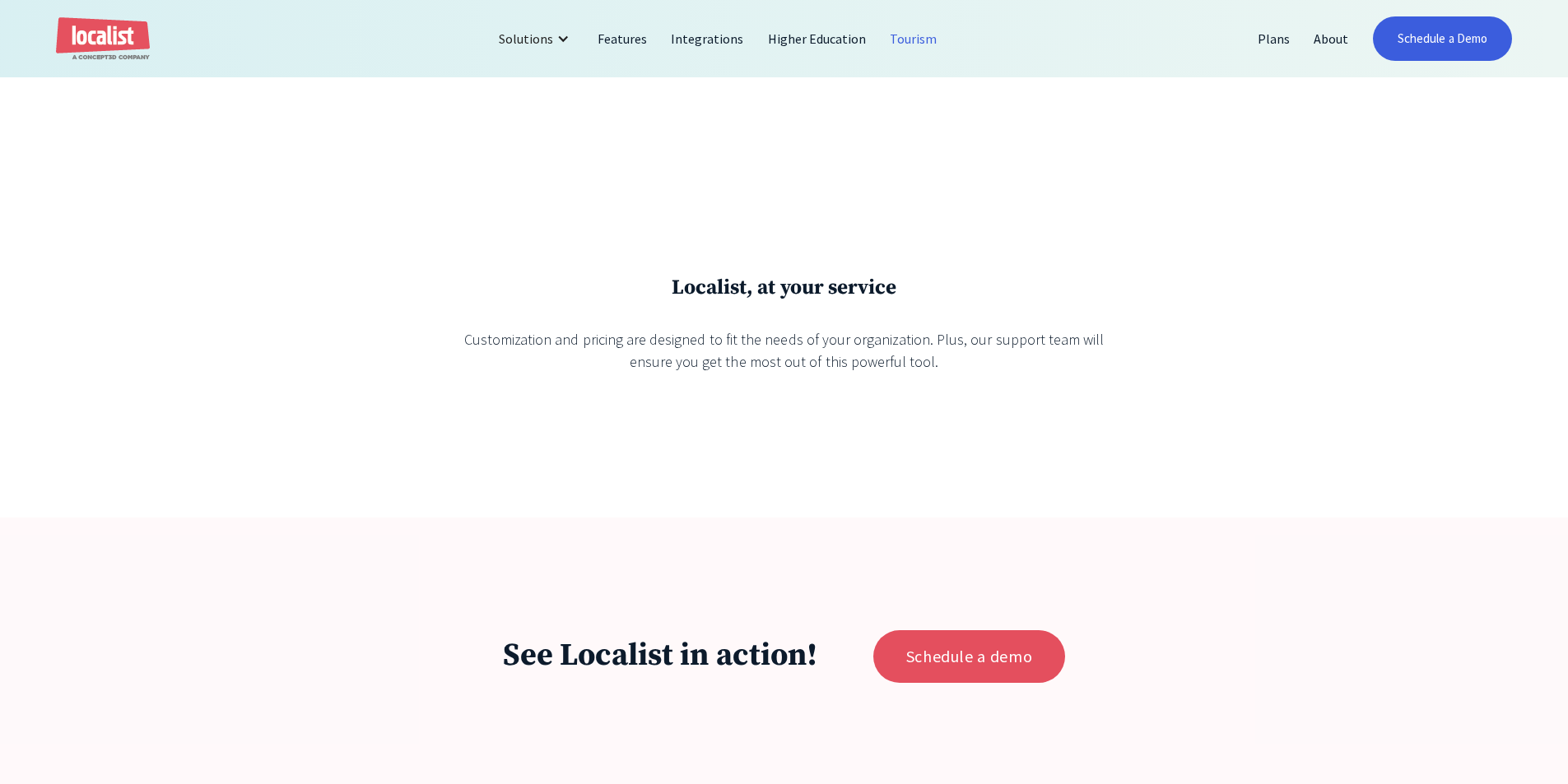
scroll to position [3621, 0]
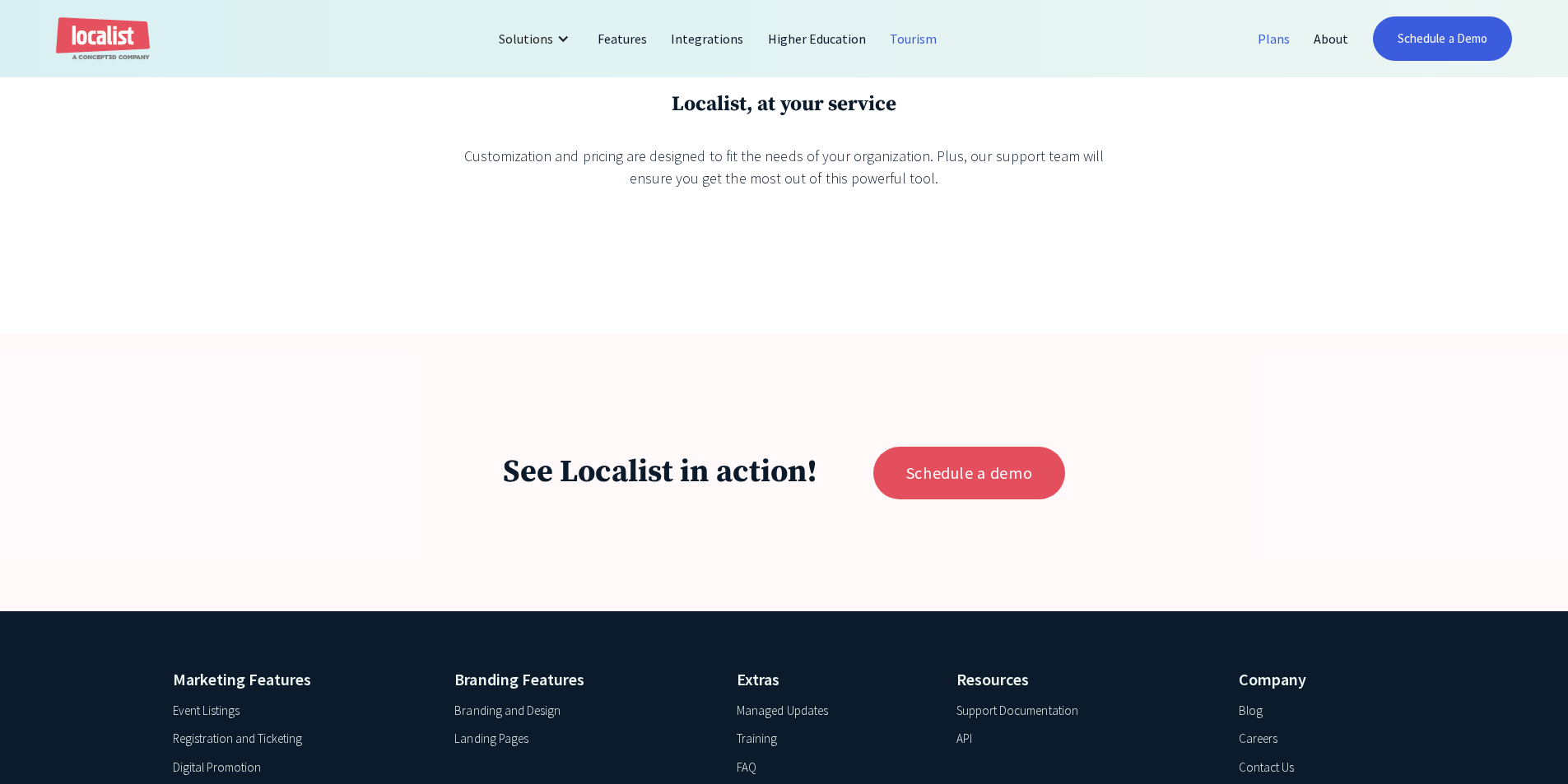
click at [1275, 40] on link "Plans" at bounding box center [1273, 38] width 56 height 40
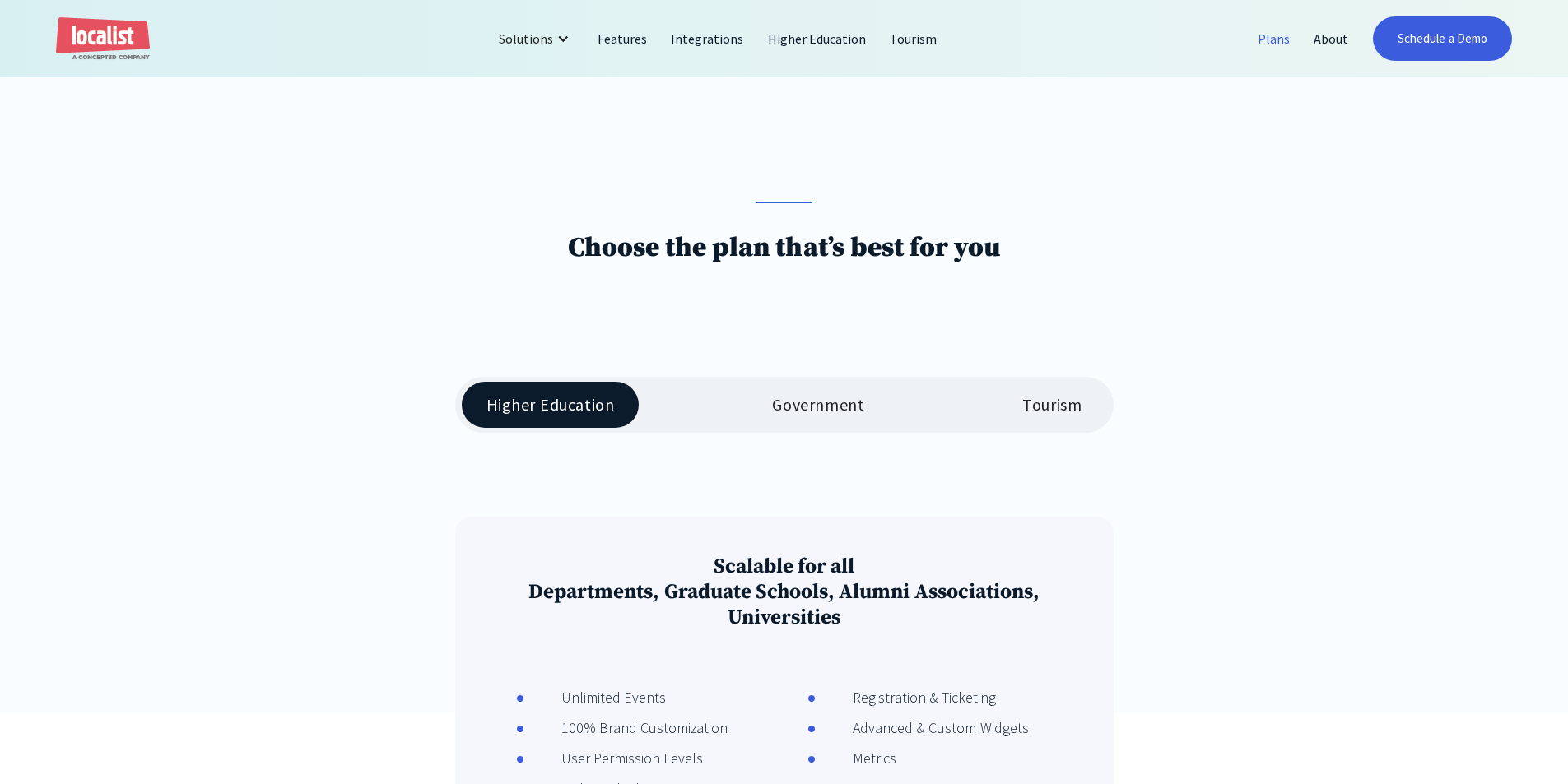
scroll to position [329, 0]
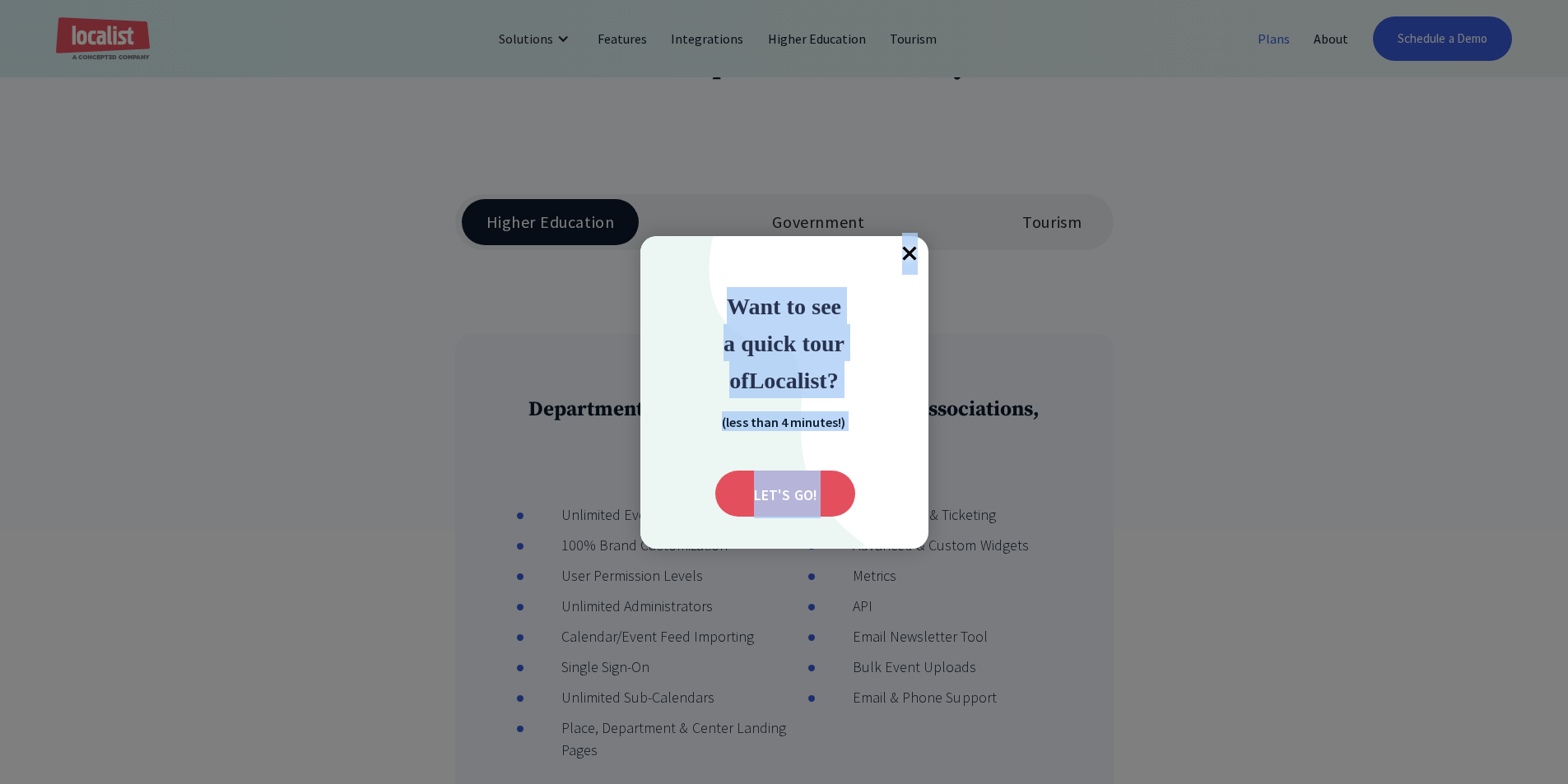
drag, startPoint x: 350, startPoint y: 380, endPoint x: 919, endPoint y: 414, distance: 570.0
click at [1062, 376] on div at bounding box center [784, 392] width 1568 height 784
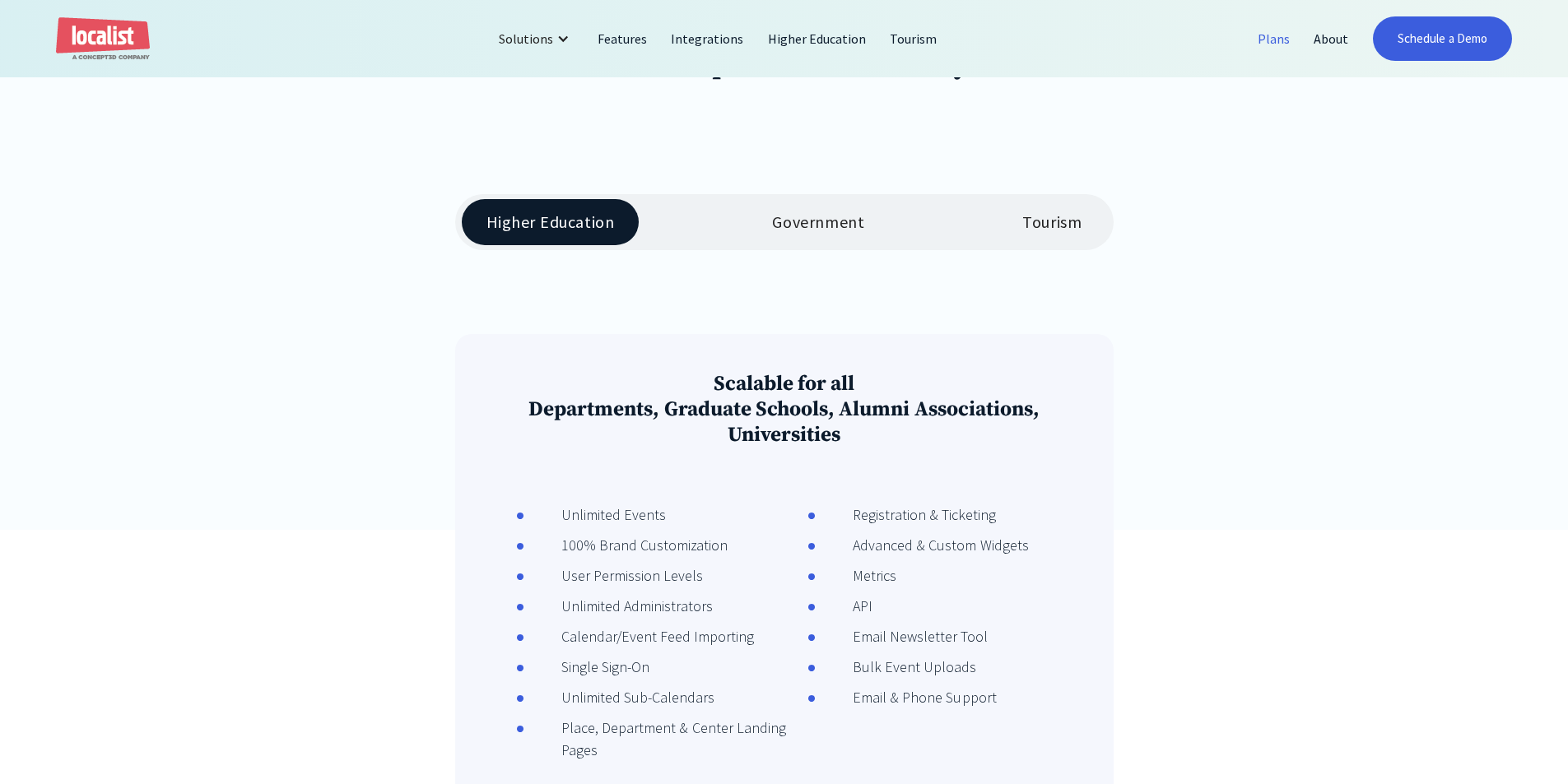
click at [790, 213] on link "Government" at bounding box center [818, 222] width 142 height 46
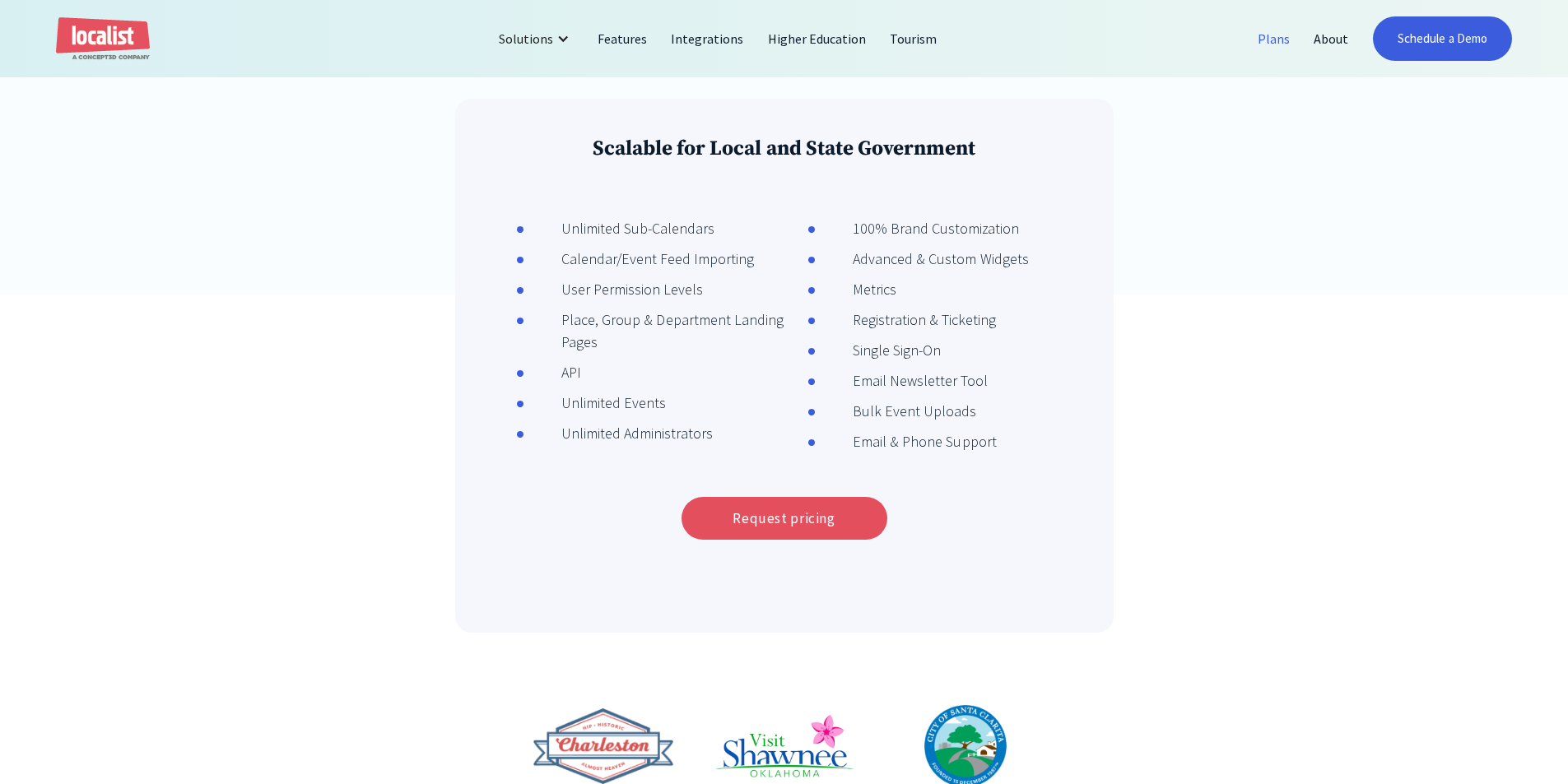
scroll to position [494, 0]
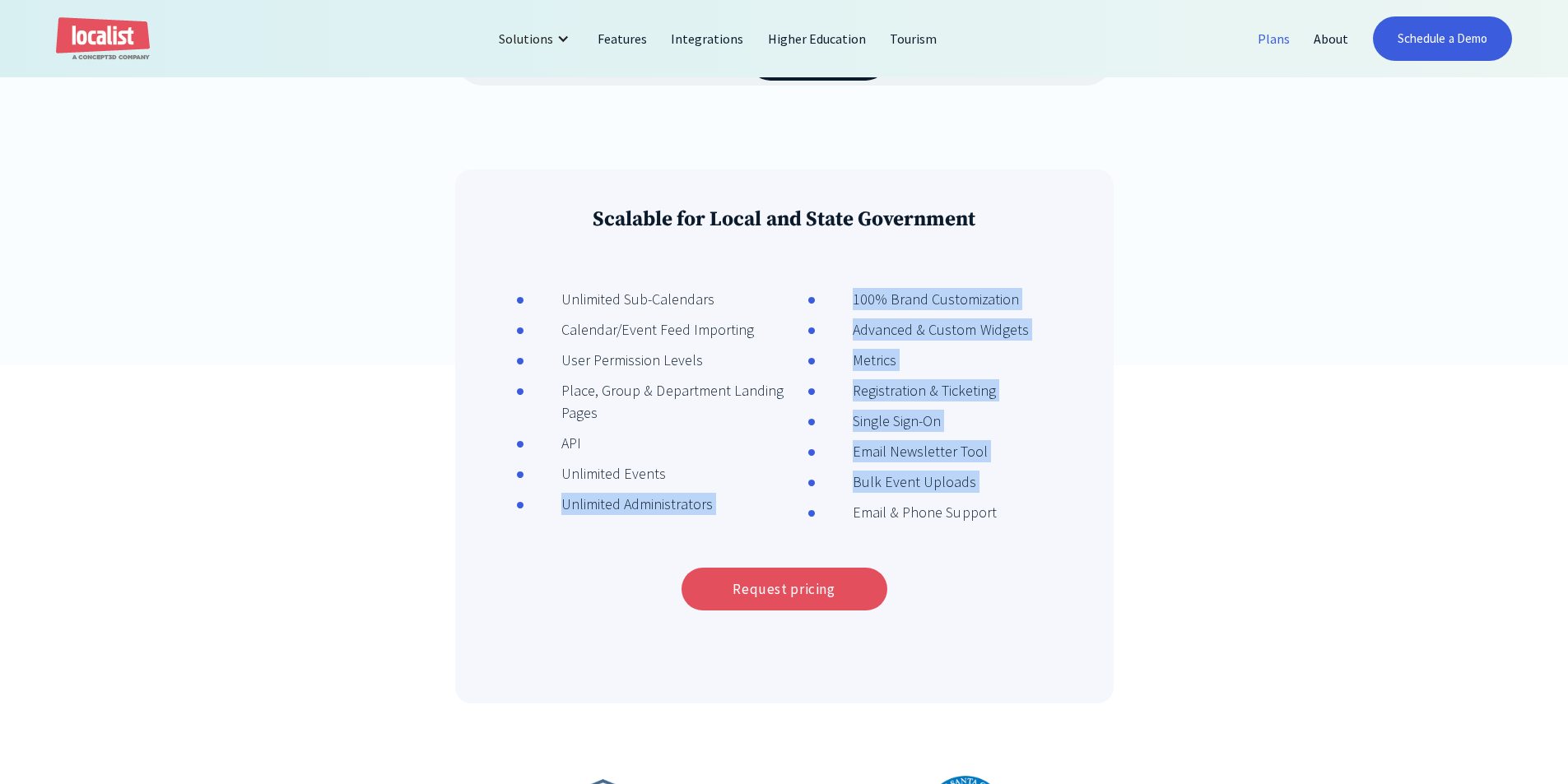
drag, startPoint x: 370, startPoint y: 507, endPoint x: 1229, endPoint y: 509, distance: 859.0
click at [1229, 509] on div "Scalable for Local and State Government Unlimited Sub-Calendars Calendar/Event …" at bounding box center [784, 464] width 1120 height 590
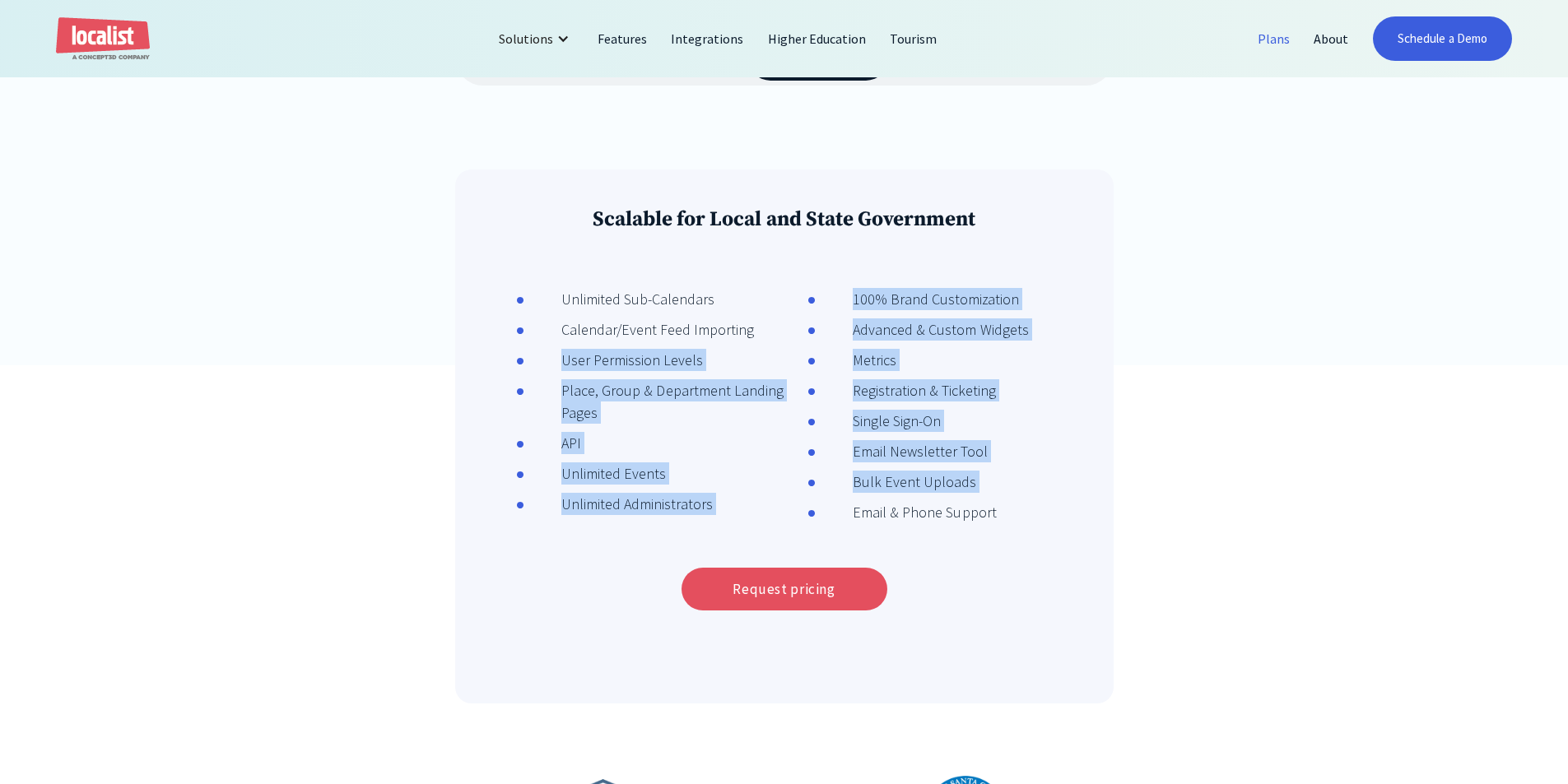
drag, startPoint x: 359, startPoint y: 390, endPoint x: 243, endPoint y: 362, distance: 119.3
click at [243, 362] on div "Scalable for Local and State Government Unlimited Sub-Calendars Calendar/Event …" at bounding box center [784, 464] width 1120 height 590
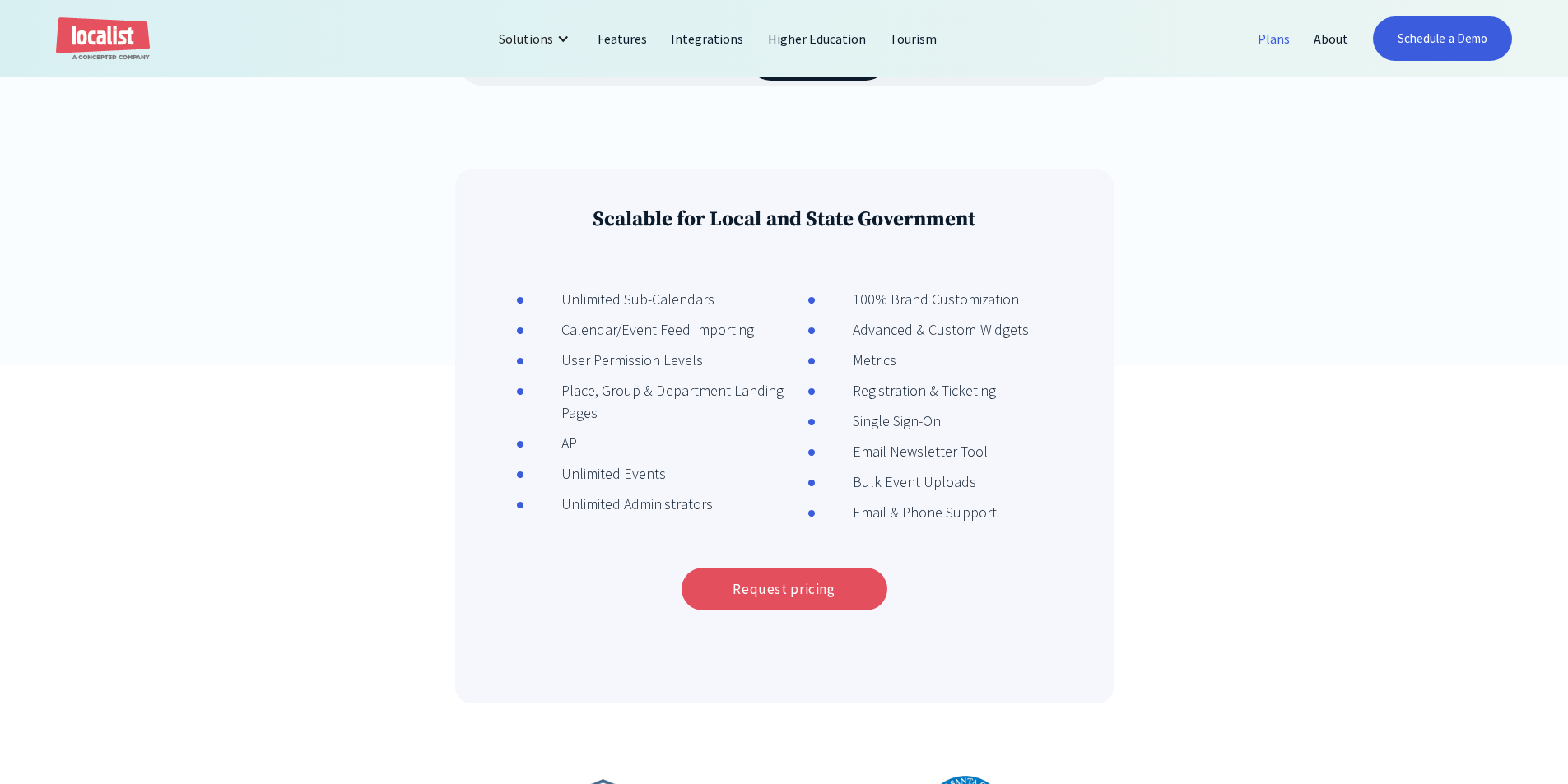
click at [243, 362] on div "Scalable for Local and State Government Unlimited Sub-Calendars Calendar/Event …" at bounding box center [784, 464] width 1120 height 590
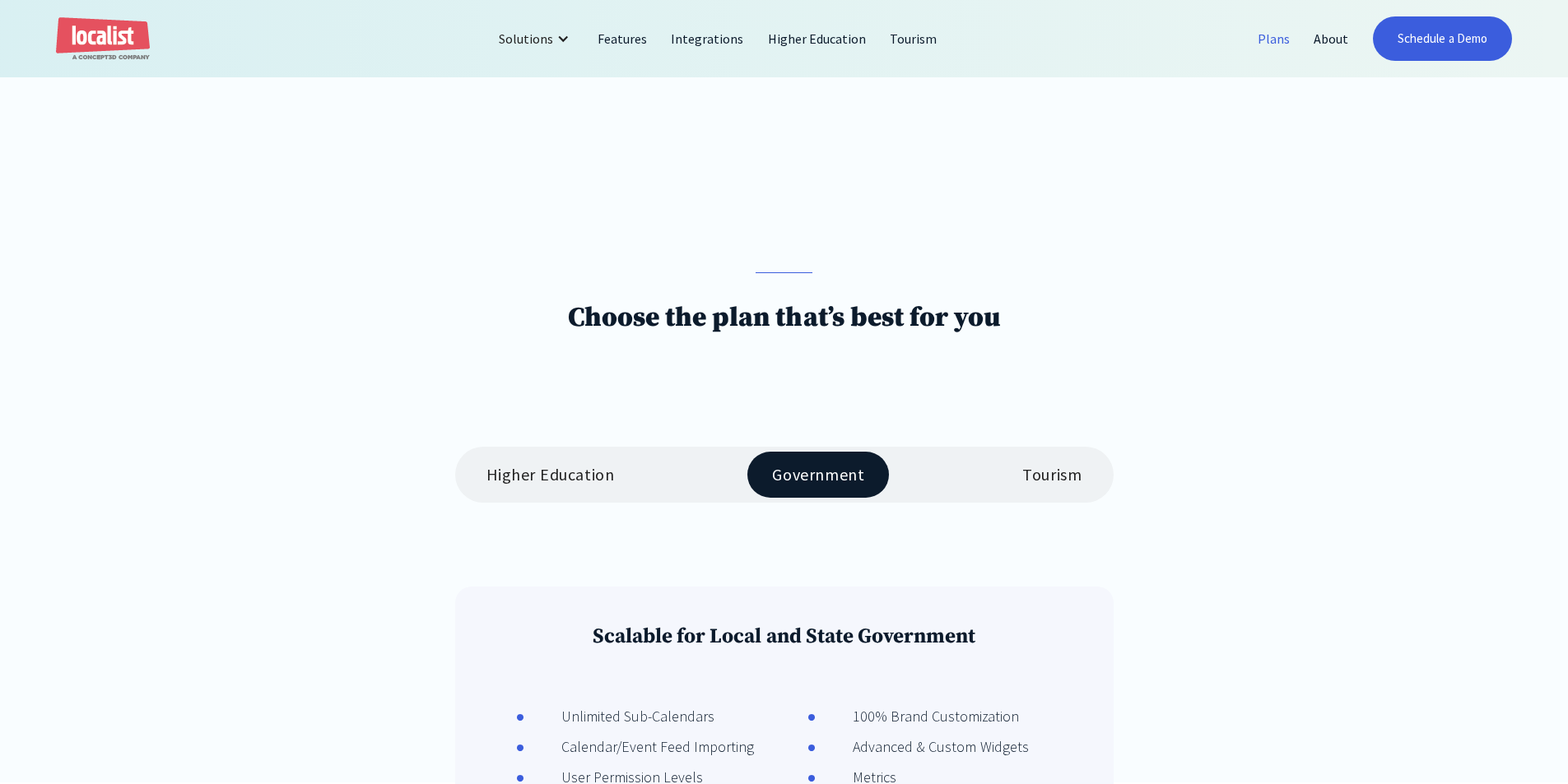
scroll to position [0, 0]
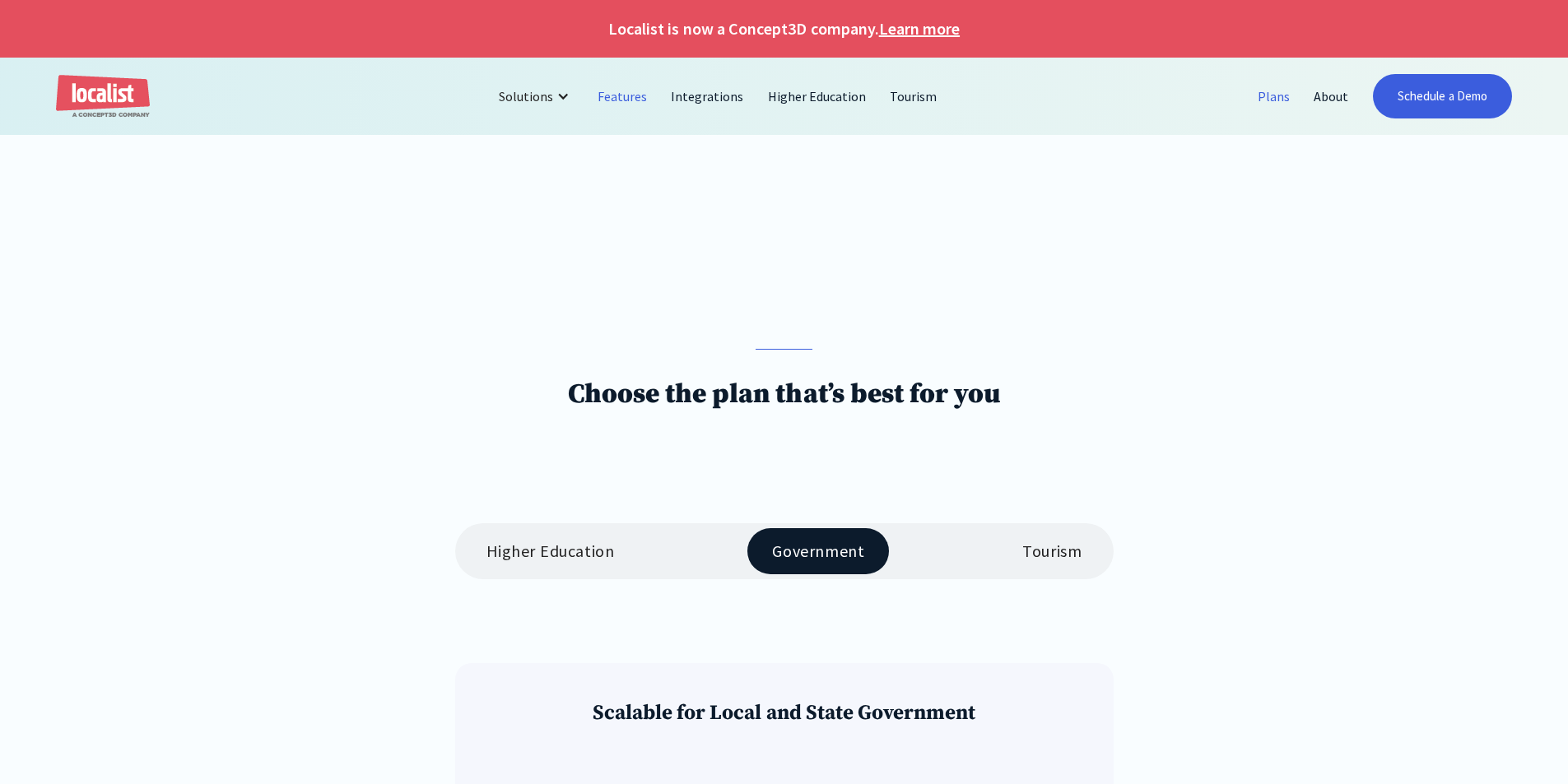
click at [605, 93] on link "Features" at bounding box center [622, 96] width 73 height 40
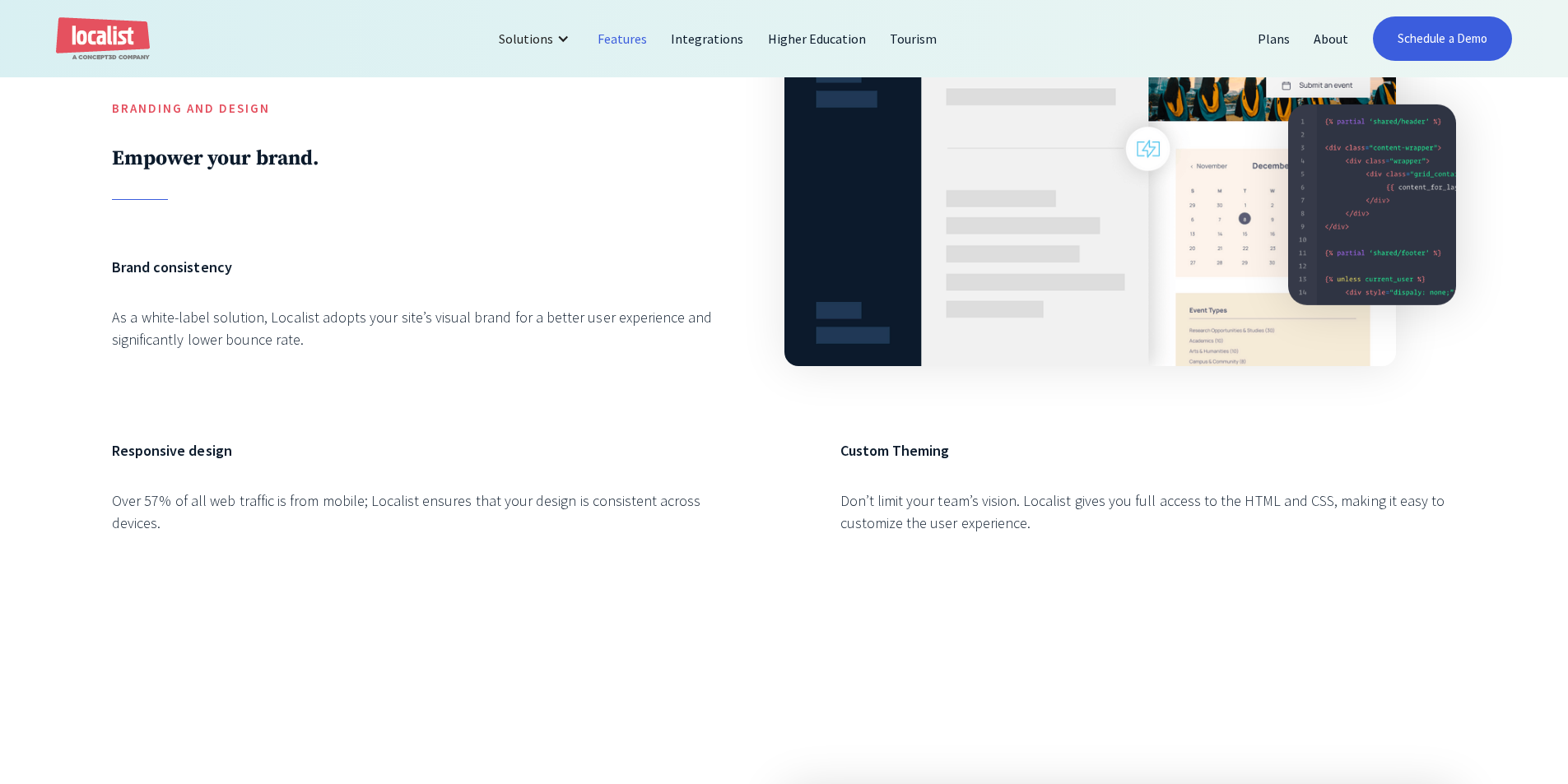
scroll to position [1070, 0]
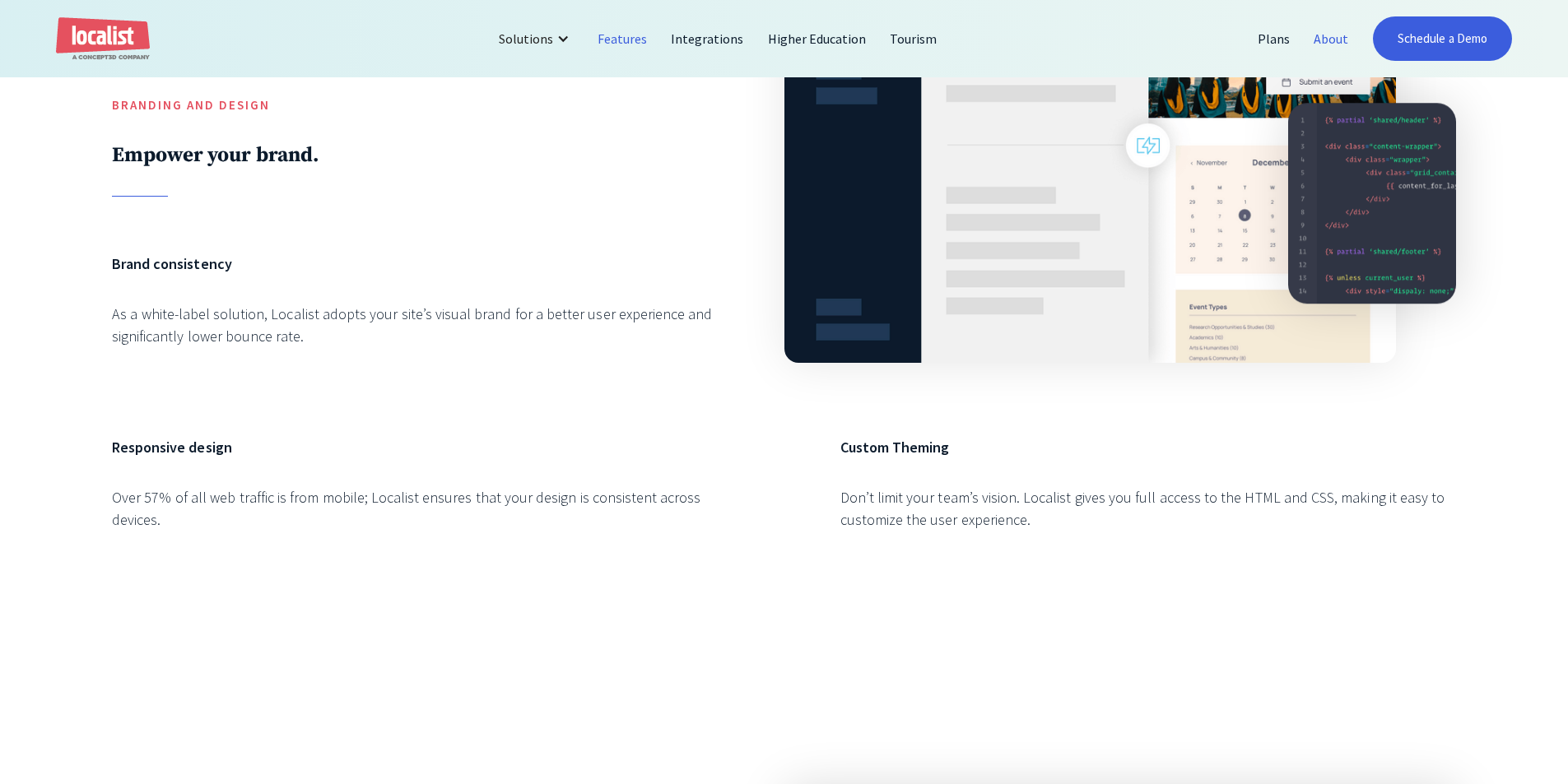
click at [1329, 39] on link "About" at bounding box center [1331, 38] width 58 height 40
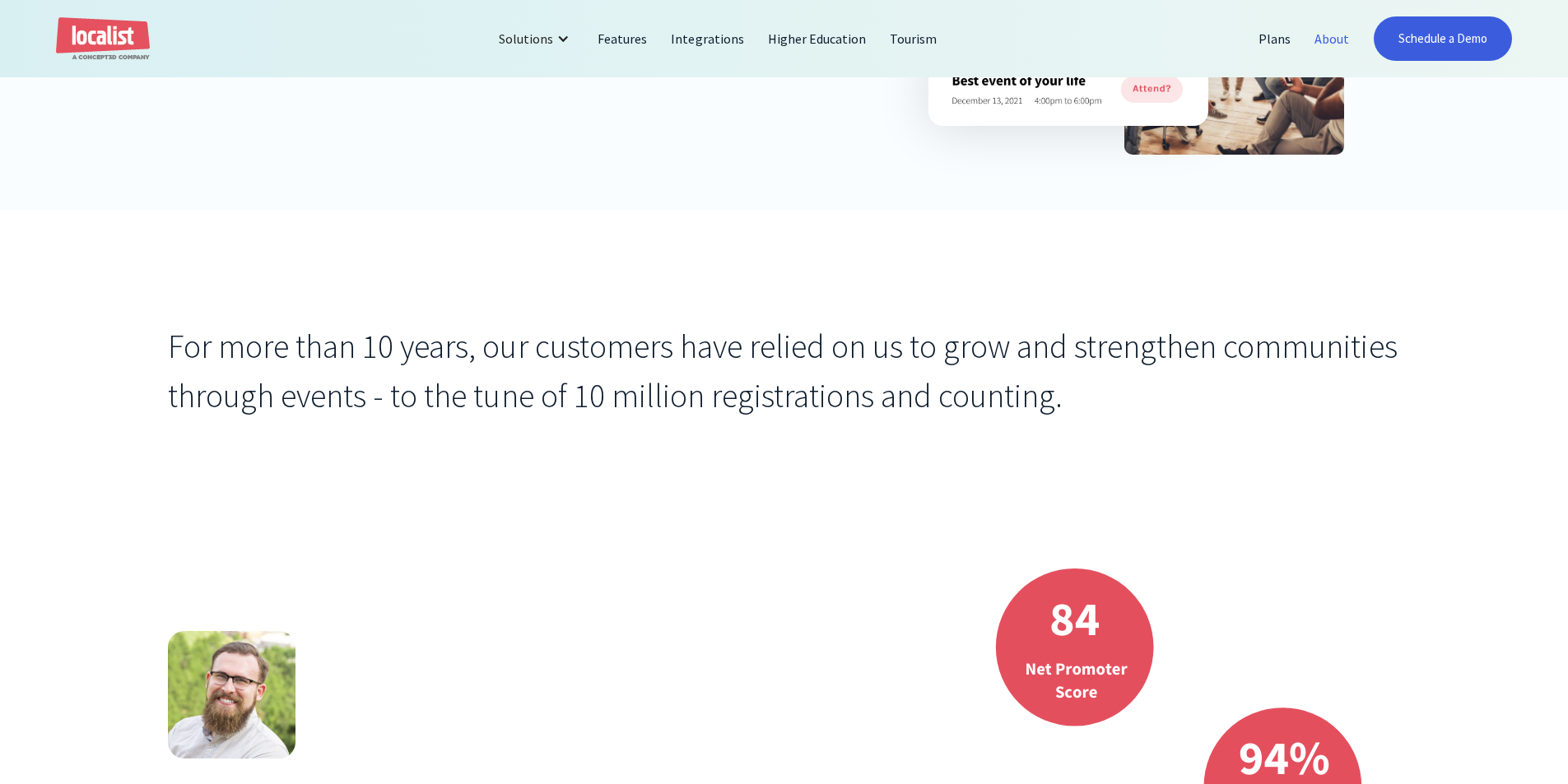
scroll to position [494, 0]
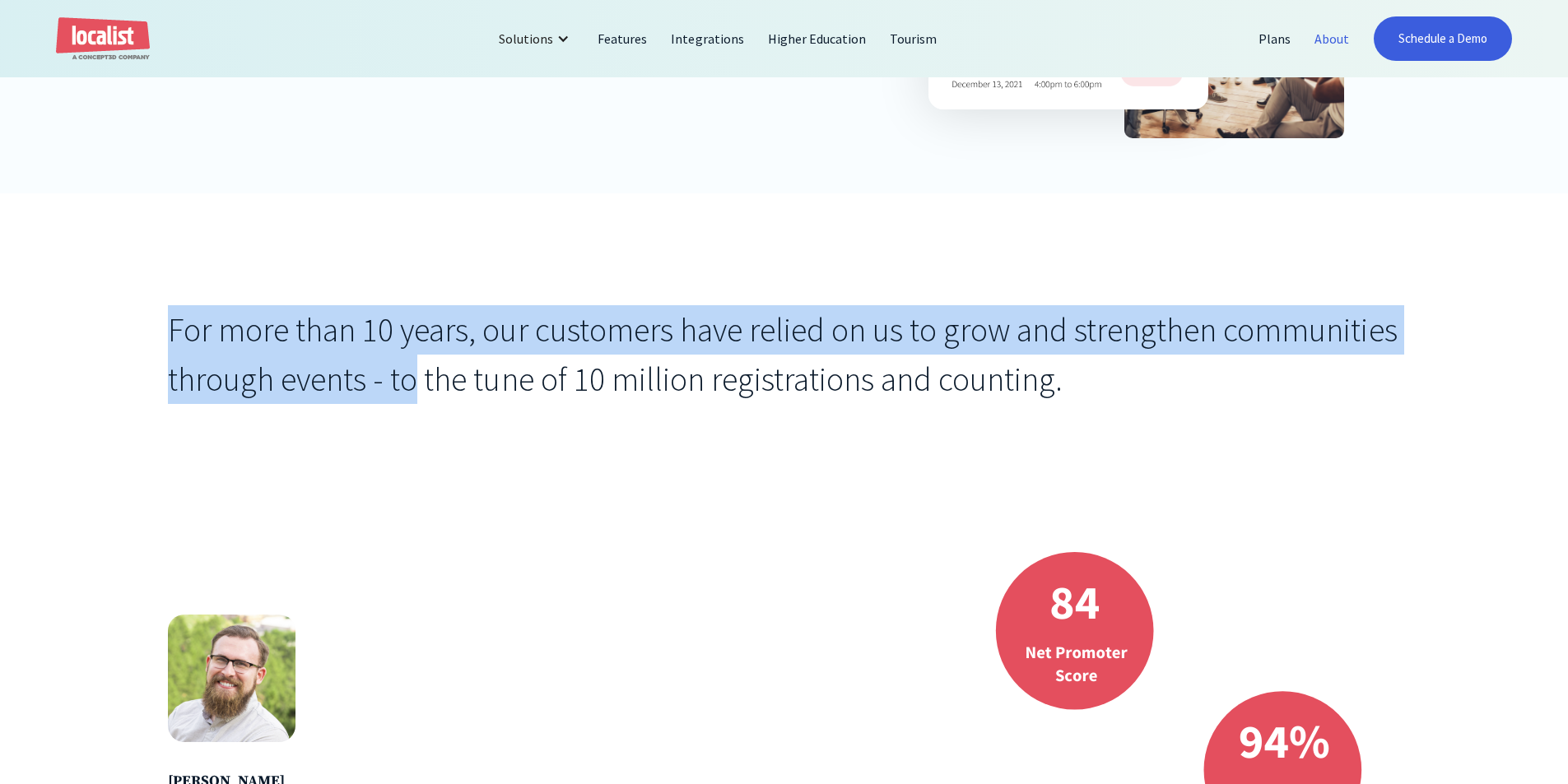
drag, startPoint x: 423, startPoint y: 397, endPoint x: 89, endPoint y: 312, distance: 344.6
click at [89, 312] on div "For more than 10 years, our customers have relied on us to grow and strengthen …" at bounding box center [784, 355] width 1568 height 323
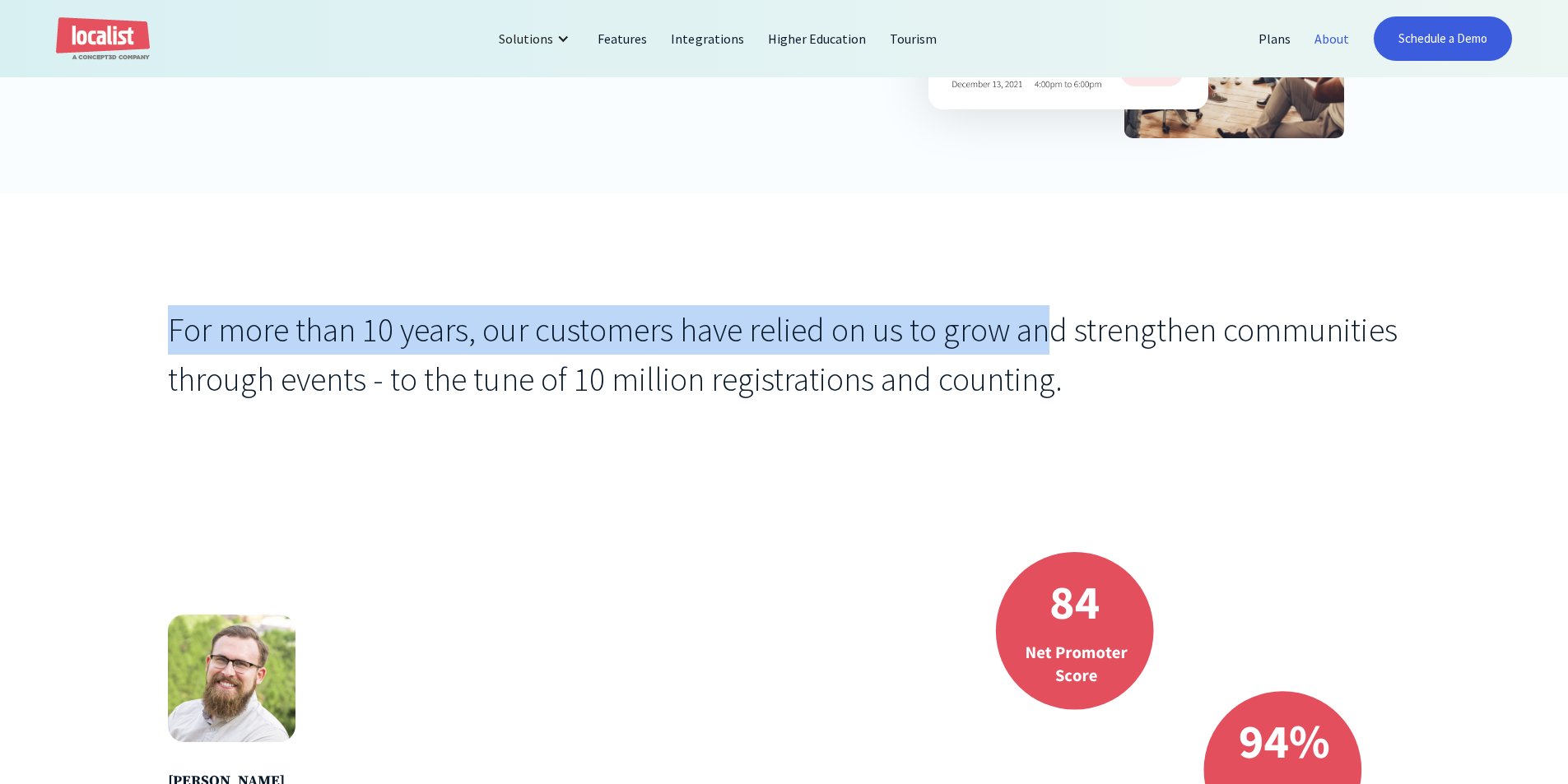
drag, startPoint x: 290, startPoint y: 330, endPoint x: 1048, endPoint y: 333, distance: 758.0
click at [1048, 333] on div "For more than 10 years, our customers have relied on us to grow and strengthen …" at bounding box center [784, 355] width 1568 height 323
click at [1048, 333] on div "For more than 10 years, our customers have relied on us to grow and strengthen …" at bounding box center [783, 355] width 1232 height 99
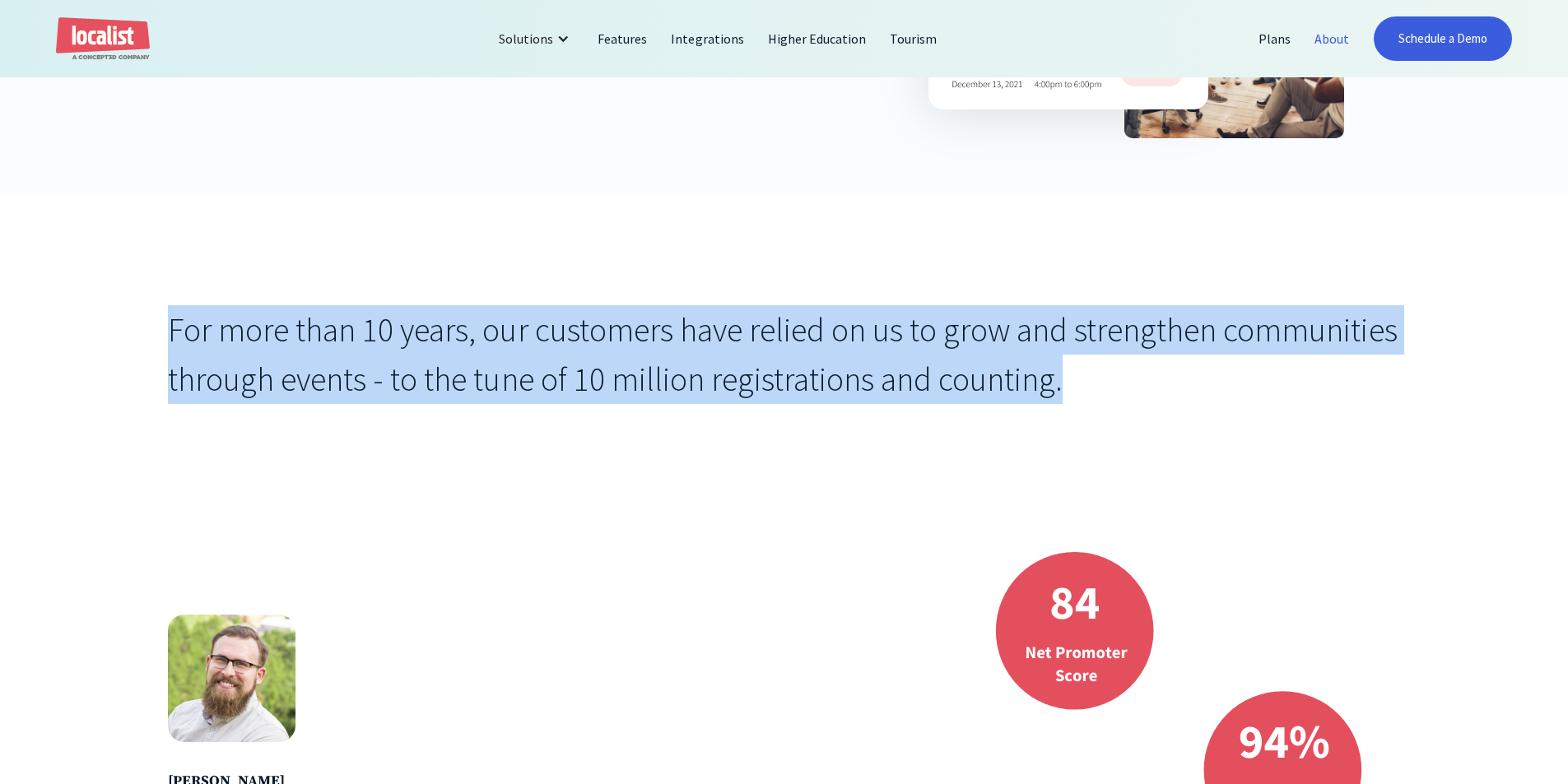
drag, startPoint x: 300, startPoint y: 287, endPoint x: 1335, endPoint y: 387, distance: 1039.8
click at [1335, 387] on div "For more than 10 years, our customers have relied on us to grow and strengthen …" at bounding box center [784, 355] width 1568 height 323
click at [1335, 387] on div "For more than 10 years, our customers have relied on us to grow and strengthen …" at bounding box center [783, 355] width 1232 height 99
drag, startPoint x: 1315, startPoint y: 399, endPoint x: 93, endPoint y: 310, distance: 1225.2
click at [93, 310] on div "For more than 10 years, our customers have relied on us to grow and strengthen …" at bounding box center [784, 355] width 1568 height 323
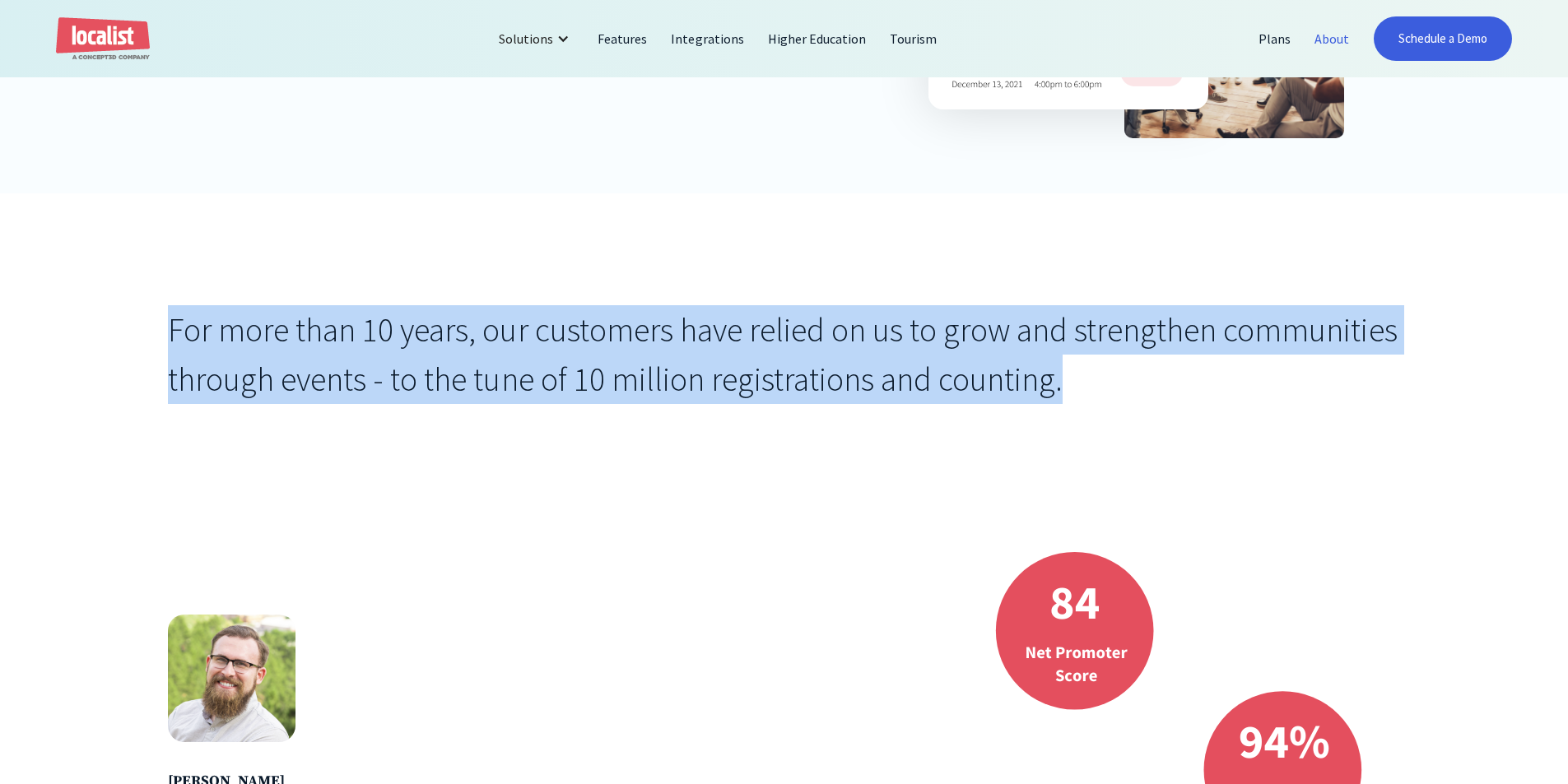
click at [673, 275] on div "For more than 10 years, our customers have relied on us to grow and strengthen …" at bounding box center [784, 355] width 1568 height 323
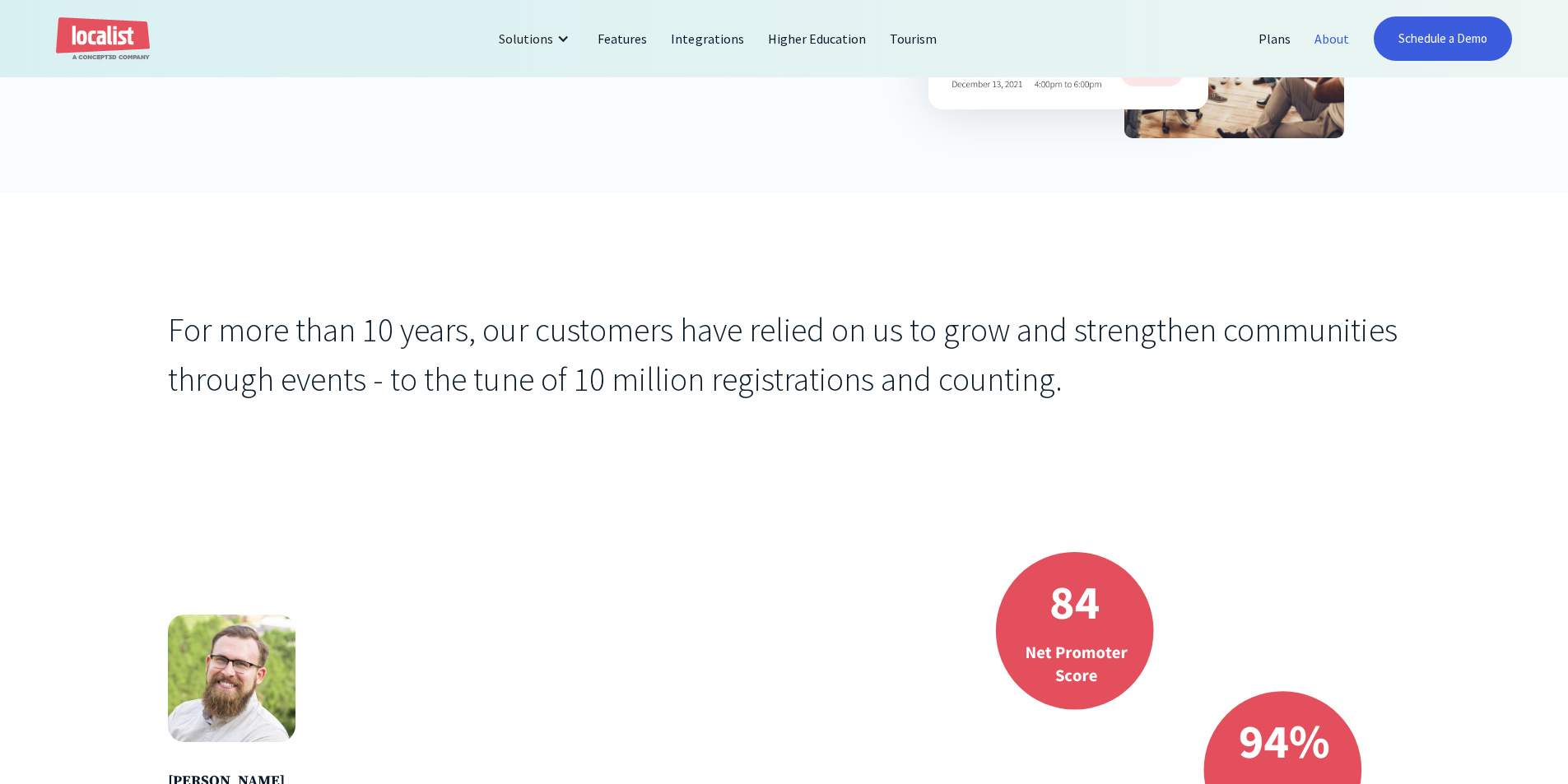
click at [668, 418] on div "For more than 10 years, our customers have relied on us to grow and strengthen …" at bounding box center [784, 355] width 1568 height 323
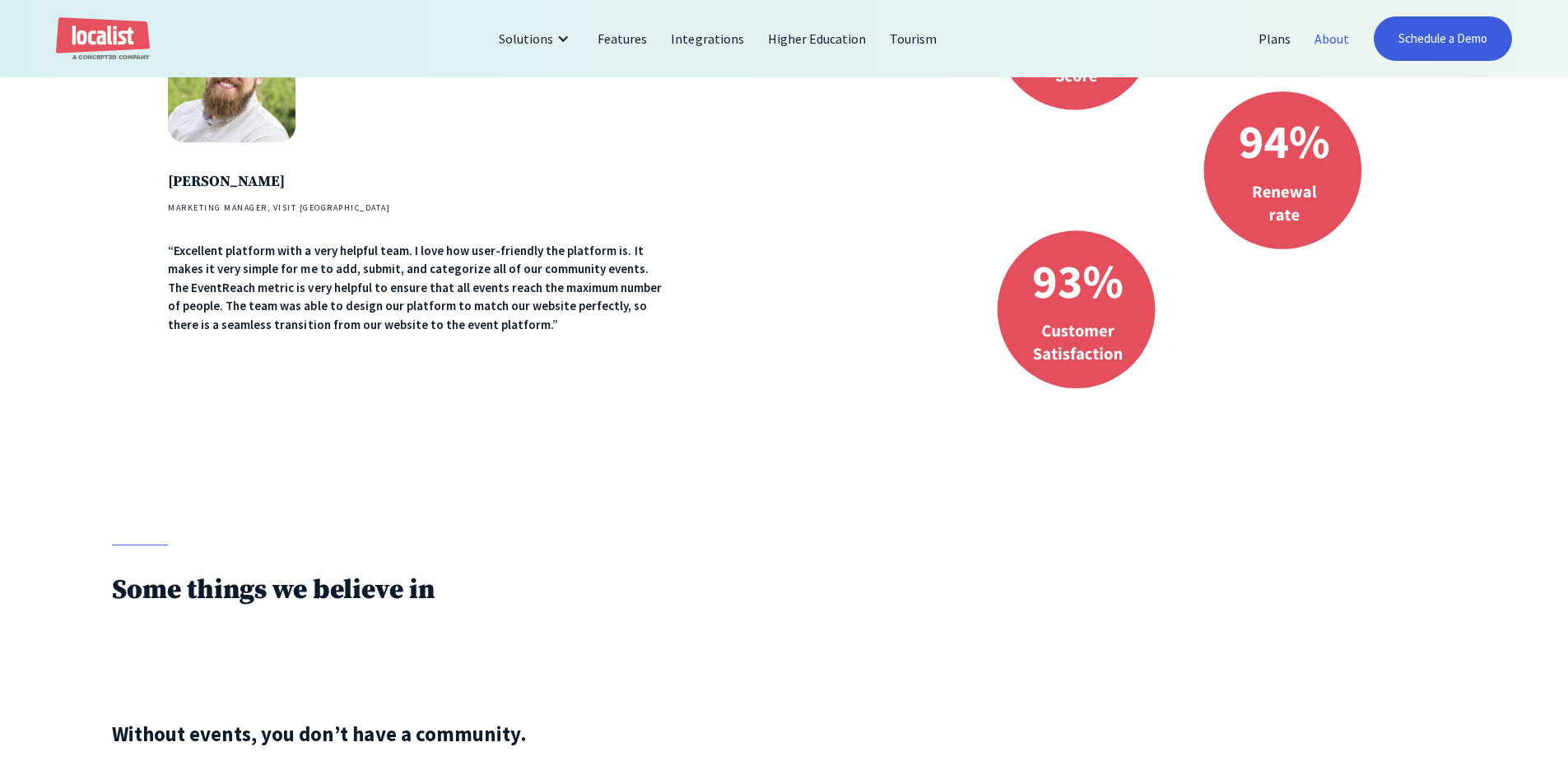
scroll to position [1235, 0]
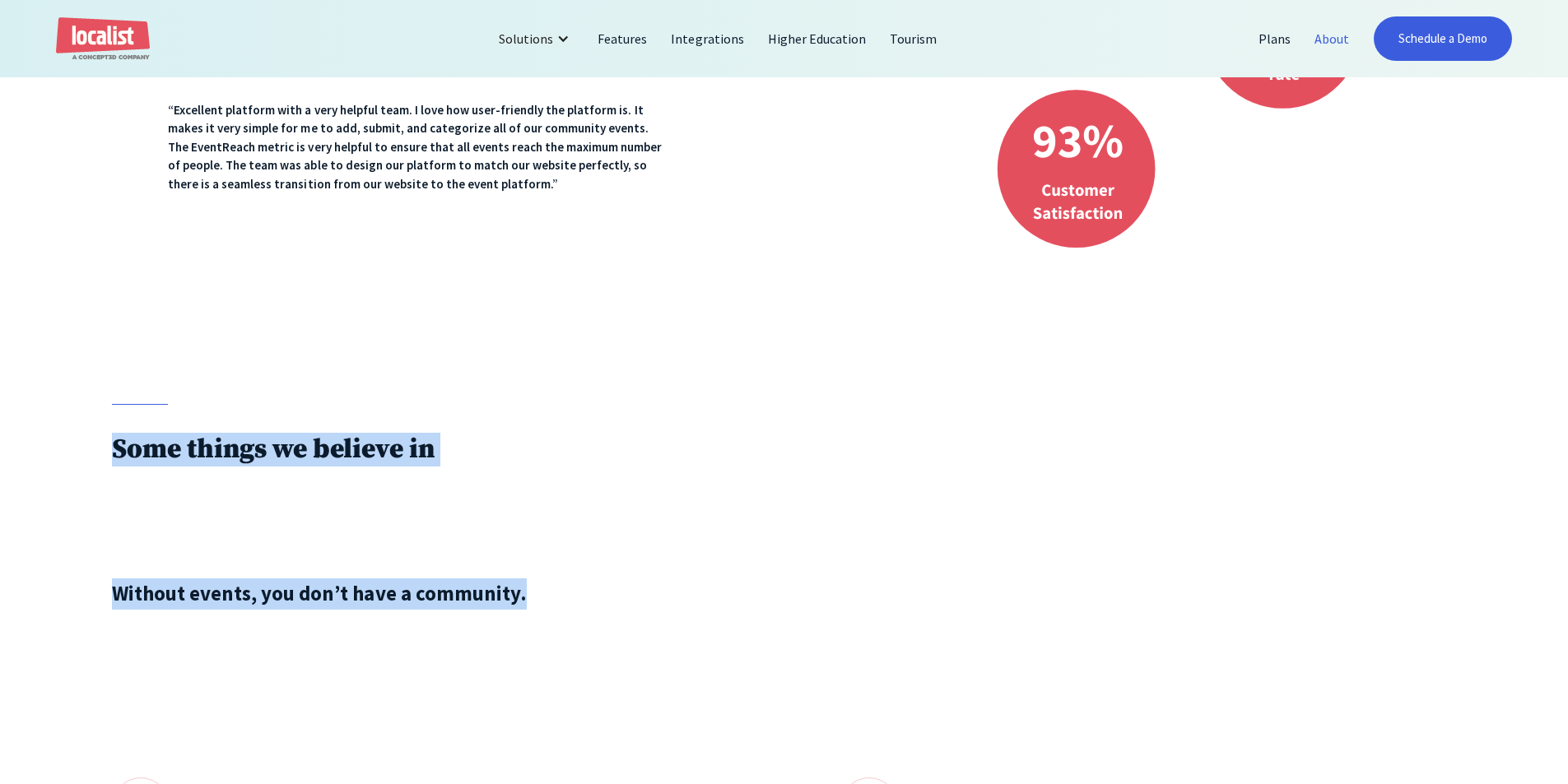
drag, startPoint x: 541, startPoint y: 493, endPoint x: 61, endPoint y: 344, distance: 502.6
drag, startPoint x: 439, startPoint y: 497, endPoint x: 823, endPoint y: 553, distance: 388.1
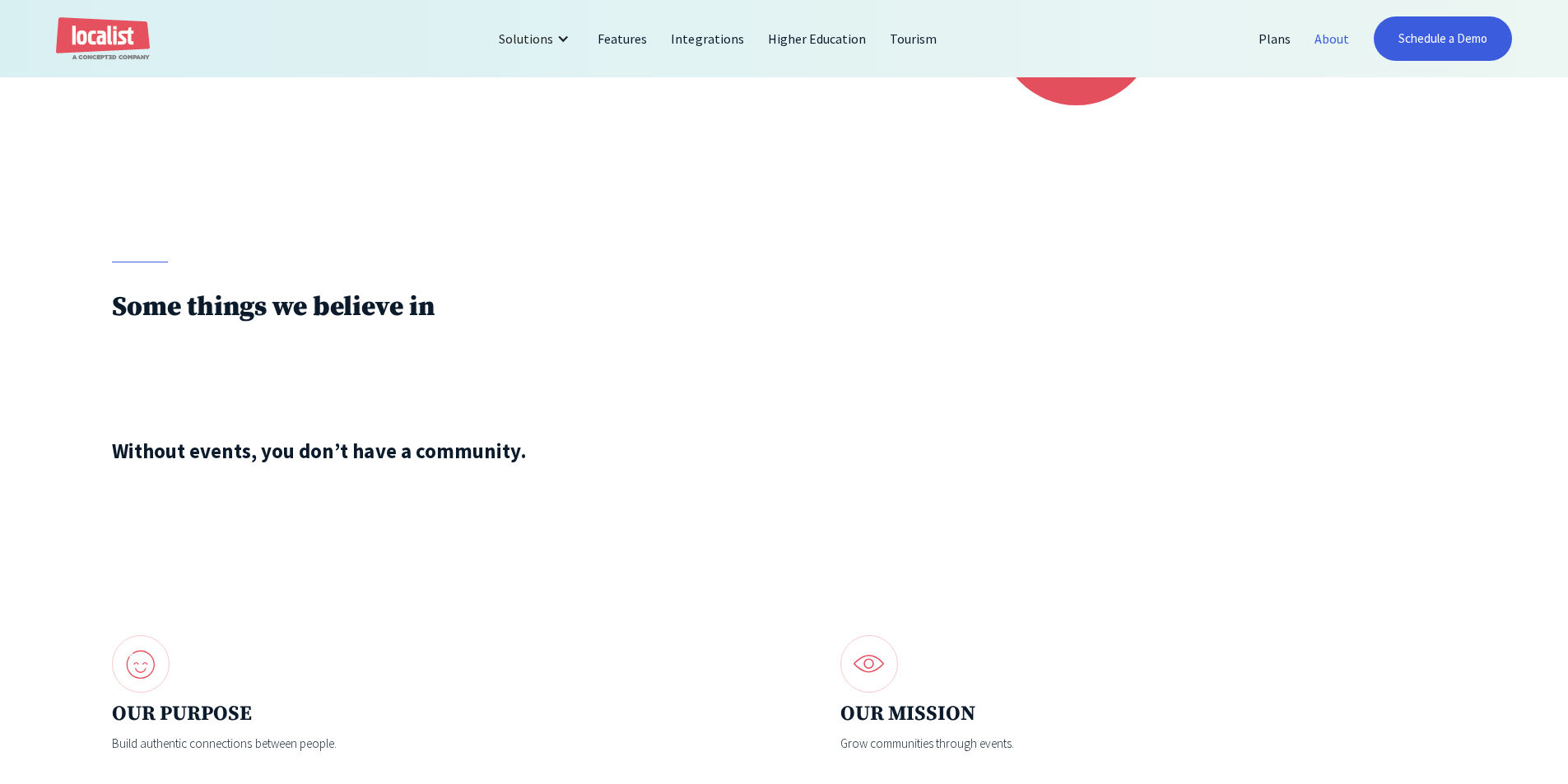
scroll to position [1564, 0]
